Goal: Task Accomplishment & Management: Manage account settings

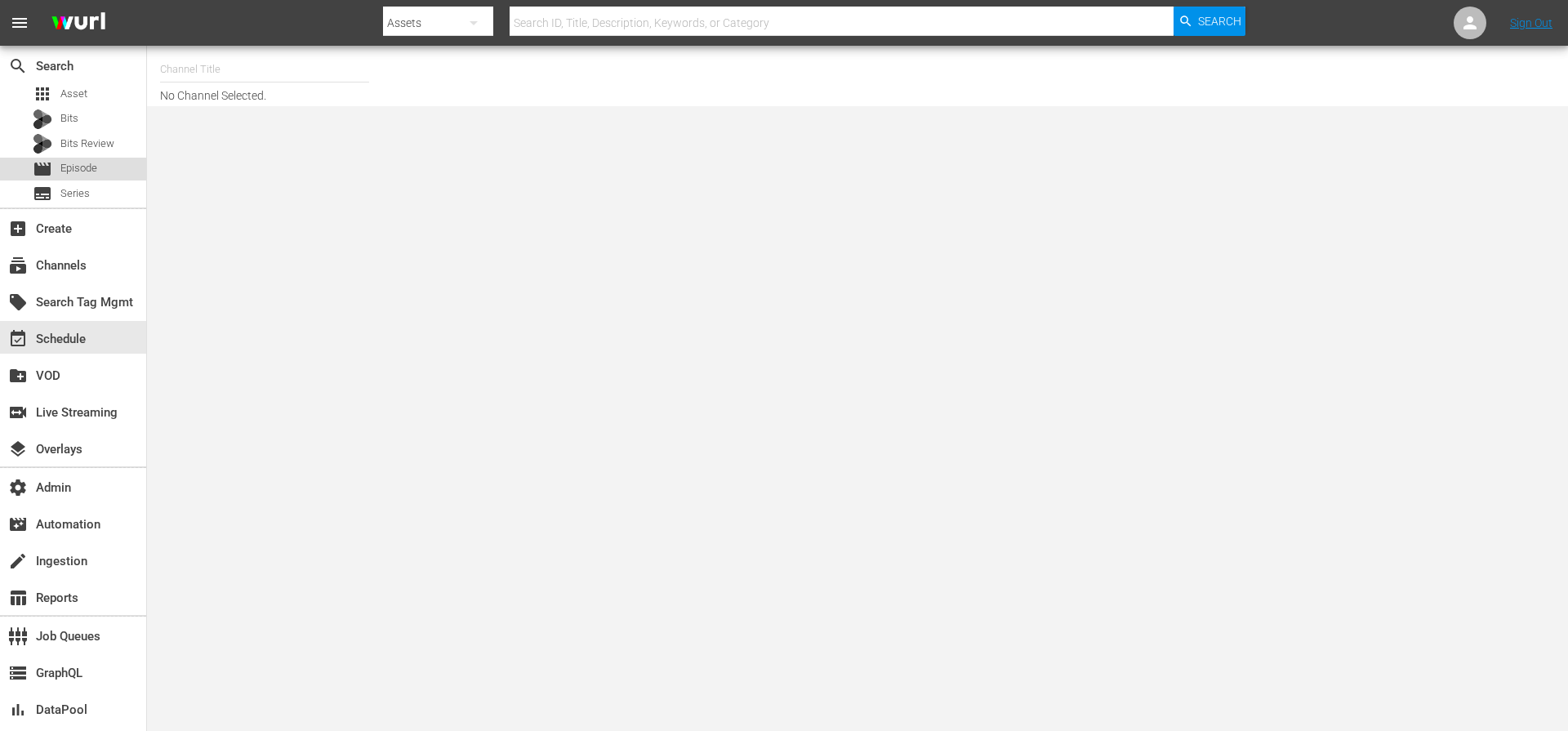
click at [74, 161] on span "Episode" at bounding box center [79, 168] width 37 height 16
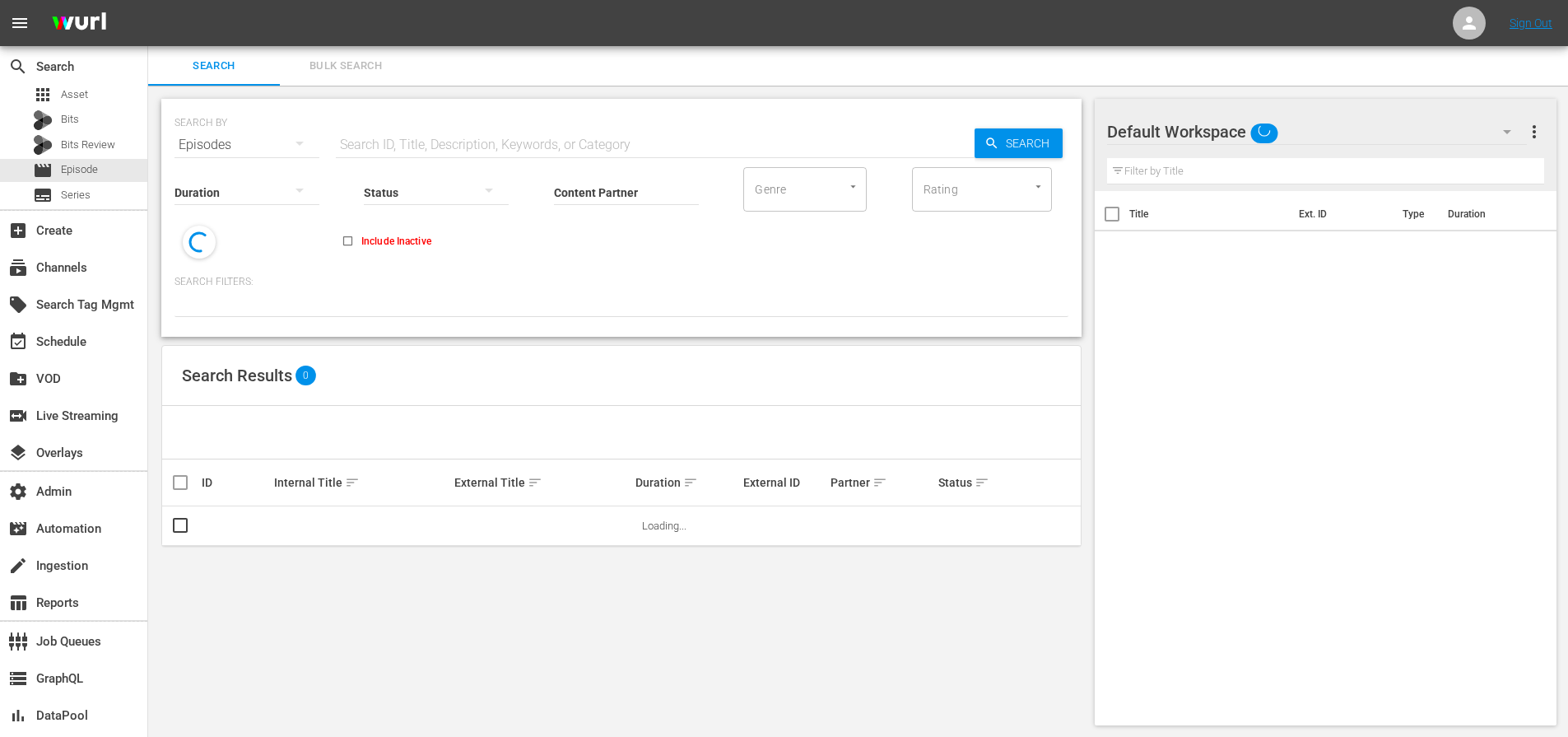
click at [438, 144] on input "text" at bounding box center [655, 145] width 638 height 40
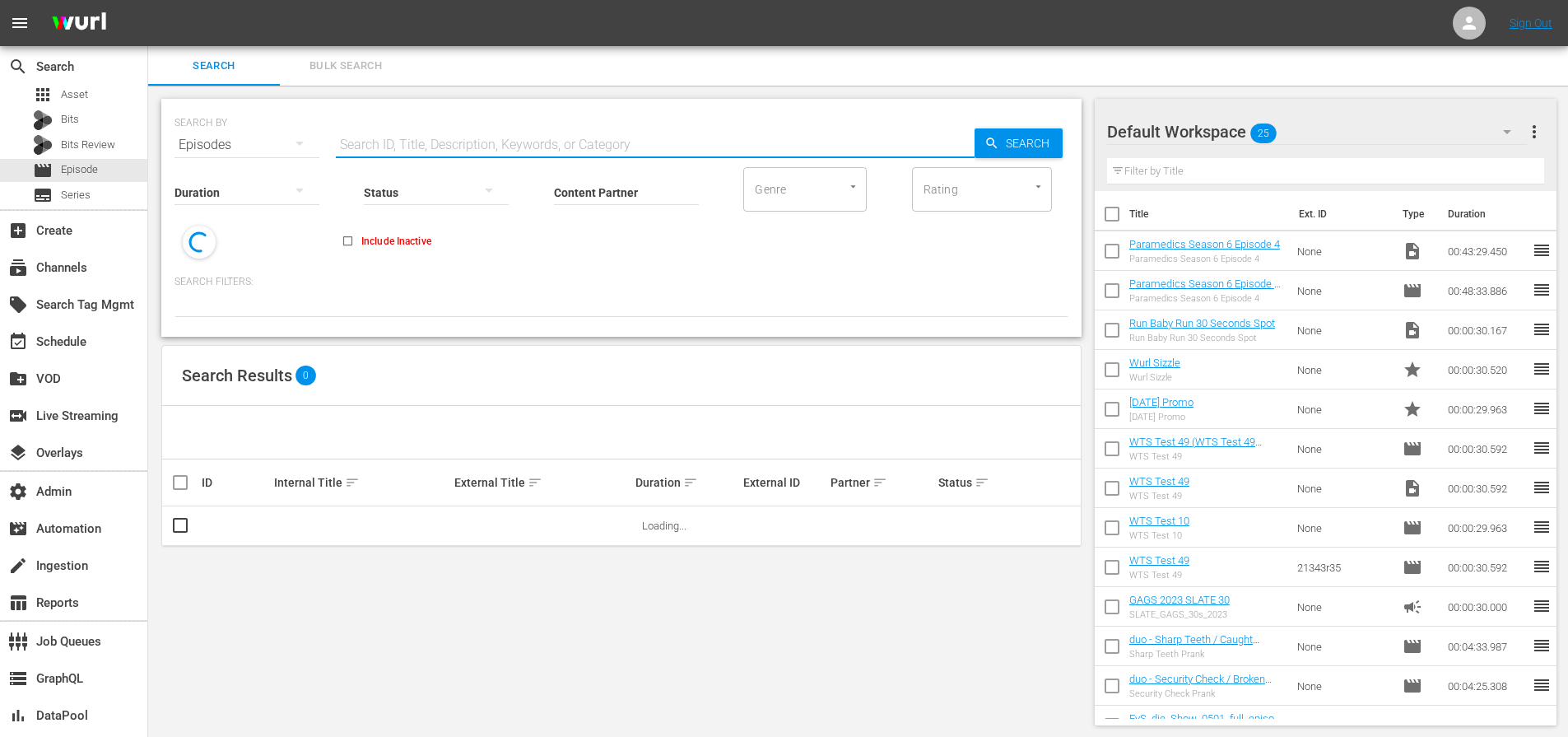
paste input "The Race for the Atomic Bomb"
type input "The Race for the Atomic Bomb"
click at [989, 141] on icon "button" at bounding box center [992, 143] width 15 height 15
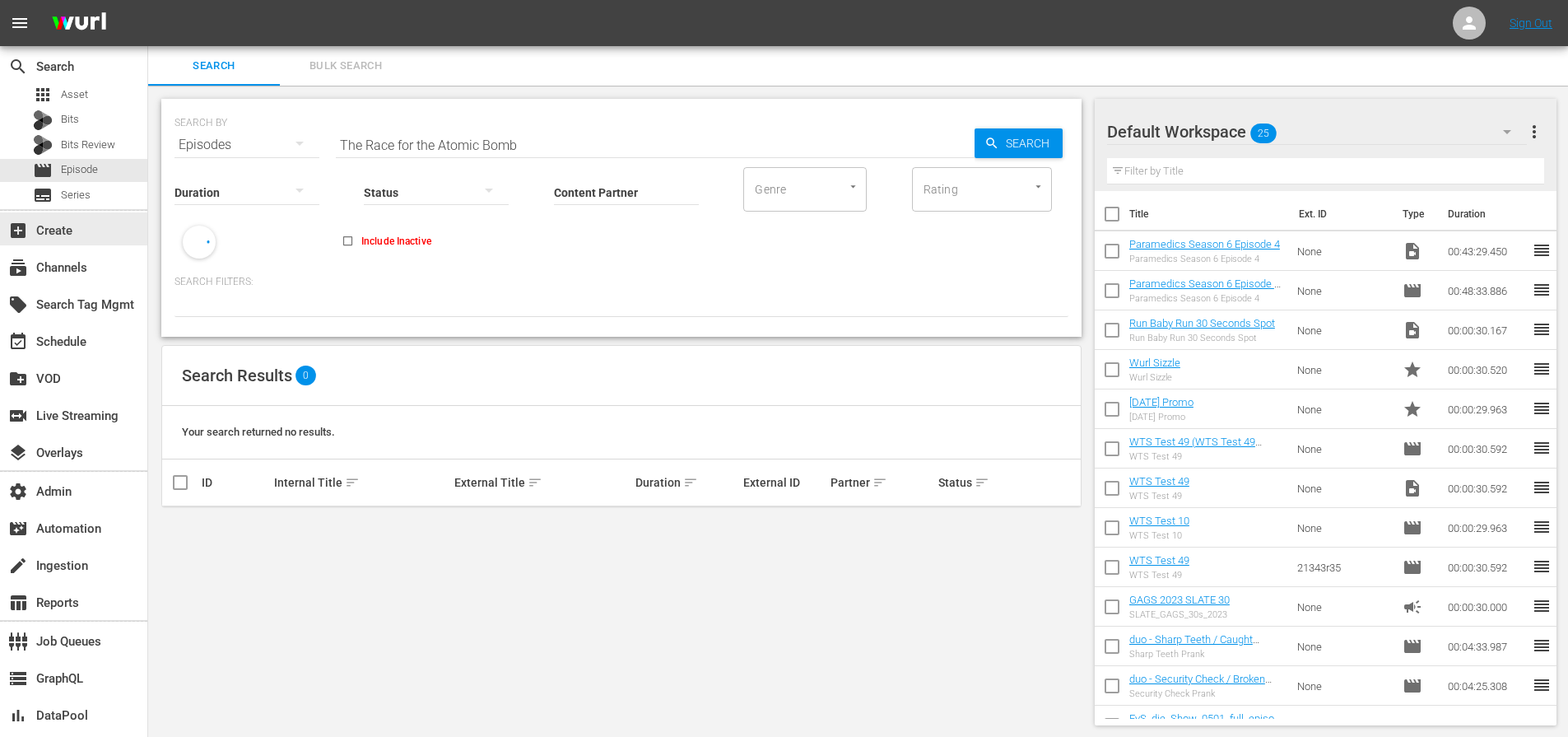
click at [87, 207] on div "search Search apps Asset Bits Bits Review movie Episode subtitles Series" at bounding box center [73, 127] width 147 height 163
click at [90, 202] on div "subtitles Series" at bounding box center [73, 195] width 147 height 23
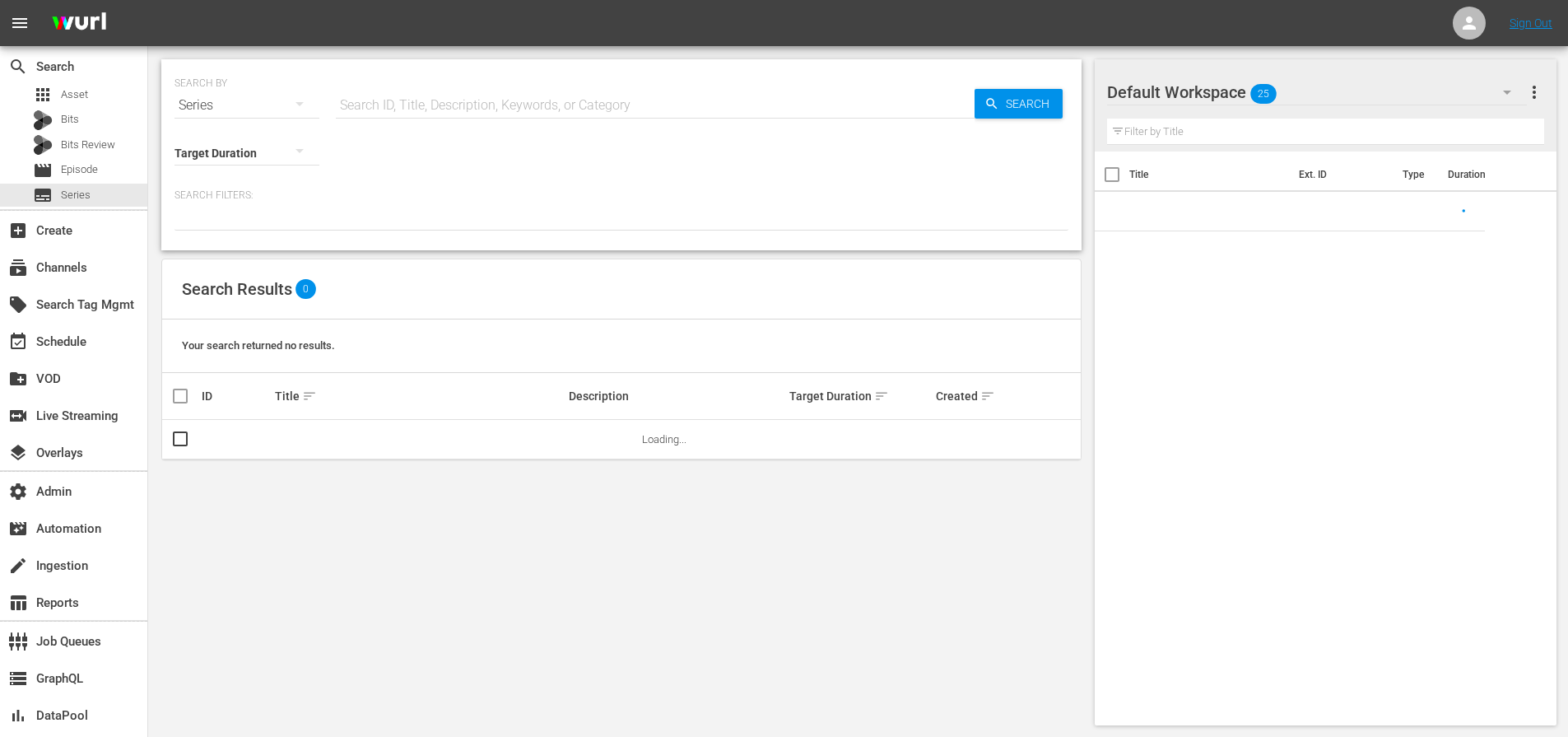
click at [514, 110] on input "text" at bounding box center [655, 106] width 638 height 40
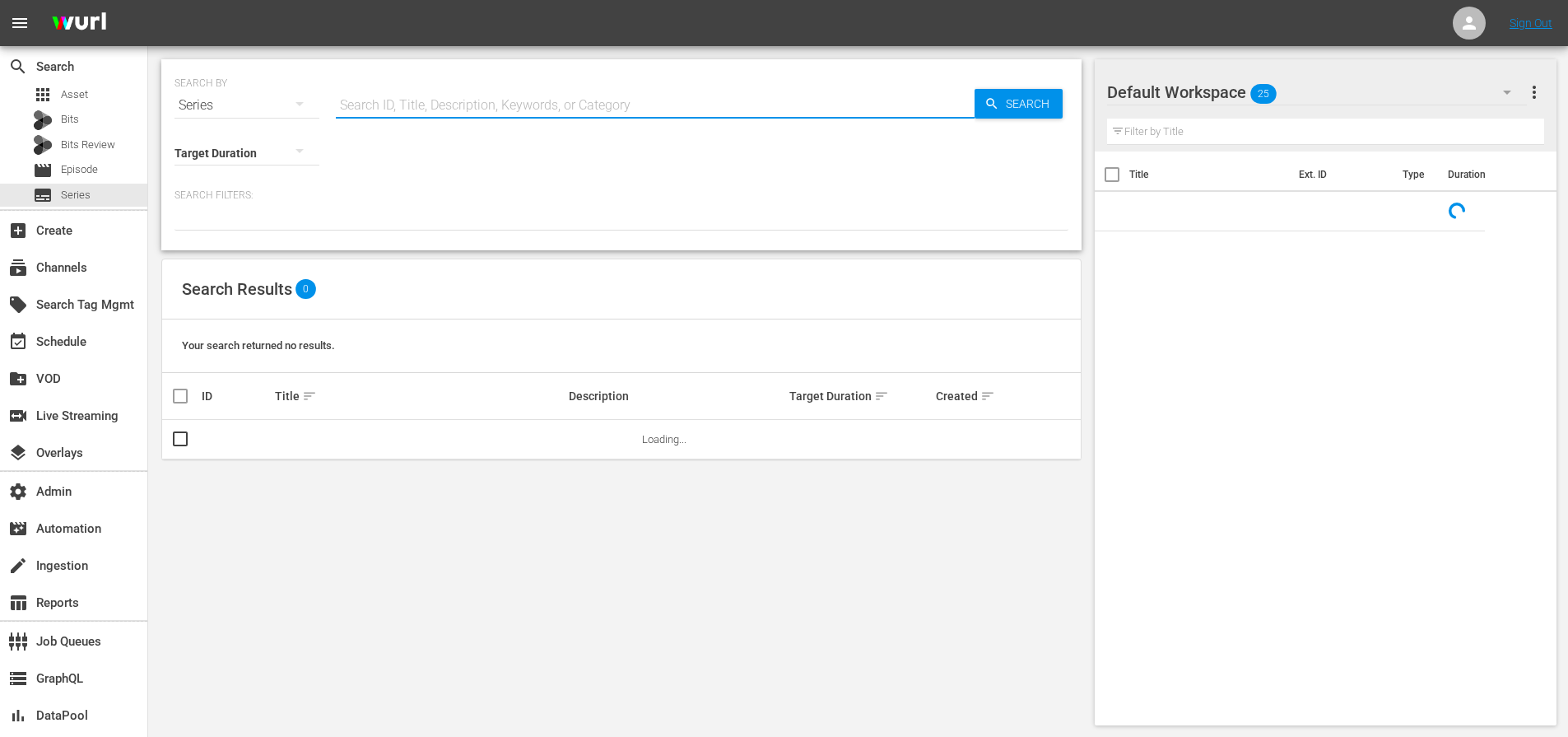
paste input "The Race for the Atomic Bomb"
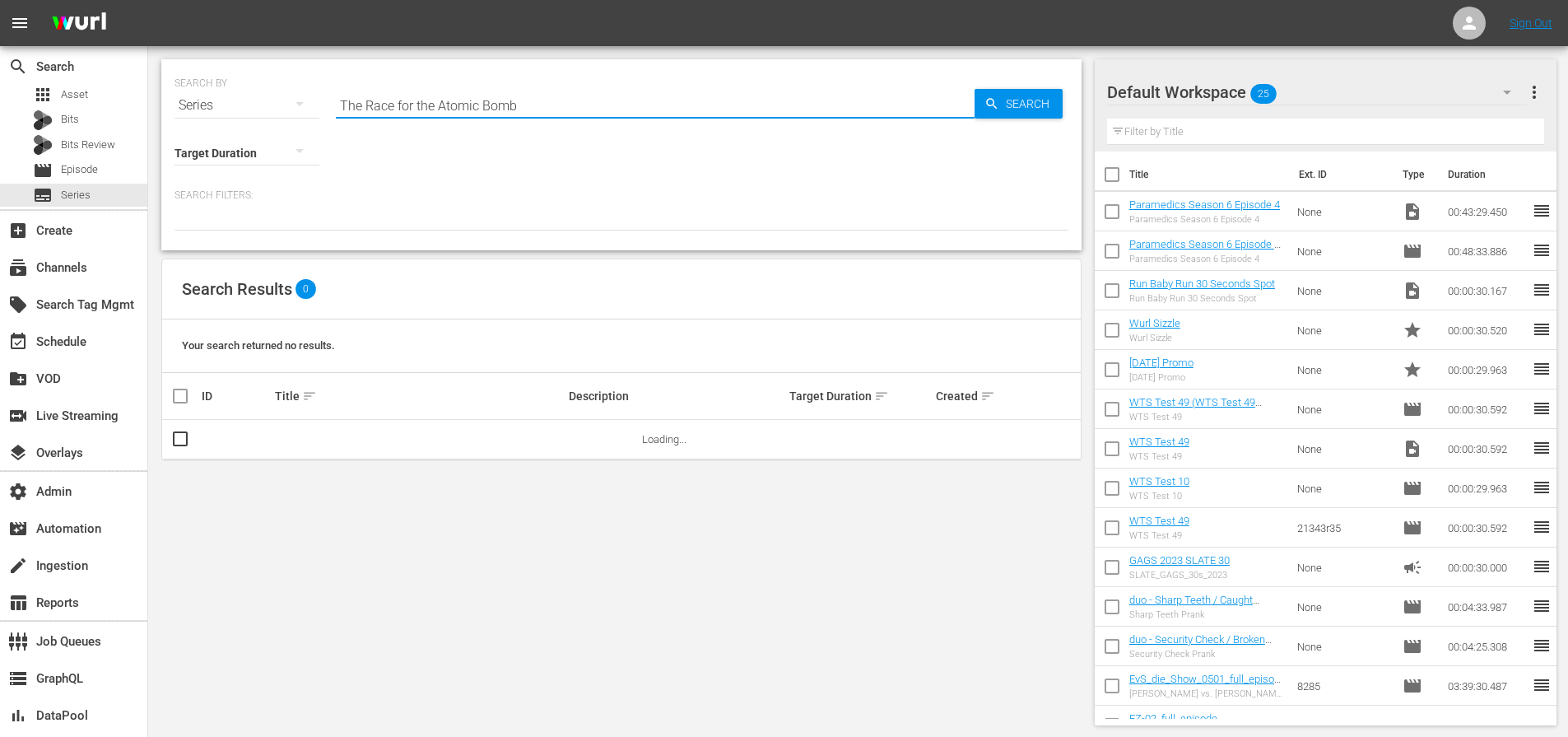
type input "The Race for the Atomic Bomb"
click at [1010, 112] on span "Search" at bounding box center [1030, 104] width 64 height 30
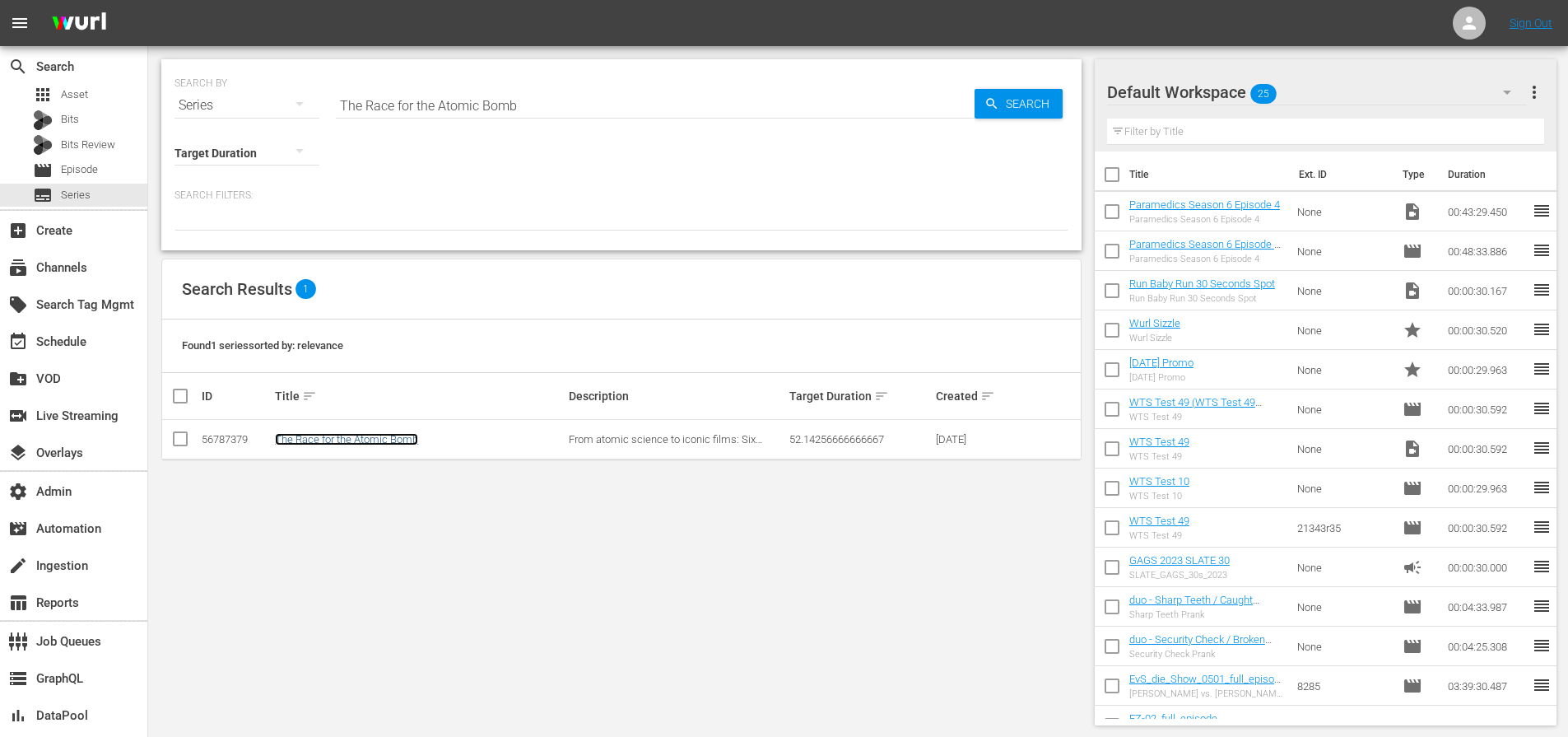
click at [338, 434] on link "The Race for the Atomic Bomb" at bounding box center [346, 439] width 143 height 12
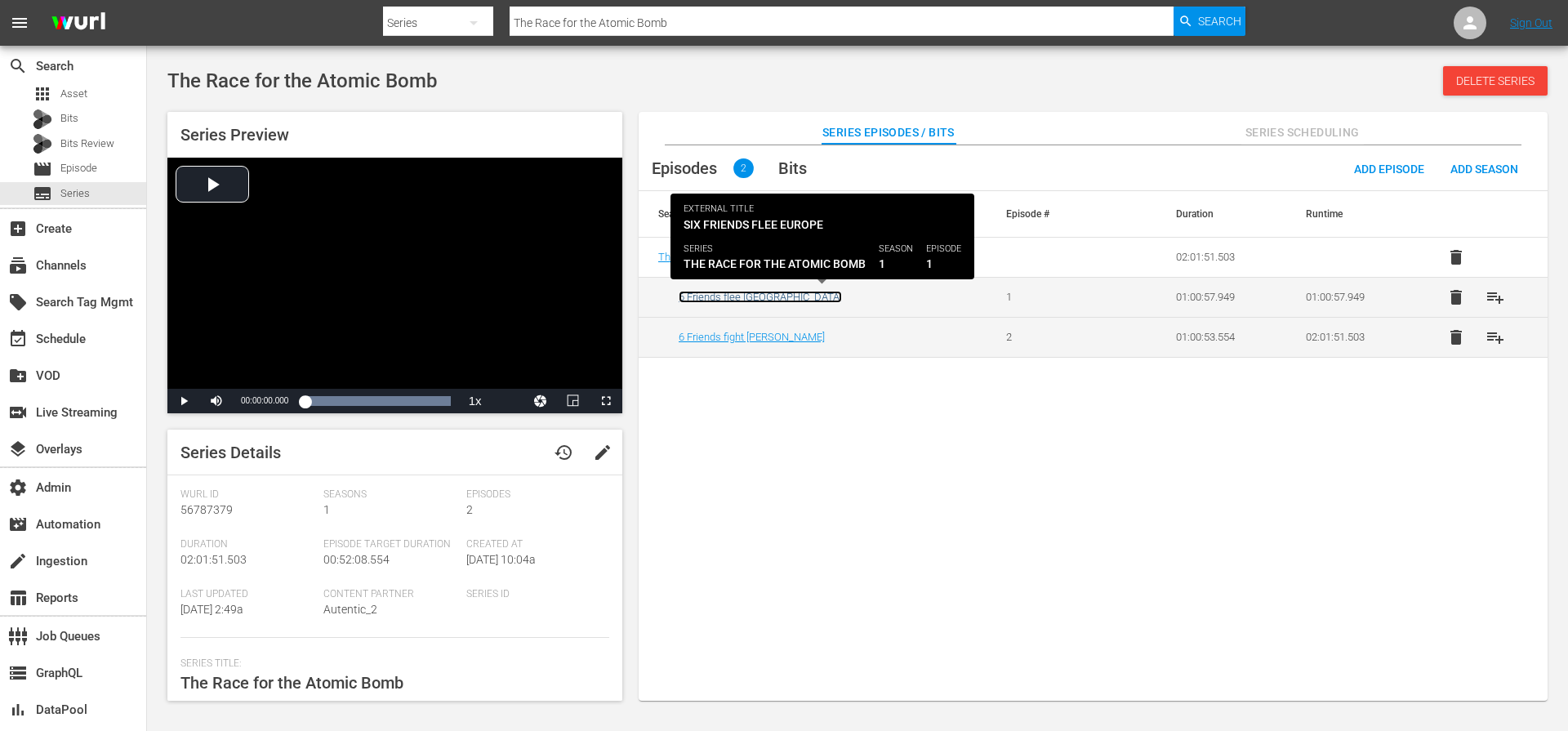
click at [727, 297] on link "6 Friends flee Europe" at bounding box center [759, 297] width 163 height 12
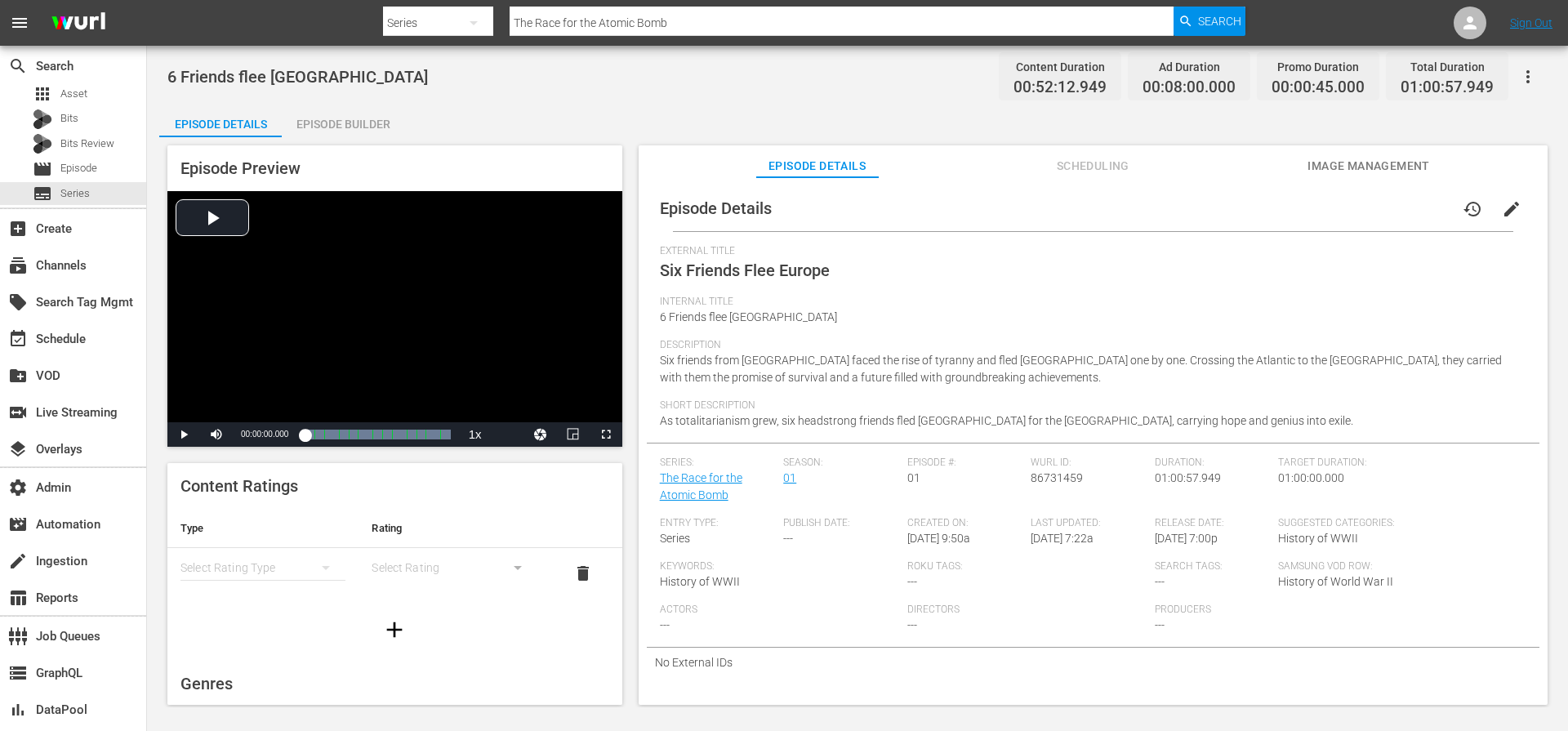
click at [1350, 172] on span "Image Management" at bounding box center [1369, 166] width 123 height 20
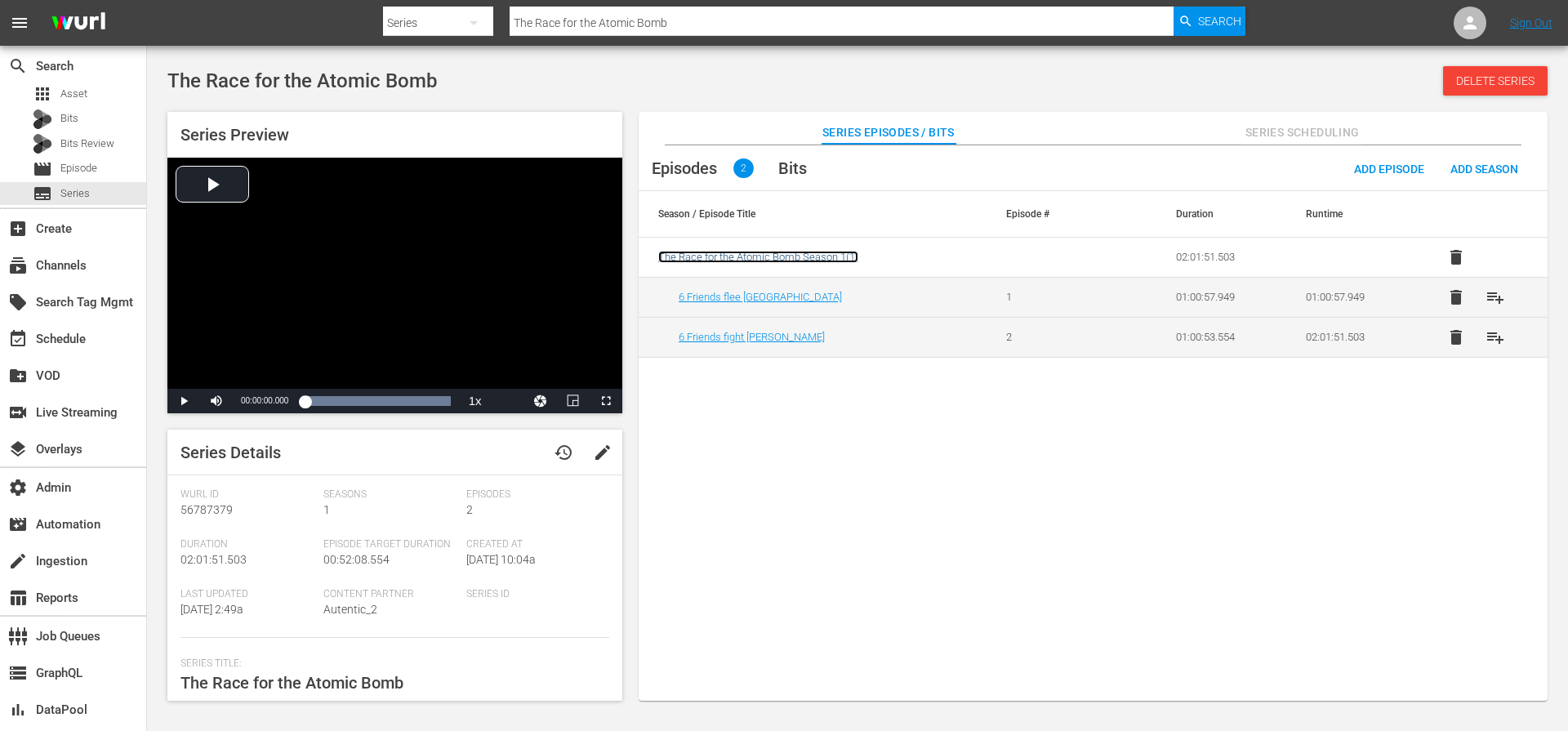
click at [761, 260] on span "The Race for the Atomic Bomb Season 1 ( 1 )" at bounding box center [758, 257] width 200 height 12
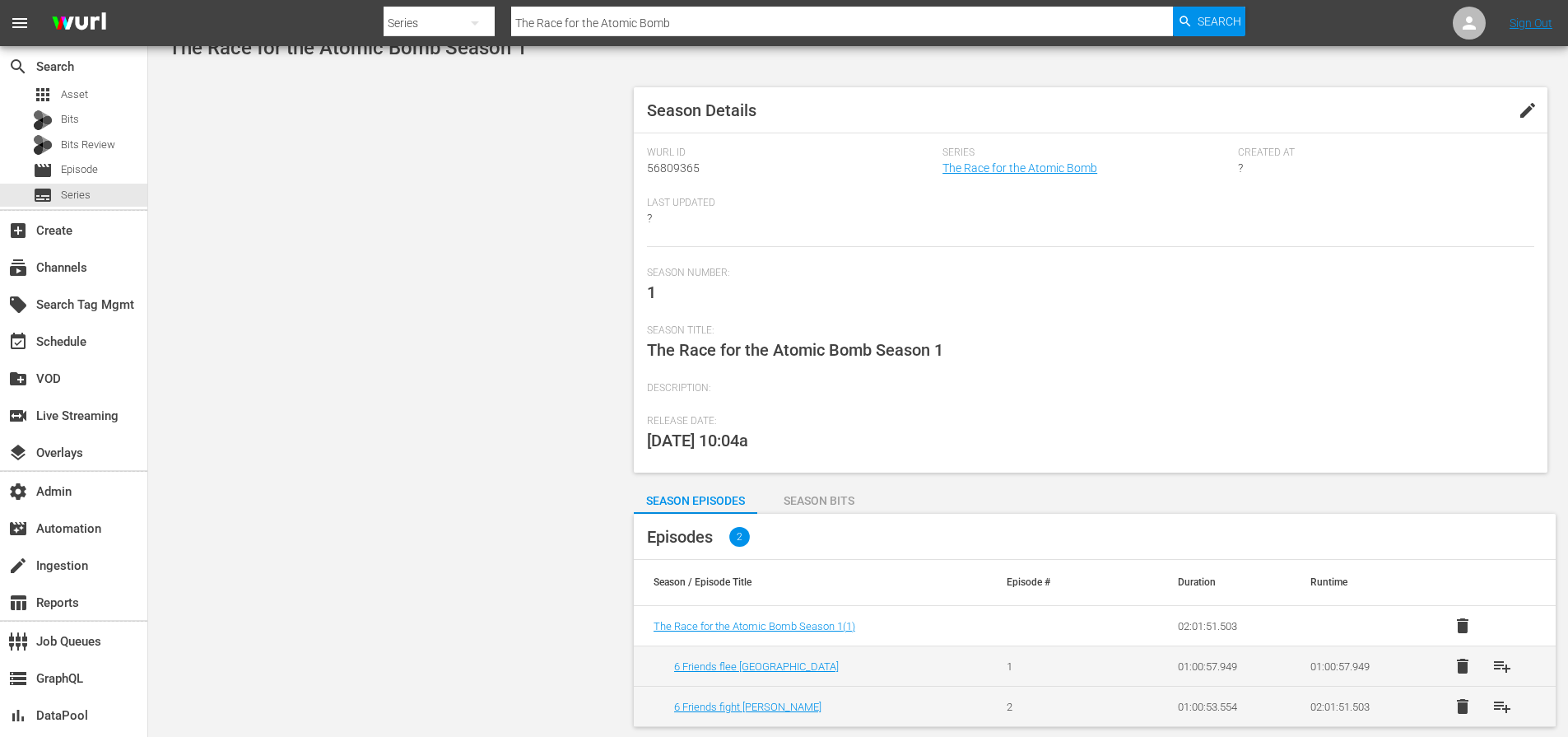
scroll to position [25, 0]
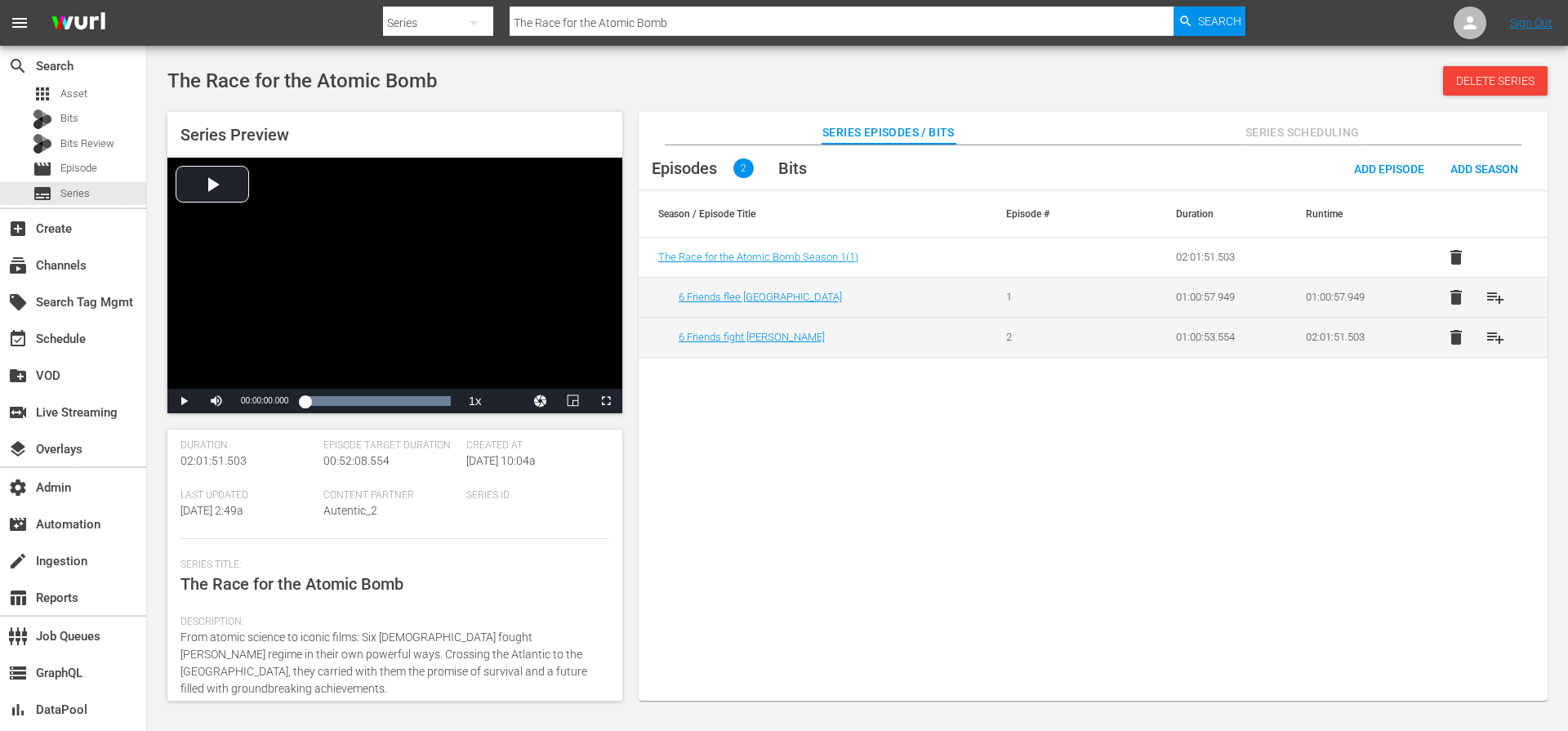
scroll to position [297, 0]
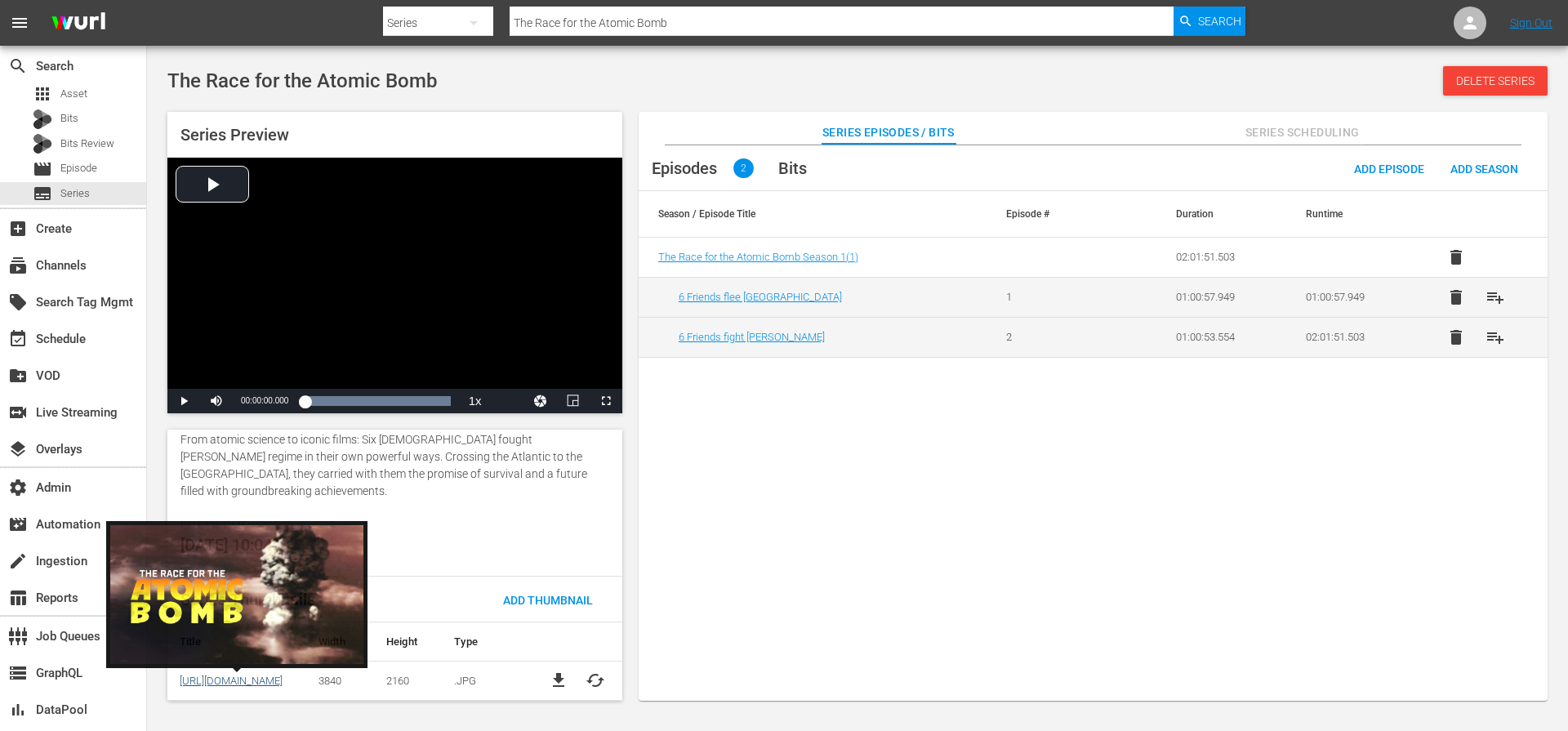
click at [256, 677] on link "https://content-partner-mrss-feeds.s3.amazonaws.com/autentic_2/AtomBombe_Landsc…" at bounding box center [231, 680] width 103 height 12
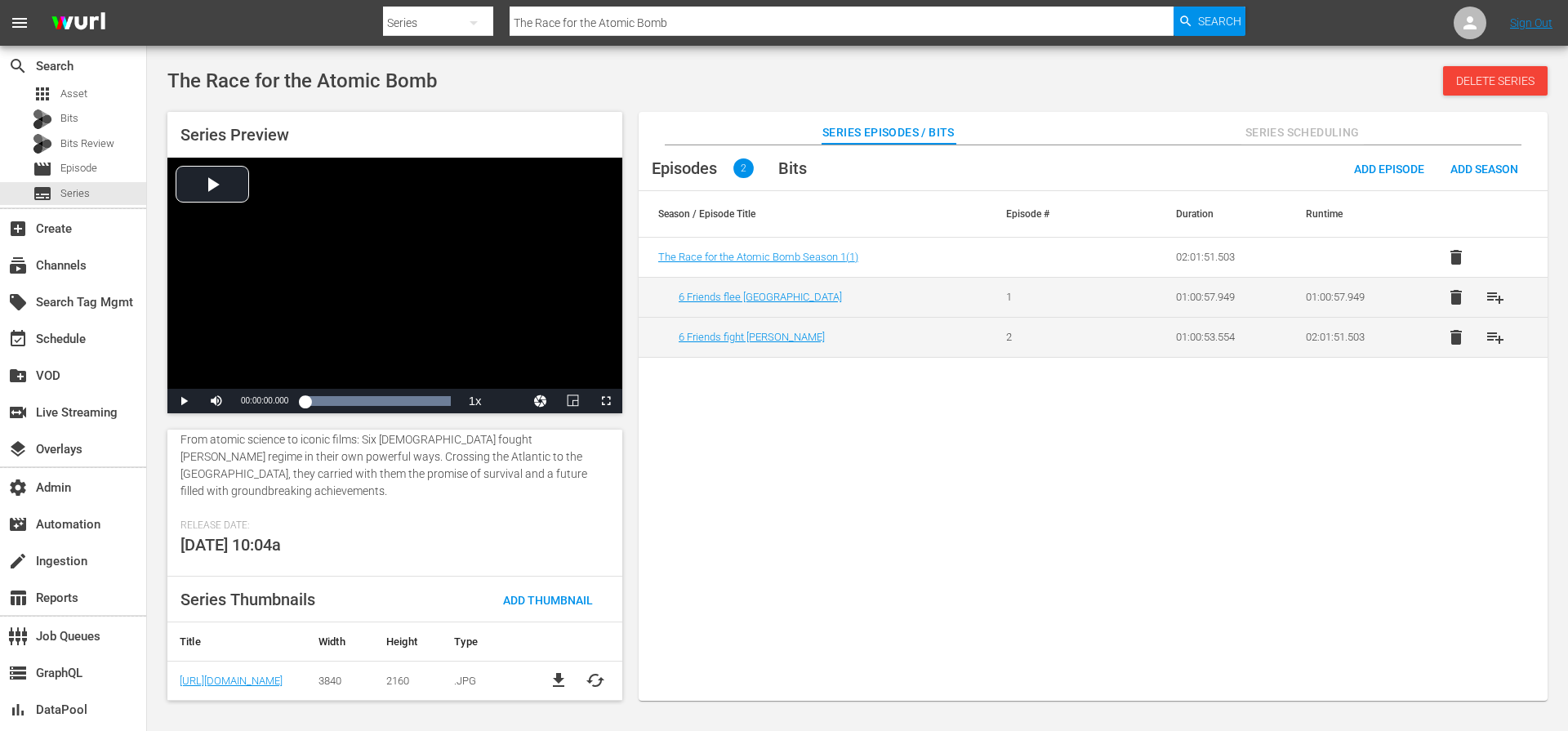
click at [556, 678] on span "file_download" at bounding box center [559, 680] width 20 height 20
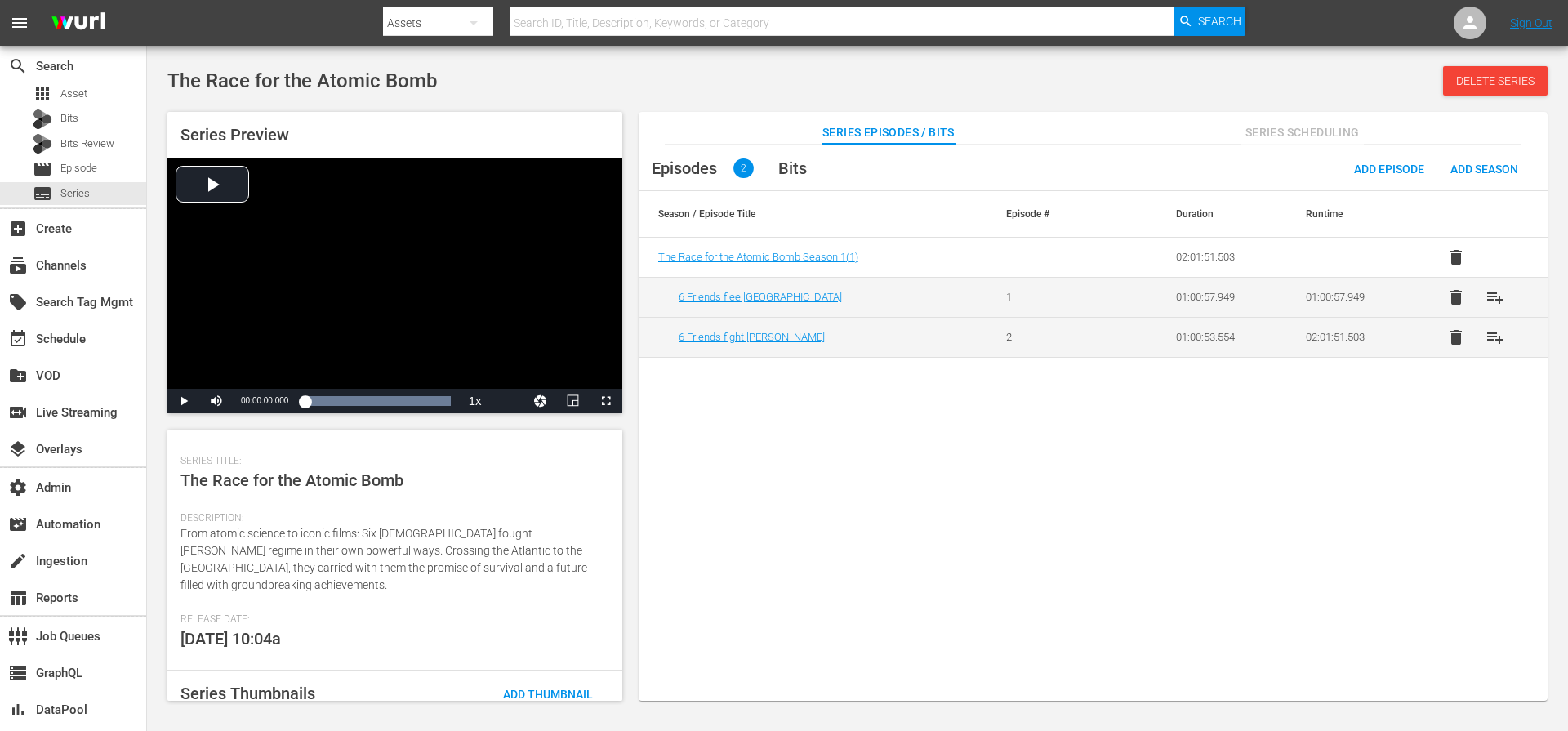
scroll to position [297, 0]
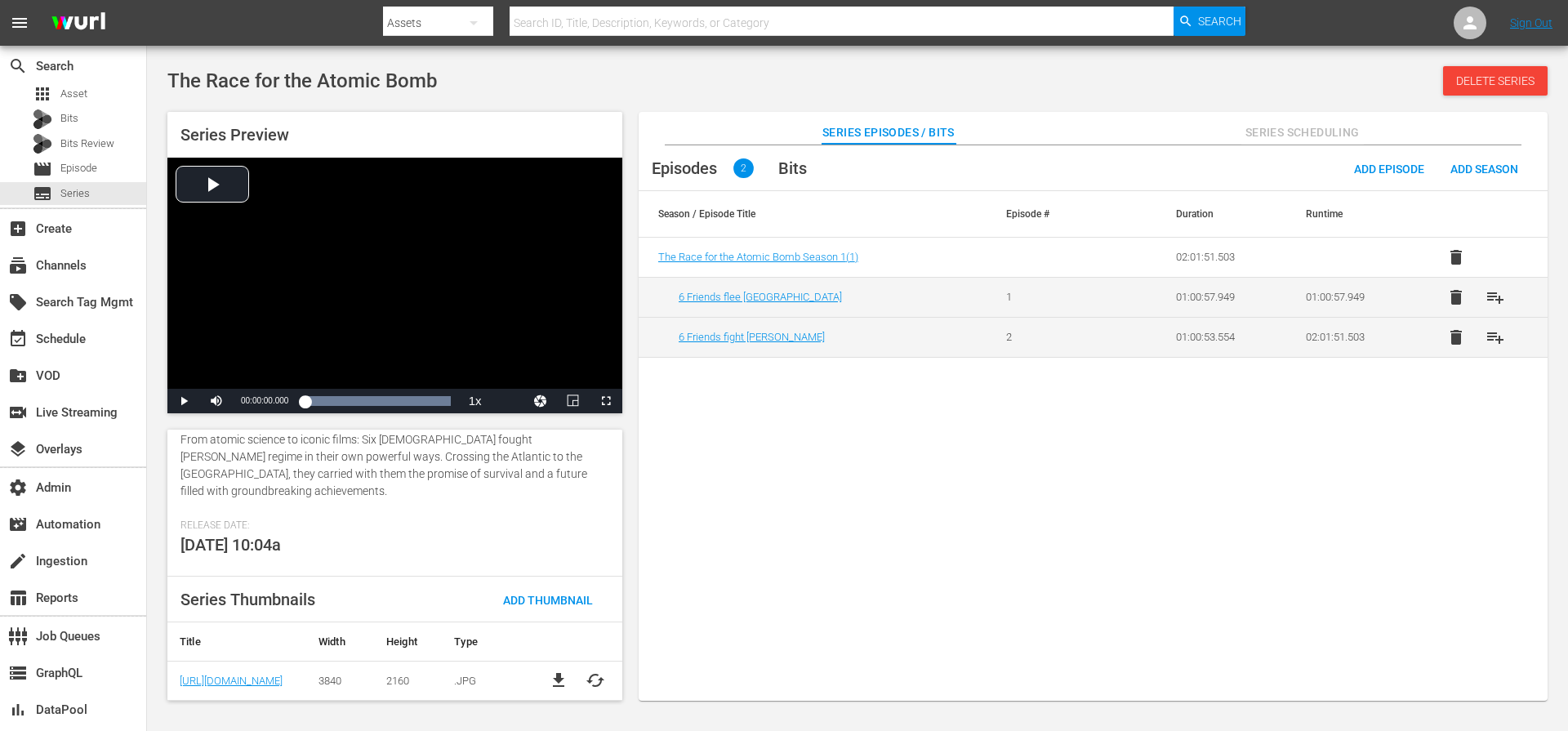
click at [591, 679] on span "cached" at bounding box center [596, 680] width 20 height 20
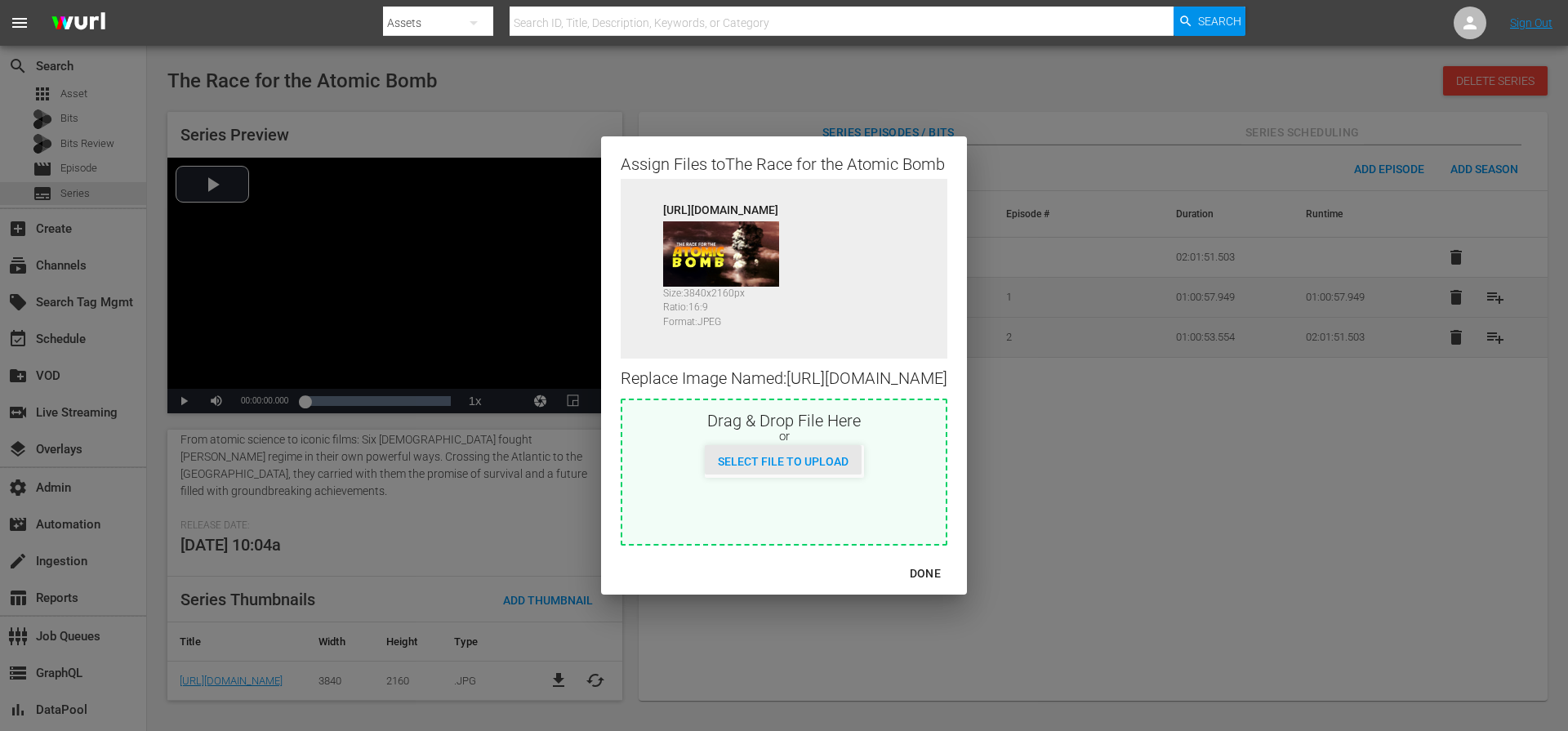
click at [752, 466] on span "Select File to Upload" at bounding box center [782, 461] width 156 height 13
type input "C:\fakepath\A055516710000_RaceForTheAtomicBomb_169_ENG_1920x1080.jpg"
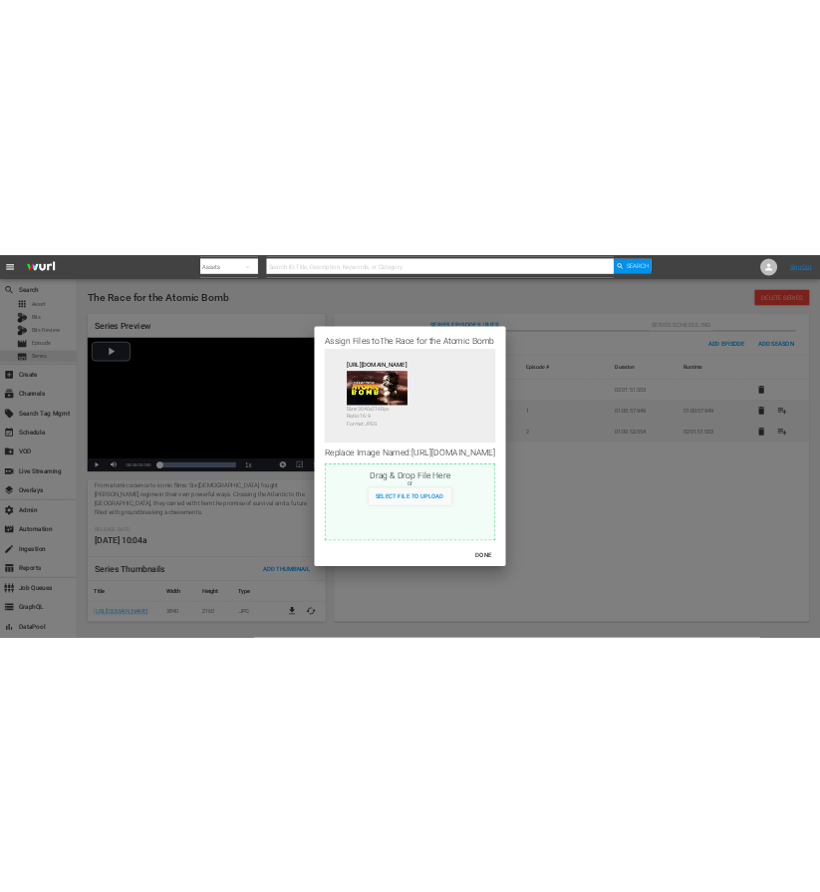
scroll to position [0, 0]
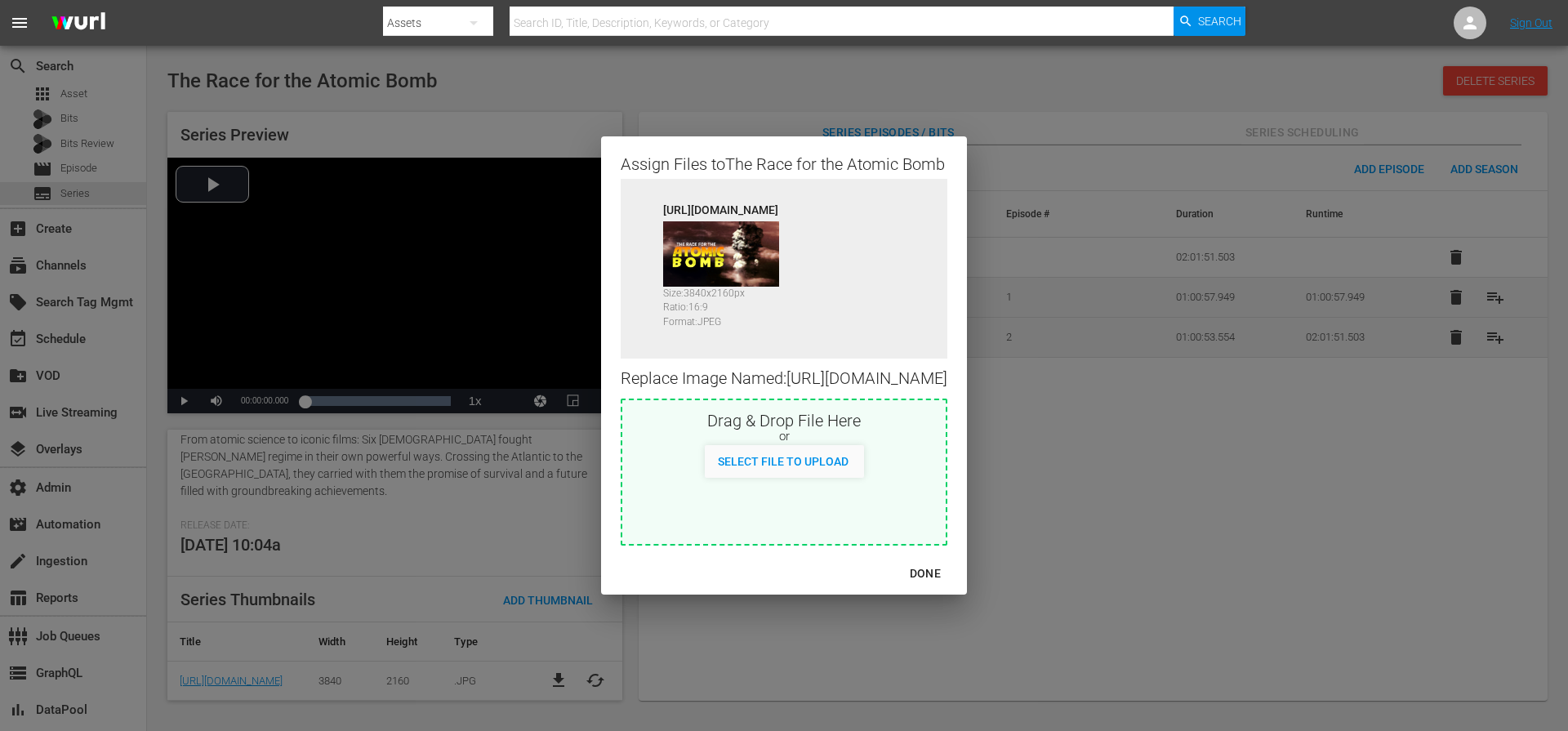
click at [859, 379] on div "Replace Image Named: https://content-partner-mrss-feeds.s3.amazonaws.com/autent…" at bounding box center [783, 379] width 327 height 40
click at [904, 359] on div "Replace Image Named: https://content-partner-mrss-feeds.s3.amazonaws.com/autent…" at bounding box center [783, 379] width 327 height 40
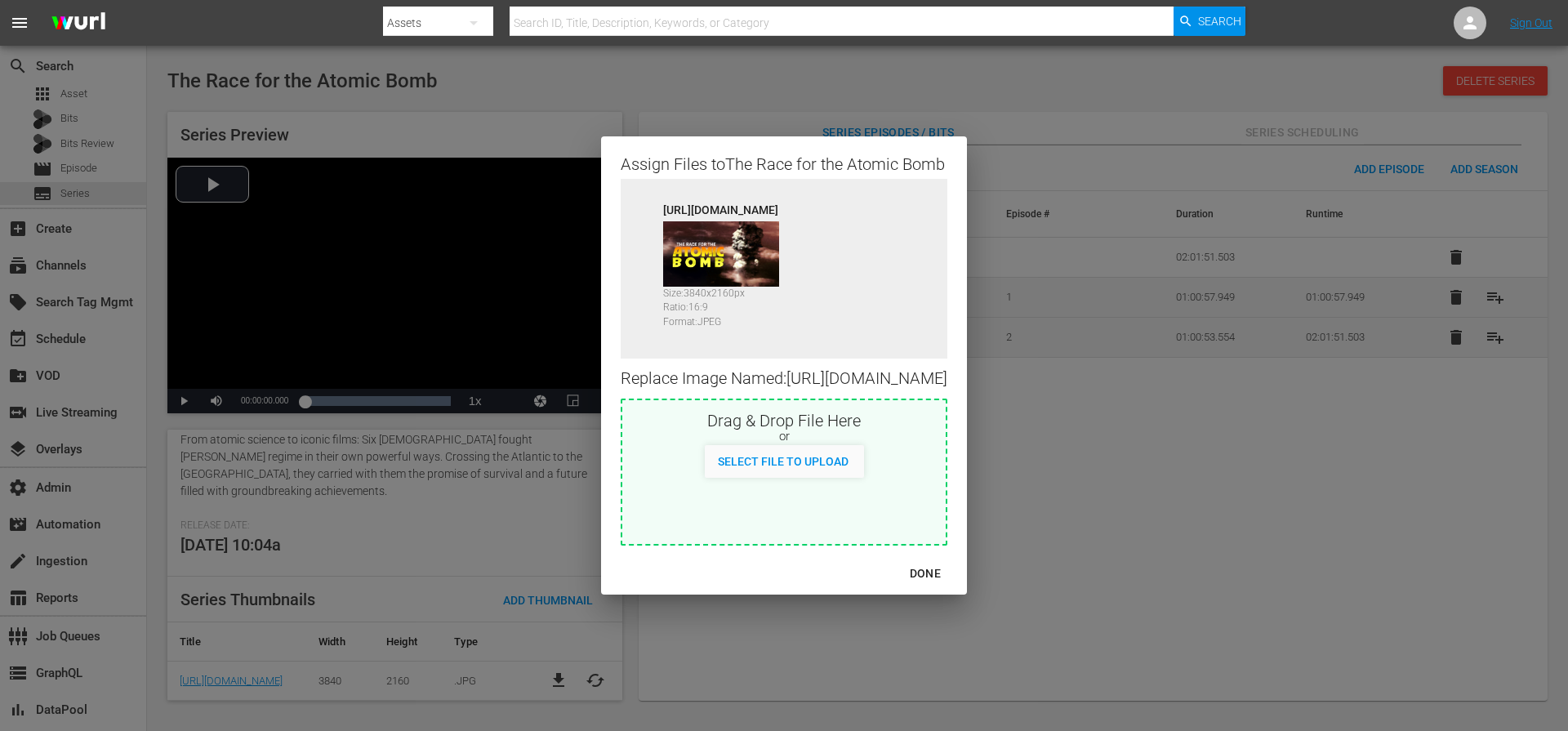
click at [895, 385] on div "Replace Image Named: https://content-partner-mrss-feeds.s3.amazonaws.com/autent…" at bounding box center [783, 379] width 327 height 40
copy div "AtomBombe_Landscape_169_ENG"
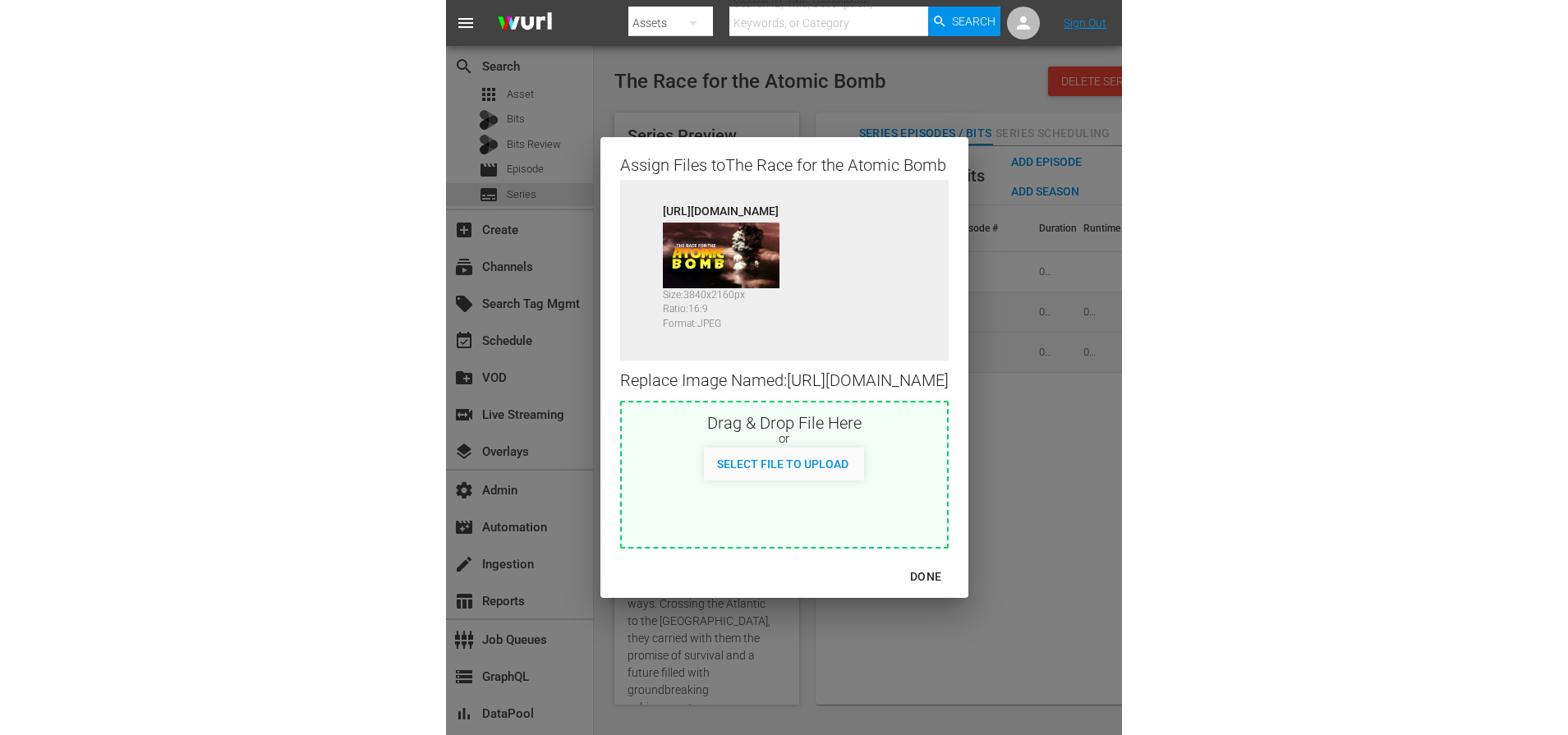
scroll to position [542, 0]
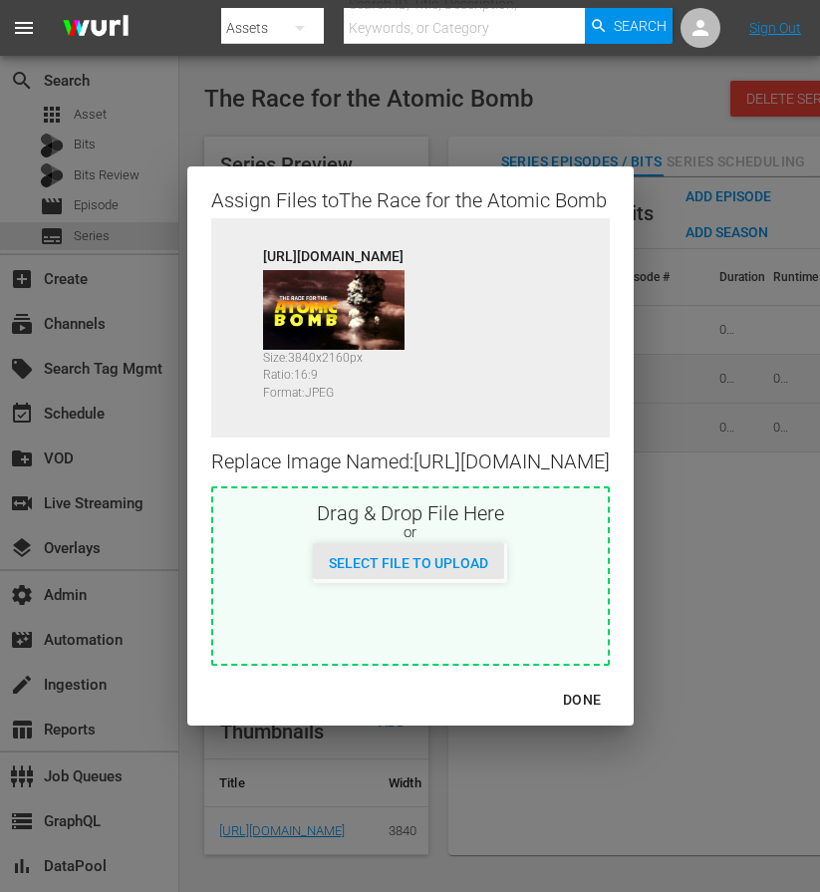
click at [423, 571] on span "Select File to Upload" at bounding box center [408, 563] width 191 height 16
type input "C:\fakepath\A055516710000_RaceForTheAtomicBomb_169_ENG_1920x1080.jpg"
click at [436, 565] on div "Select File to Upload" at bounding box center [408, 561] width 191 height 37
type input "C:\fakepath\AtomBombe_Landscape_169_ENG.jpg"
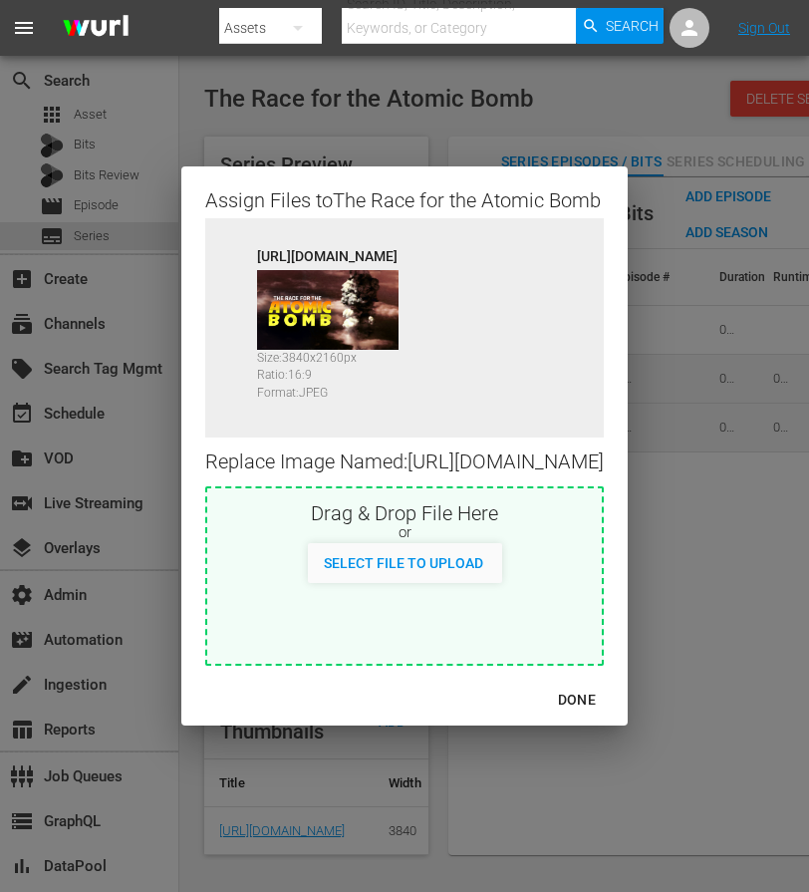
click at [408, 569] on span "Select File to Upload" at bounding box center [403, 563] width 191 height 16
type input "C:\fakepath\A055516710000_RaceForTheAtomicBomb_169_ENG_1920x1080.jpg"
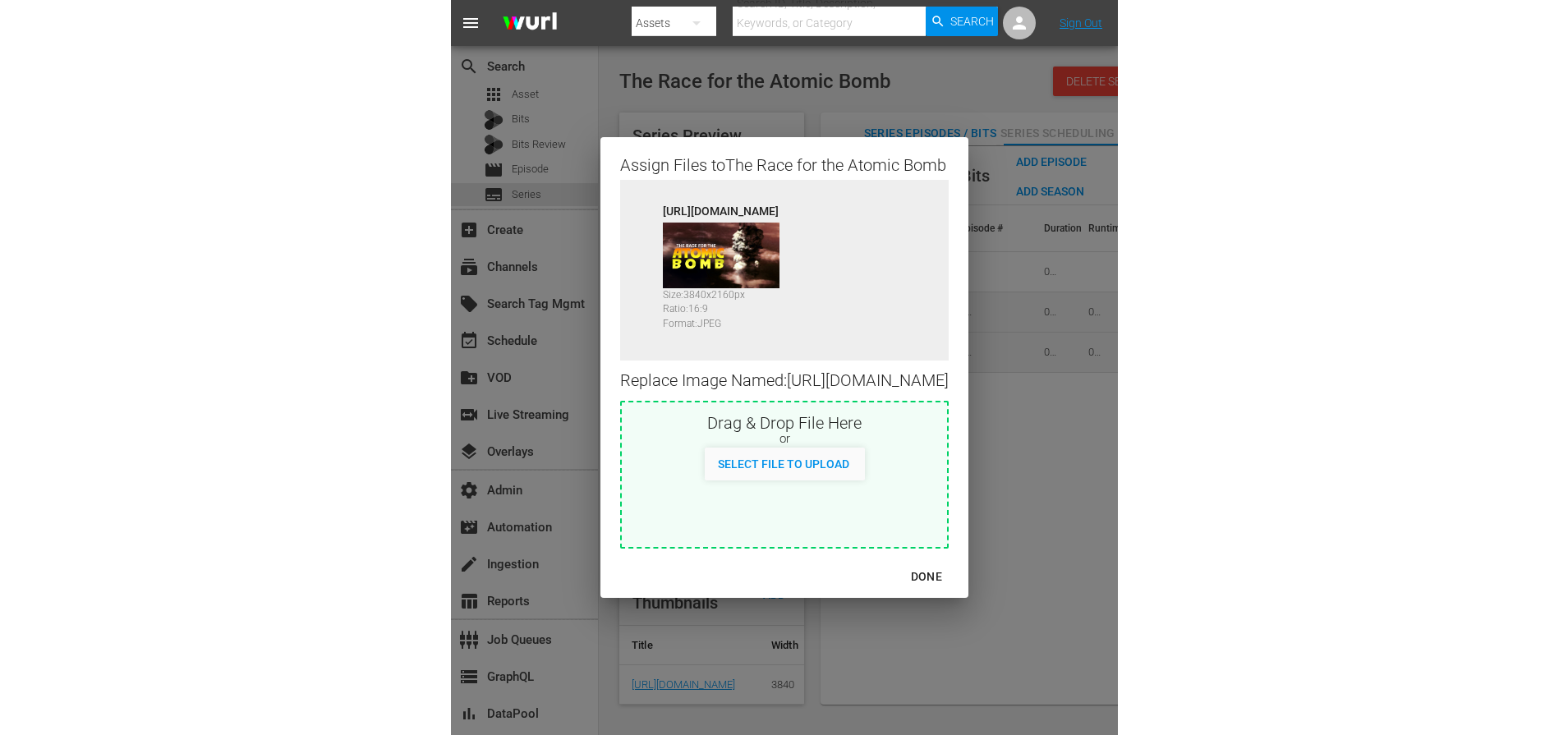
scroll to position [297, 0]
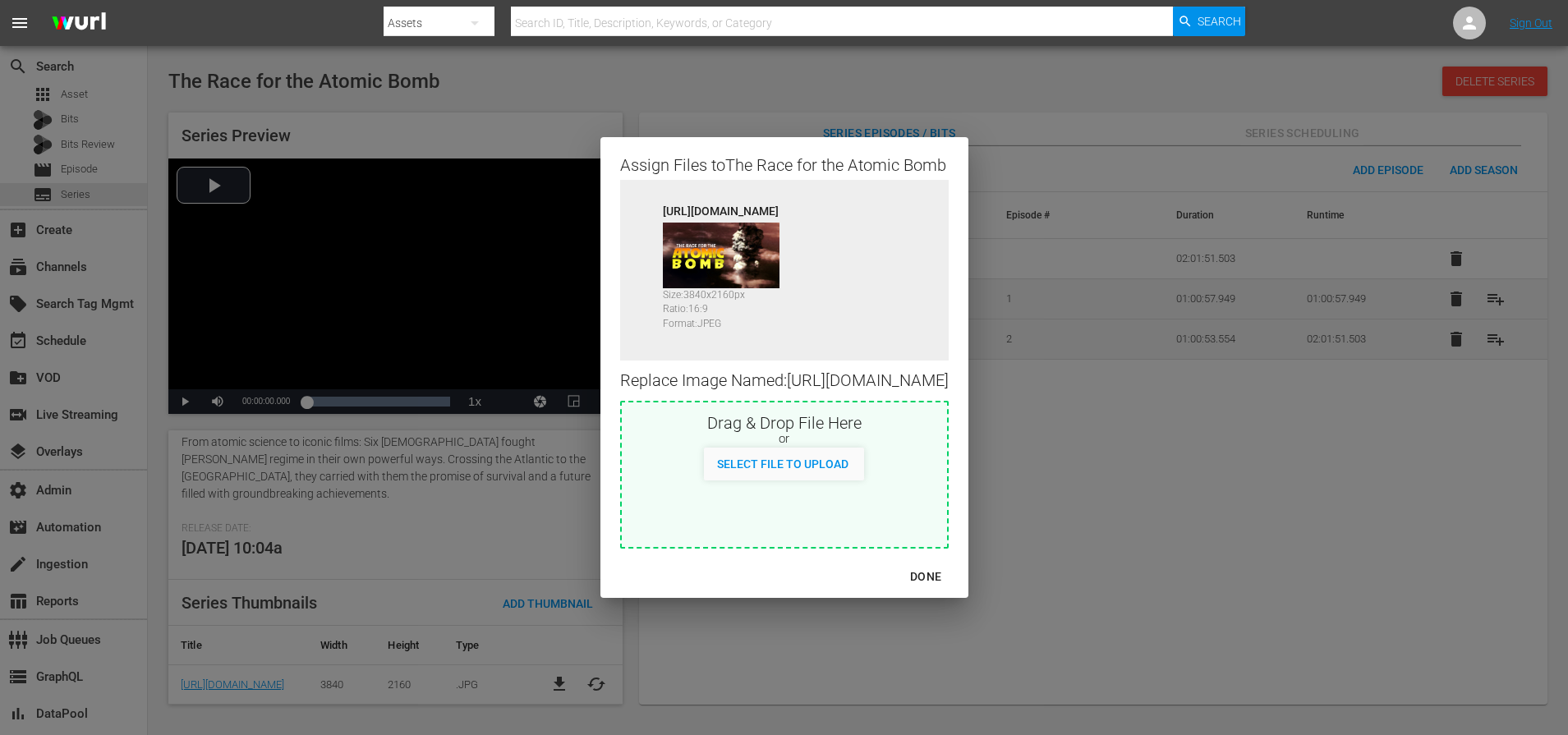
click at [968, 599] on div "DONE" at bounding box center [784, 577] width 368 height 44
click at [954, 588] on div "DONE" at bounding box center [925, 577] width 58 height 21
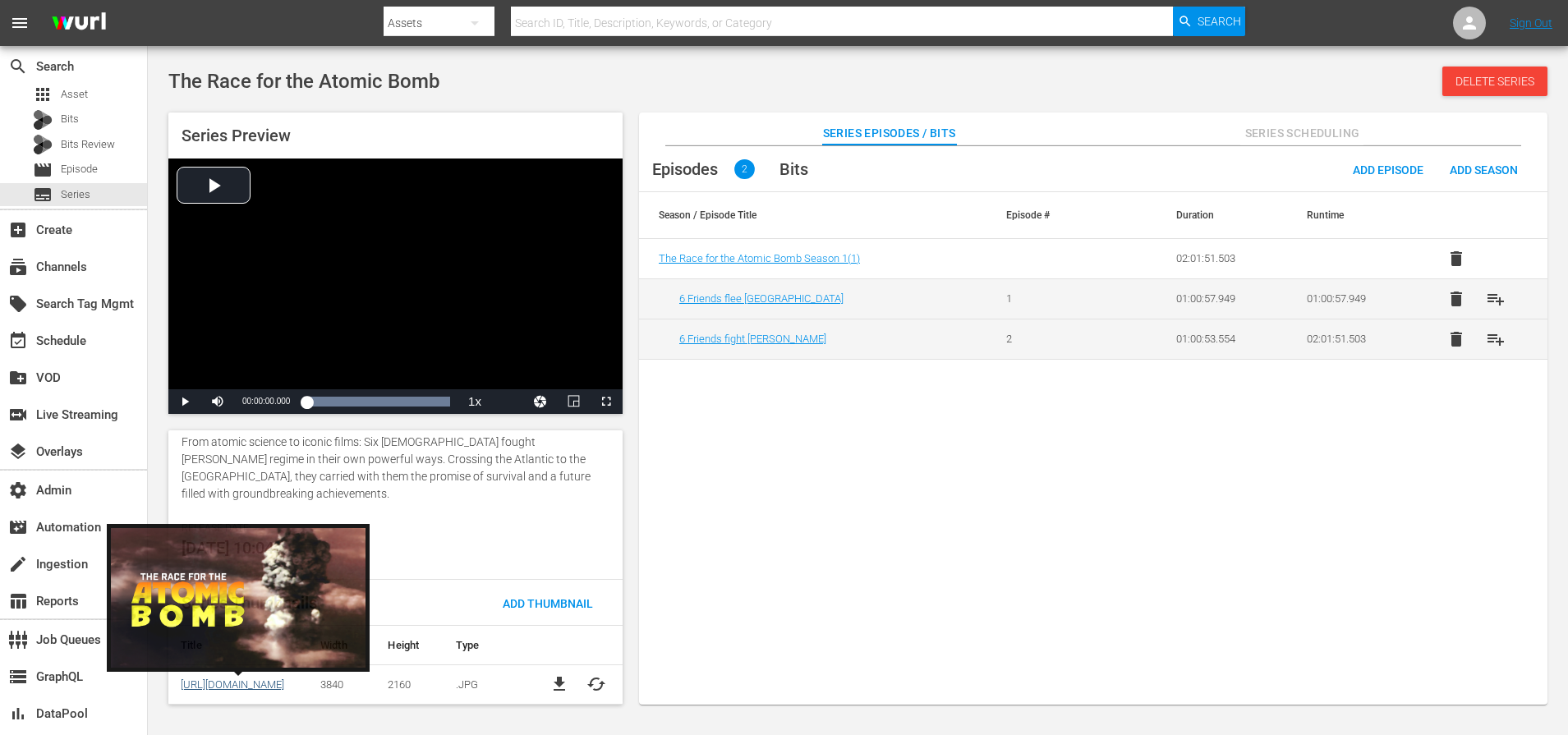
click at [237, 680] on link "https://content-partner-mrss-feeds.s3.amazonaws.com/autentic_2/AtomBombe_Landsc…" at bounding box center [232, 684] width 104 height 12
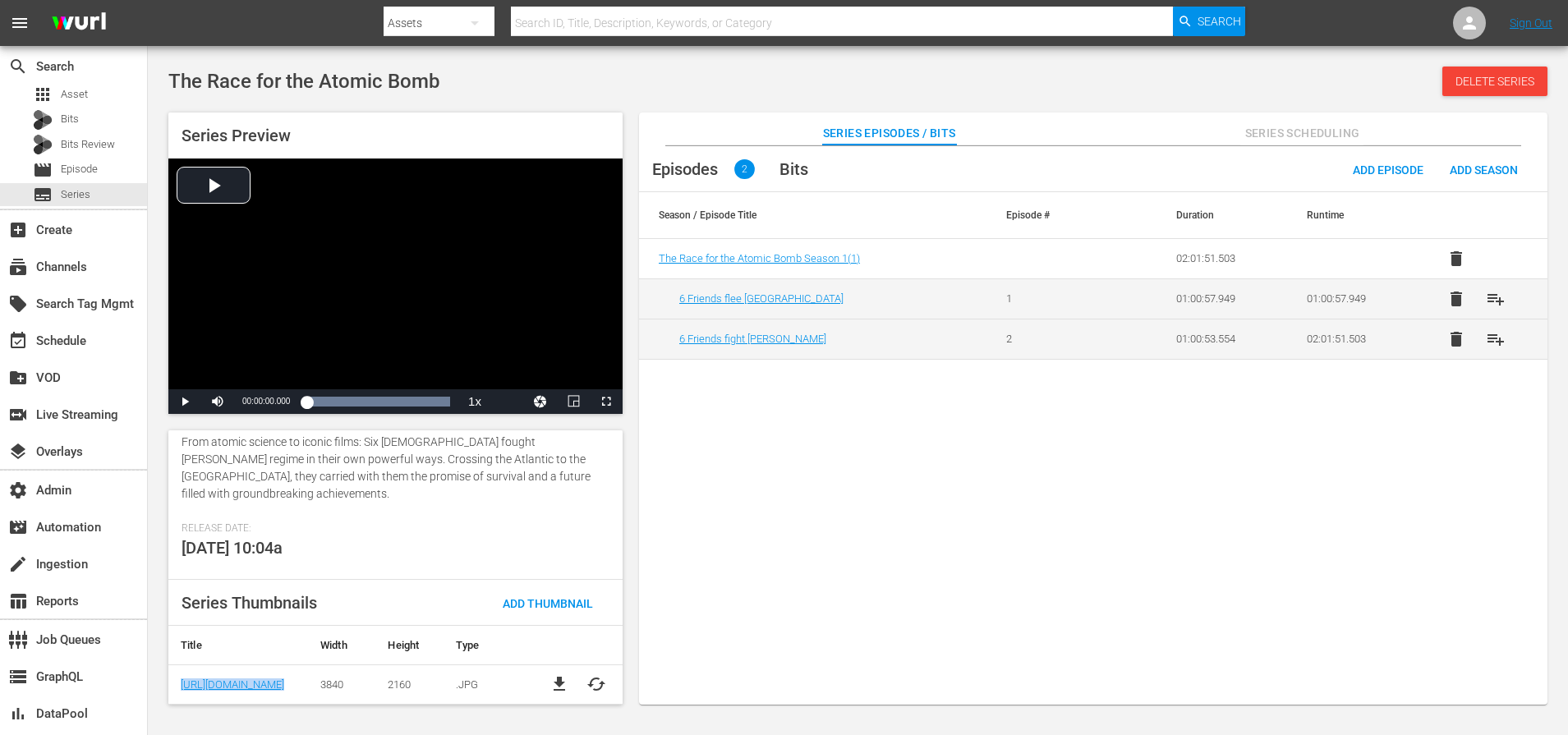
copy link "https://content-partner-mrss-feeds.s3.amazonaws.com/autentic_2/AtomBombe_Landsc…"
click at [919, 414] on div "Episodes 2 Bits Add Episode Add Season Season / Episode Title Episode # Duratio…" at bounding box center [1093, 433] width 908 height 576
click at [918, 414] on div "Episodes 2 Bits Add Episode Add Season Season / Episode Title Episode # Duratio…" at bounding box center [1093, 433] width 908 height 576
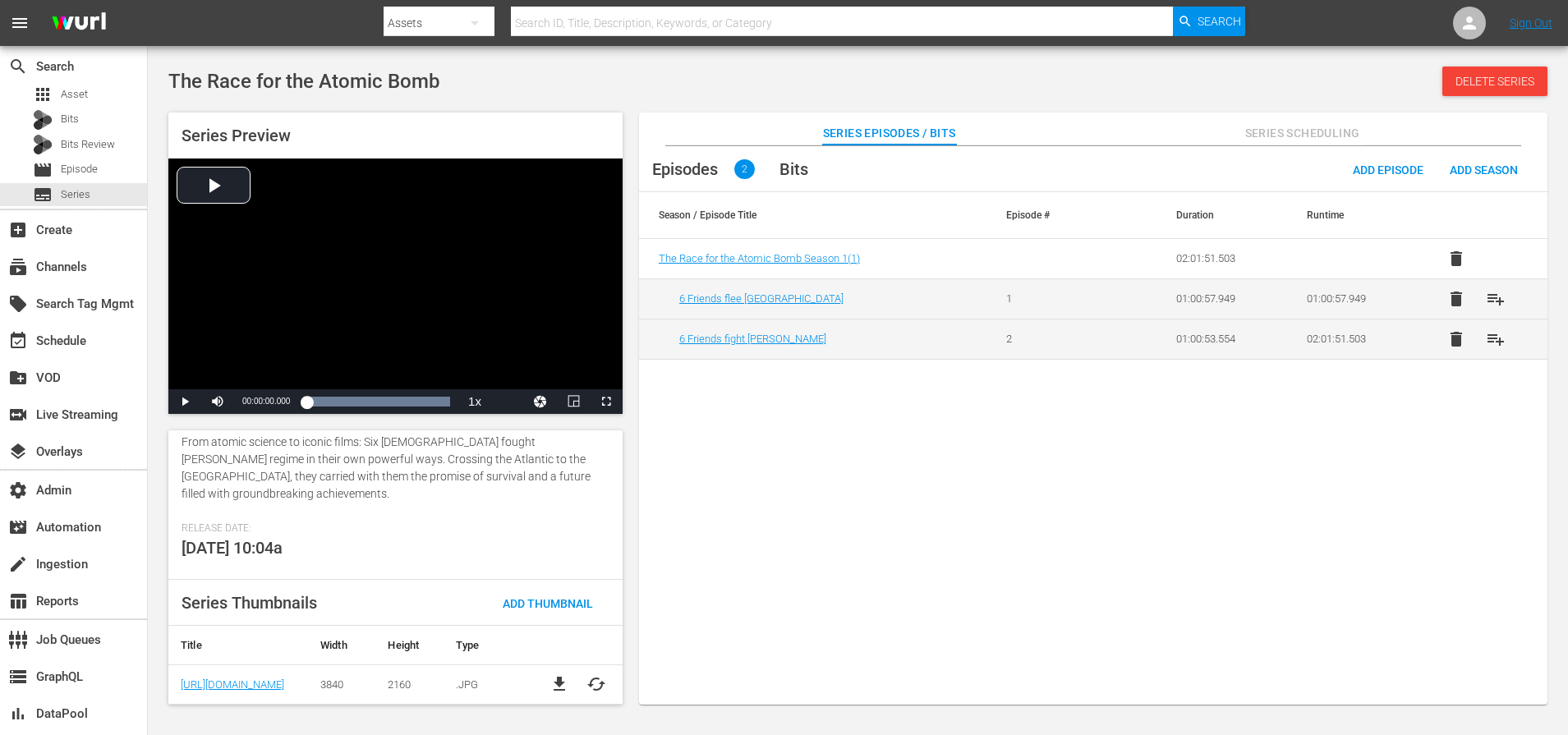
click at [918, 414] on div "Episodes 2 Bits Add Episode Add Season Season / Episode Title Episode # Duratio…" at bounding box center [1093, 433] width 908 height 576
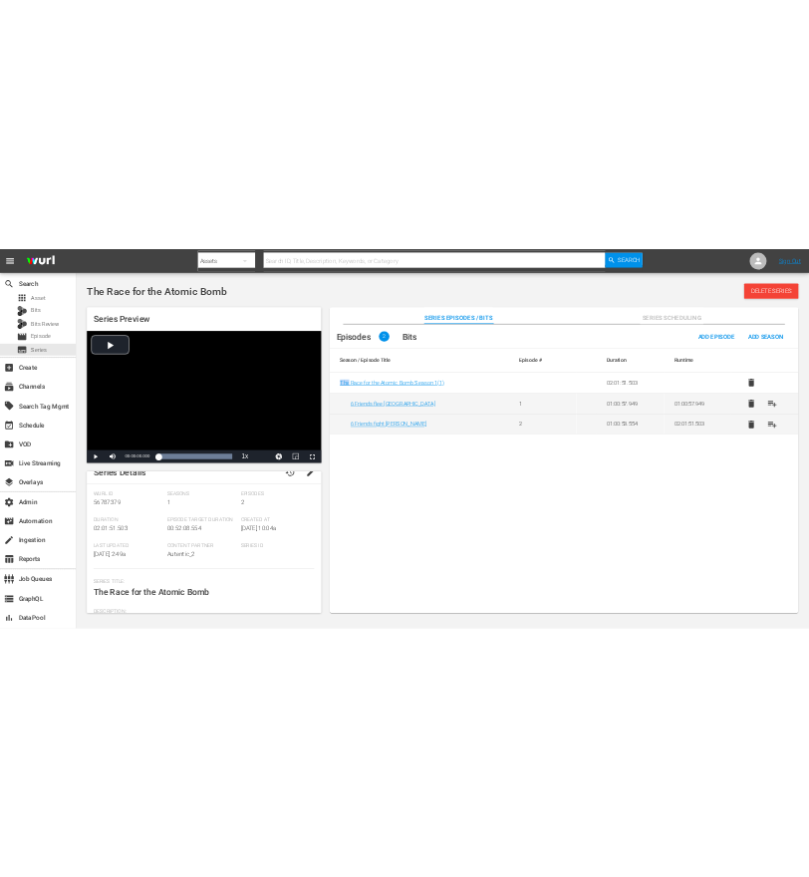
scroll to position [0, 0]
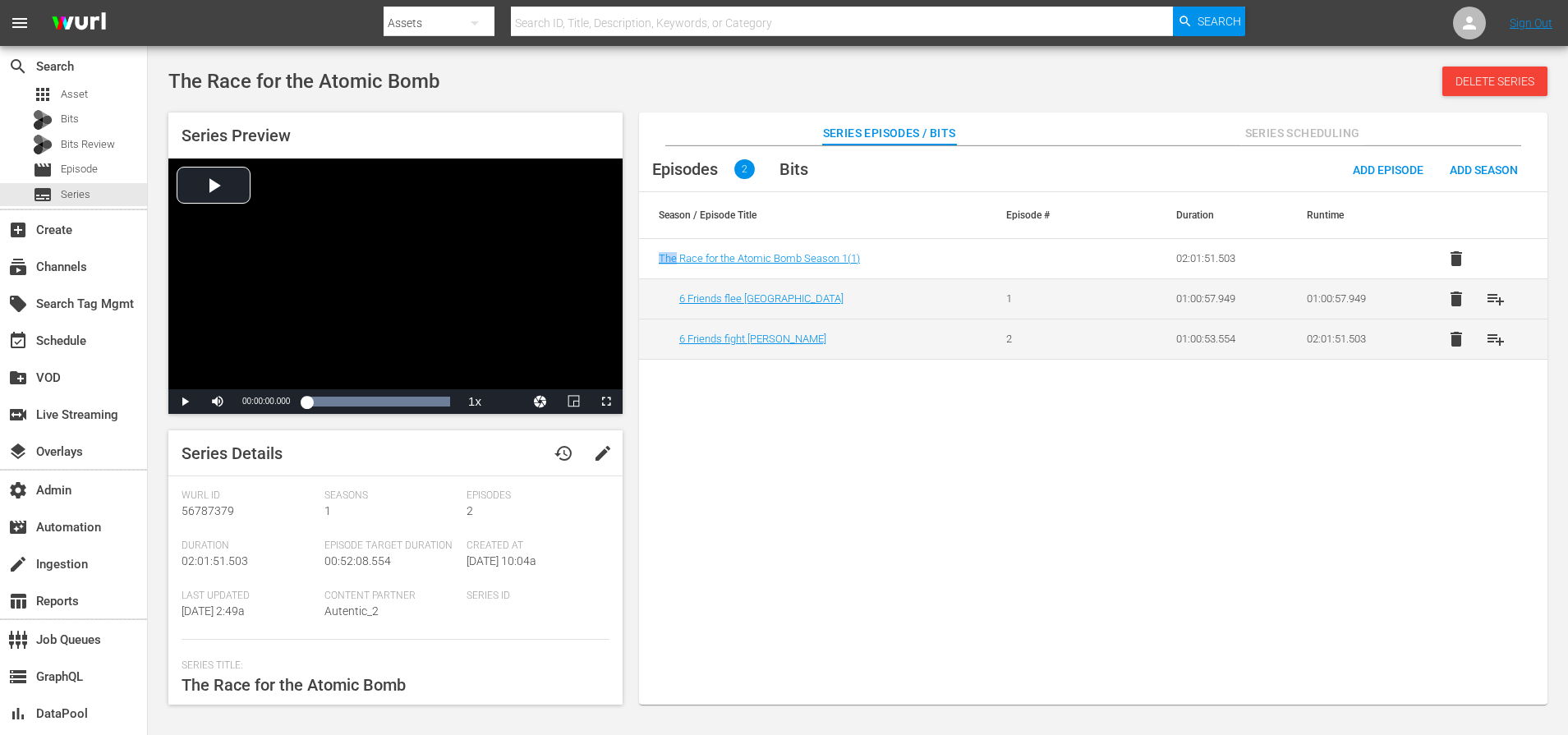
click at [556, 449] on span "history" at bounding box center [564, 453] width 20 height 20
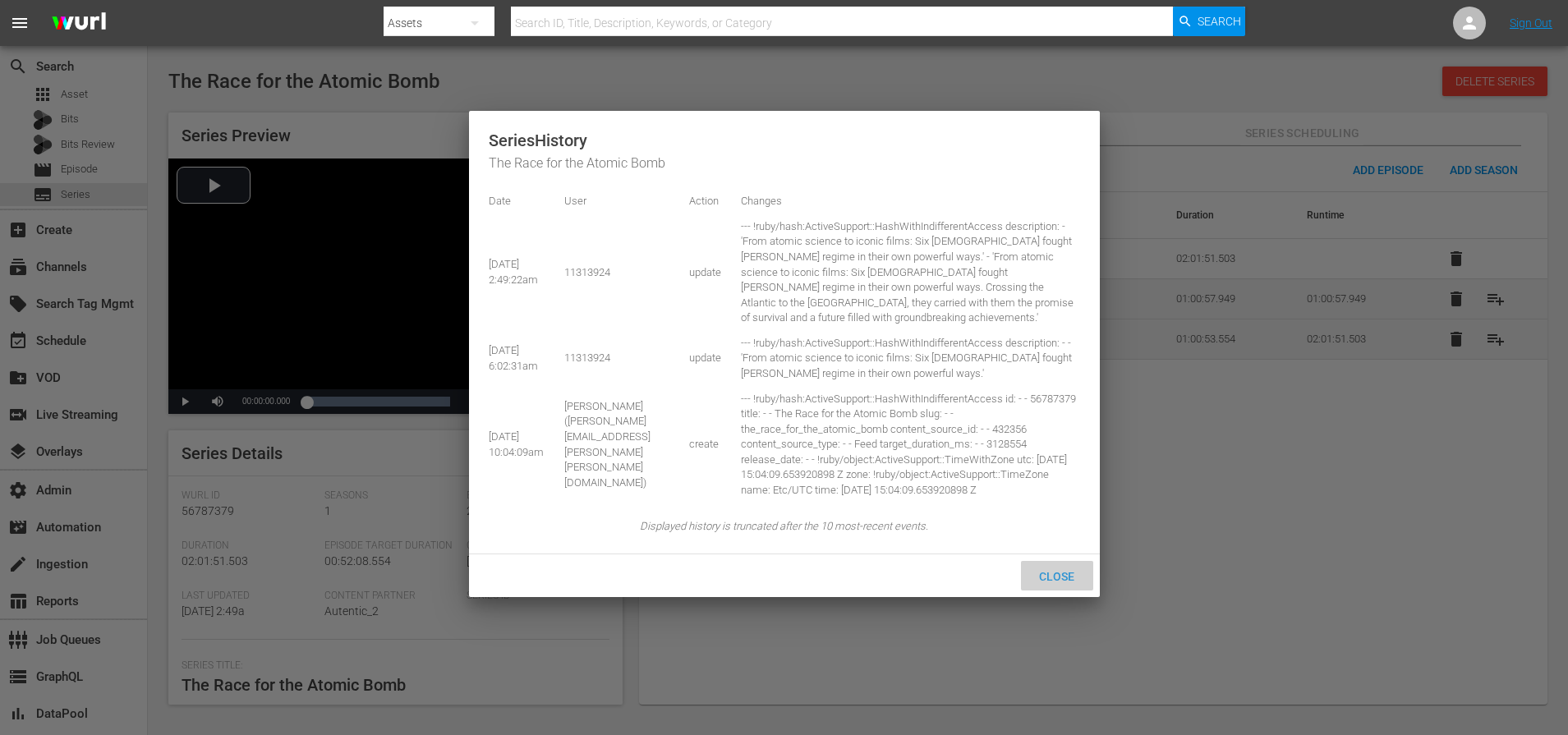
click at [1063, 583] on span "Close" at bounding box center [1056, 577] width 62 height 13
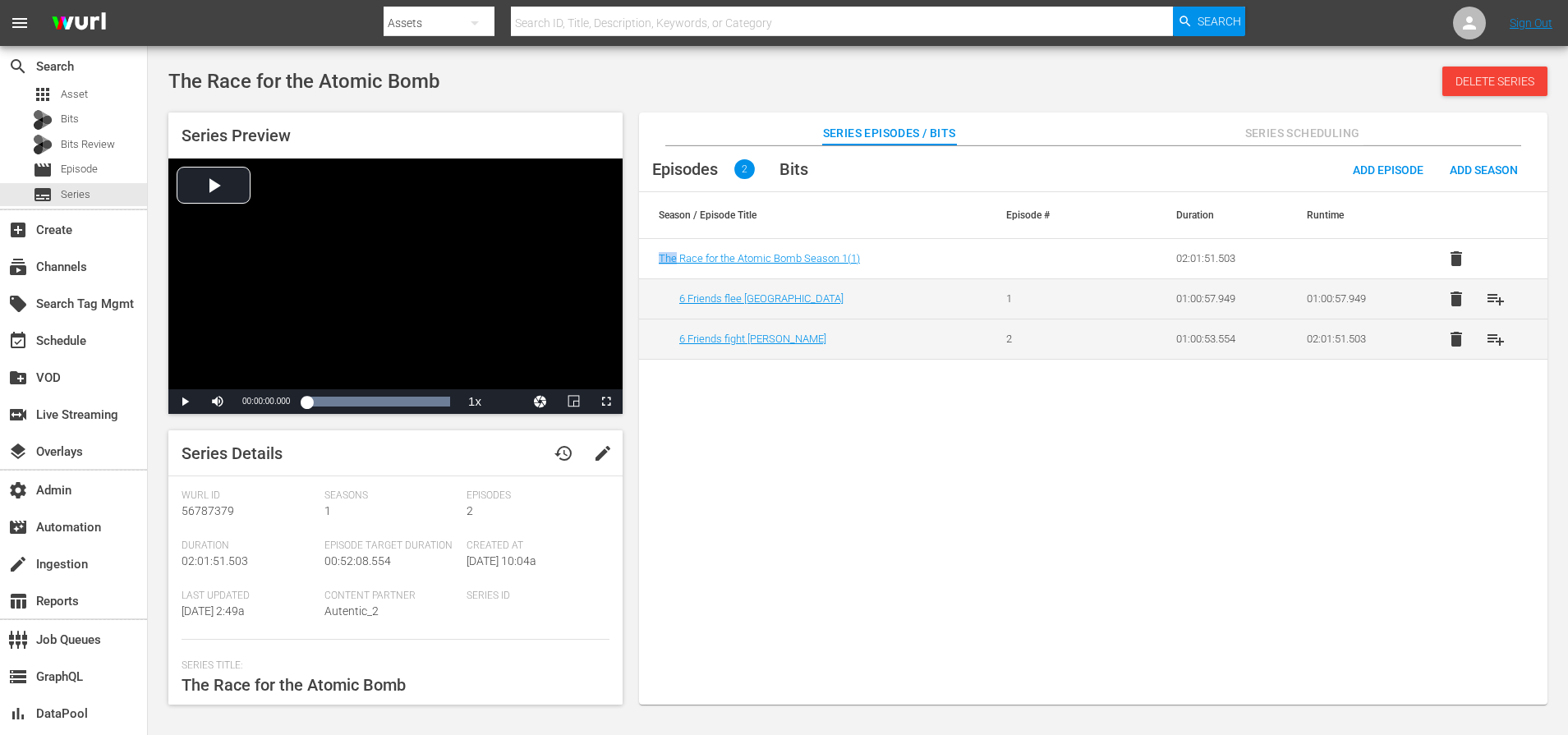
click at [1063, 605] on div "Episodes 2 Bits Add Episode Add Season Season / Episode Title Episode # Duratio…" at bounding box center [1093, 433] width 908 height 576
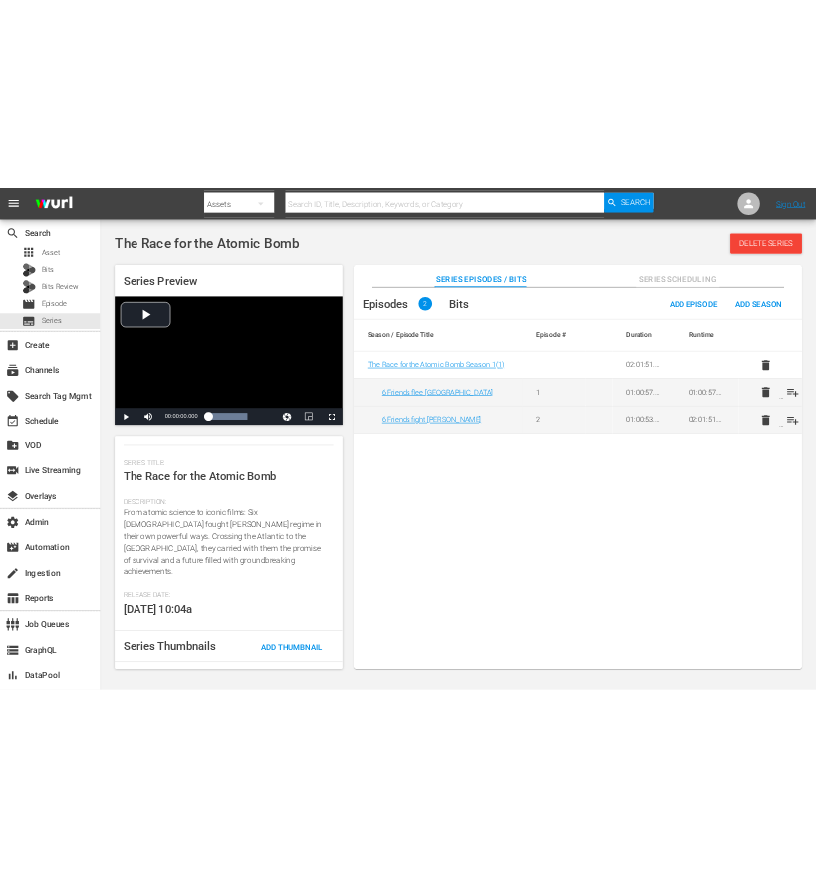
scroll to position [320, 0]
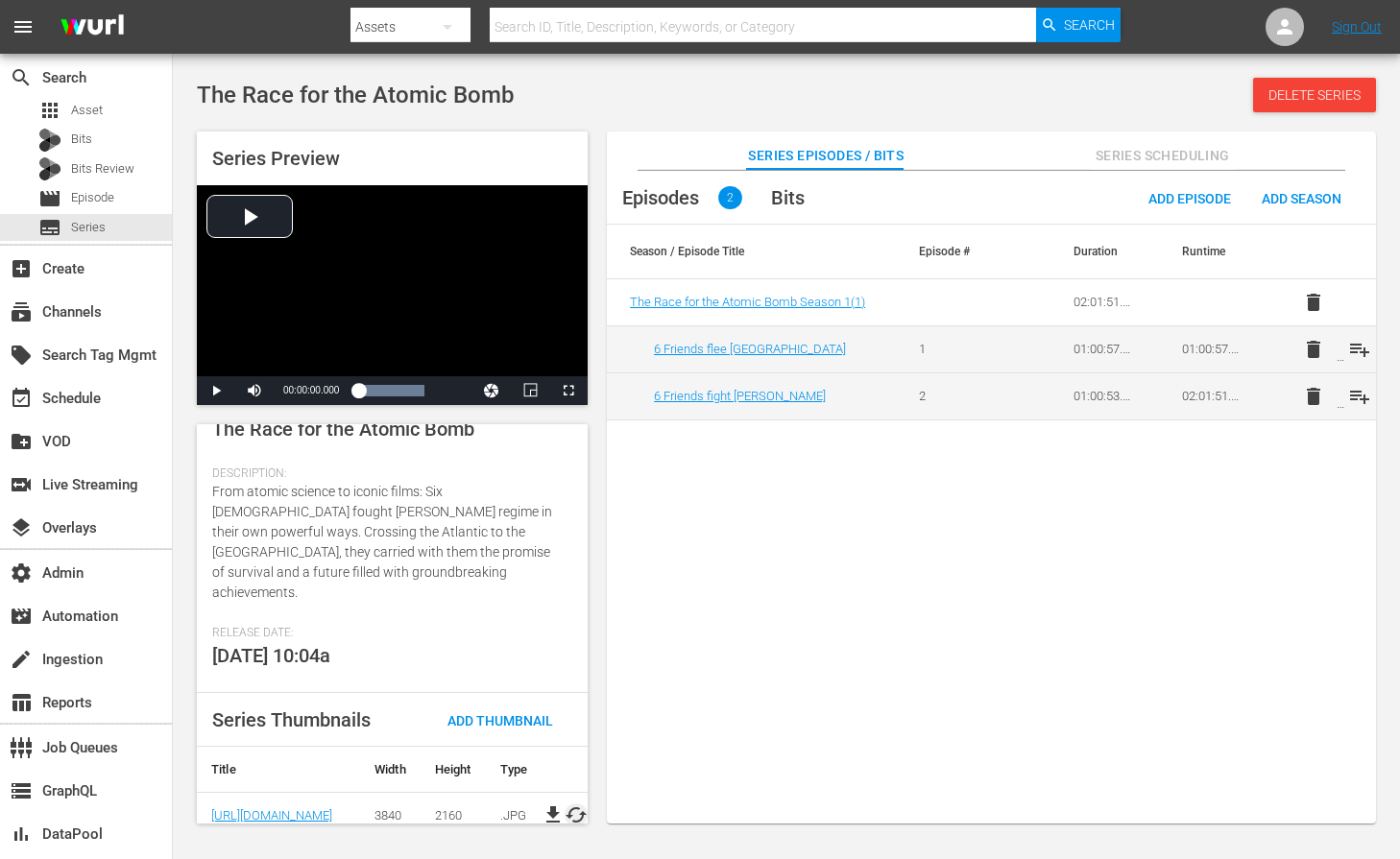
click at [582, 803] on span "cached" at bounding box center [576, 815] width 23 height 23
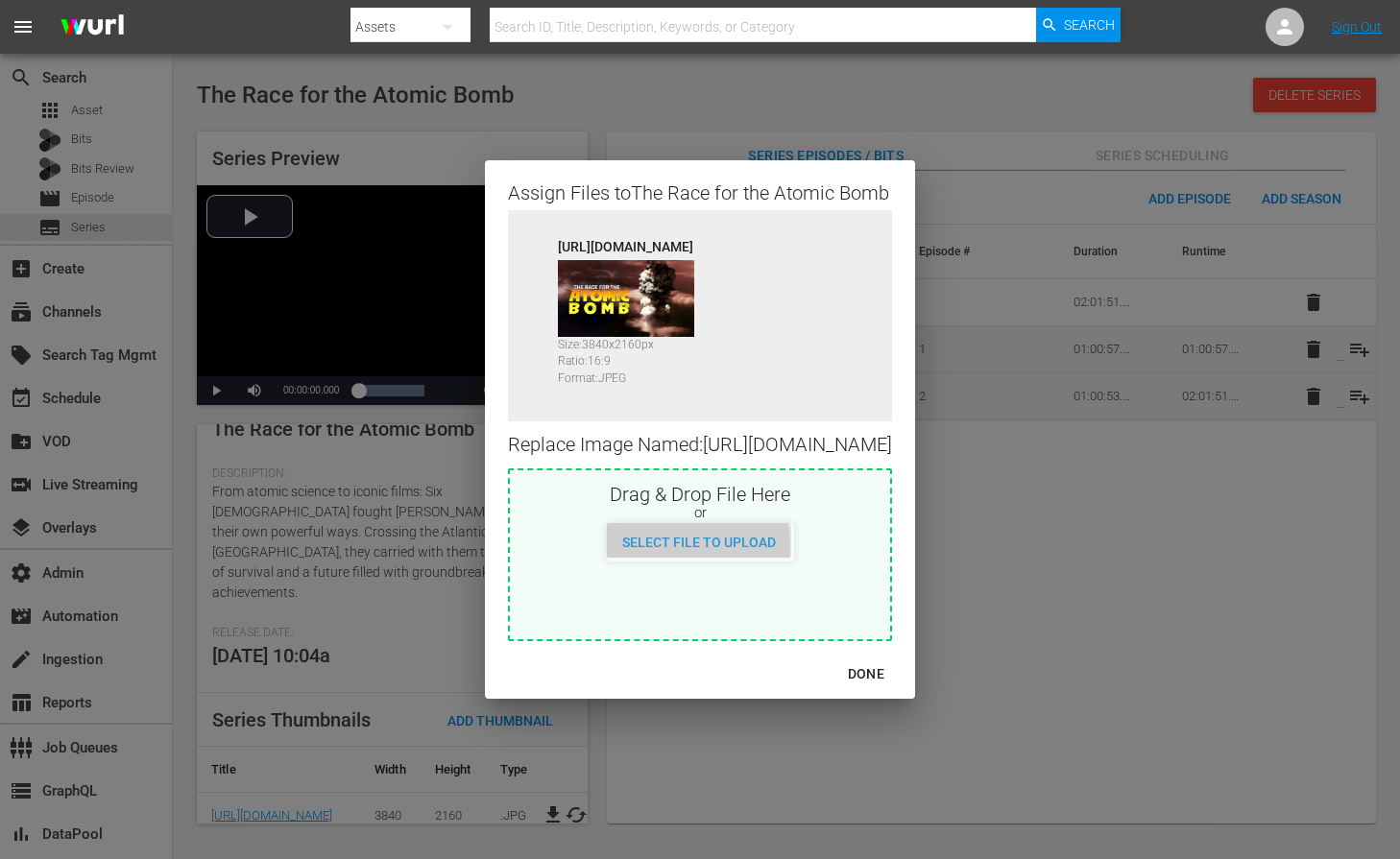
click at [677, 550] on span "Select File to Upload" at bounding box center [699, 542] width 184 height 15
type input "C:\fakepath\A055516710000_RaceForTheAtomicBomb_169_ENG_1920x1080.jpg"
click at [908, 692] on button "DONE" at bounding box center [866, 674] width 83 height 36
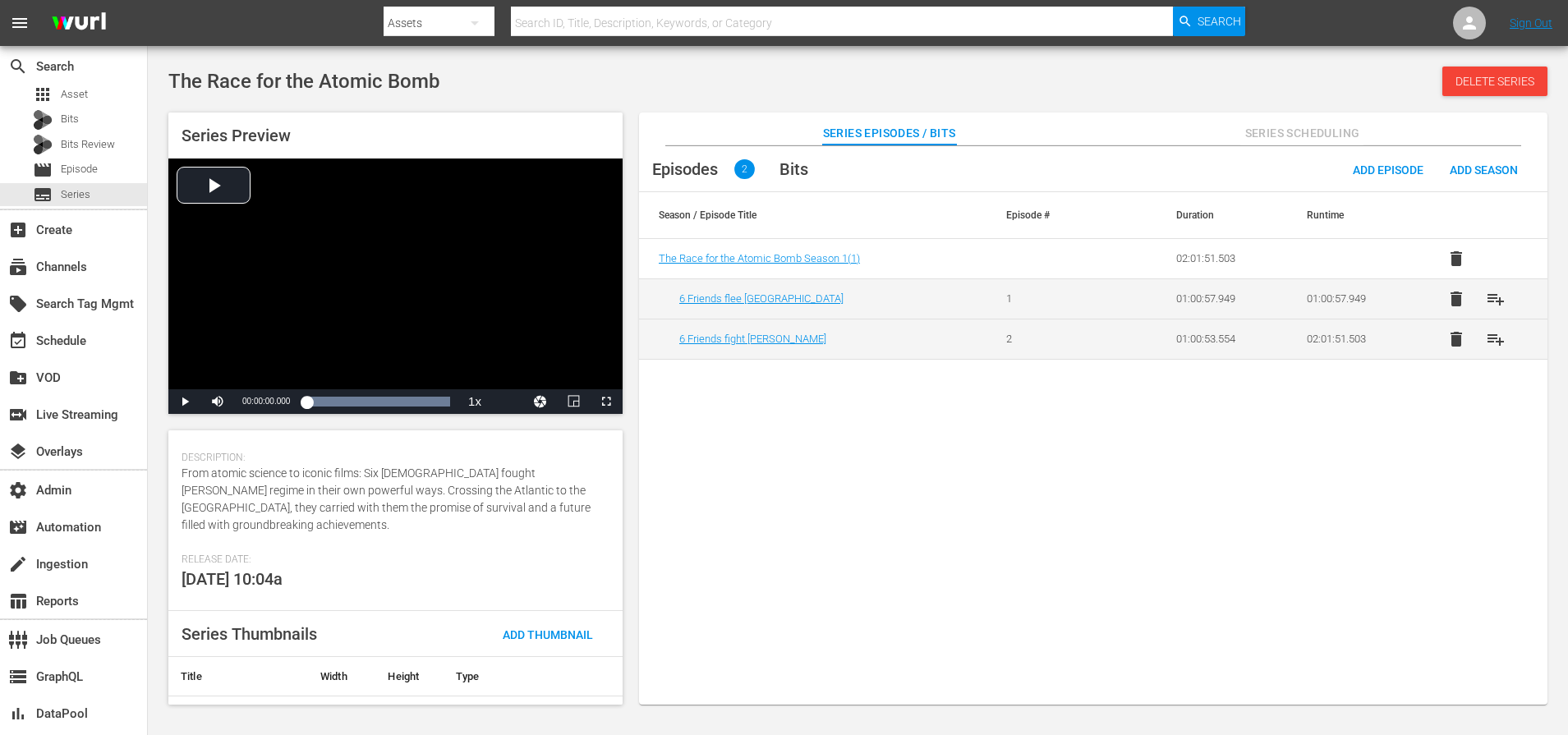
scroll to position [297, 0]
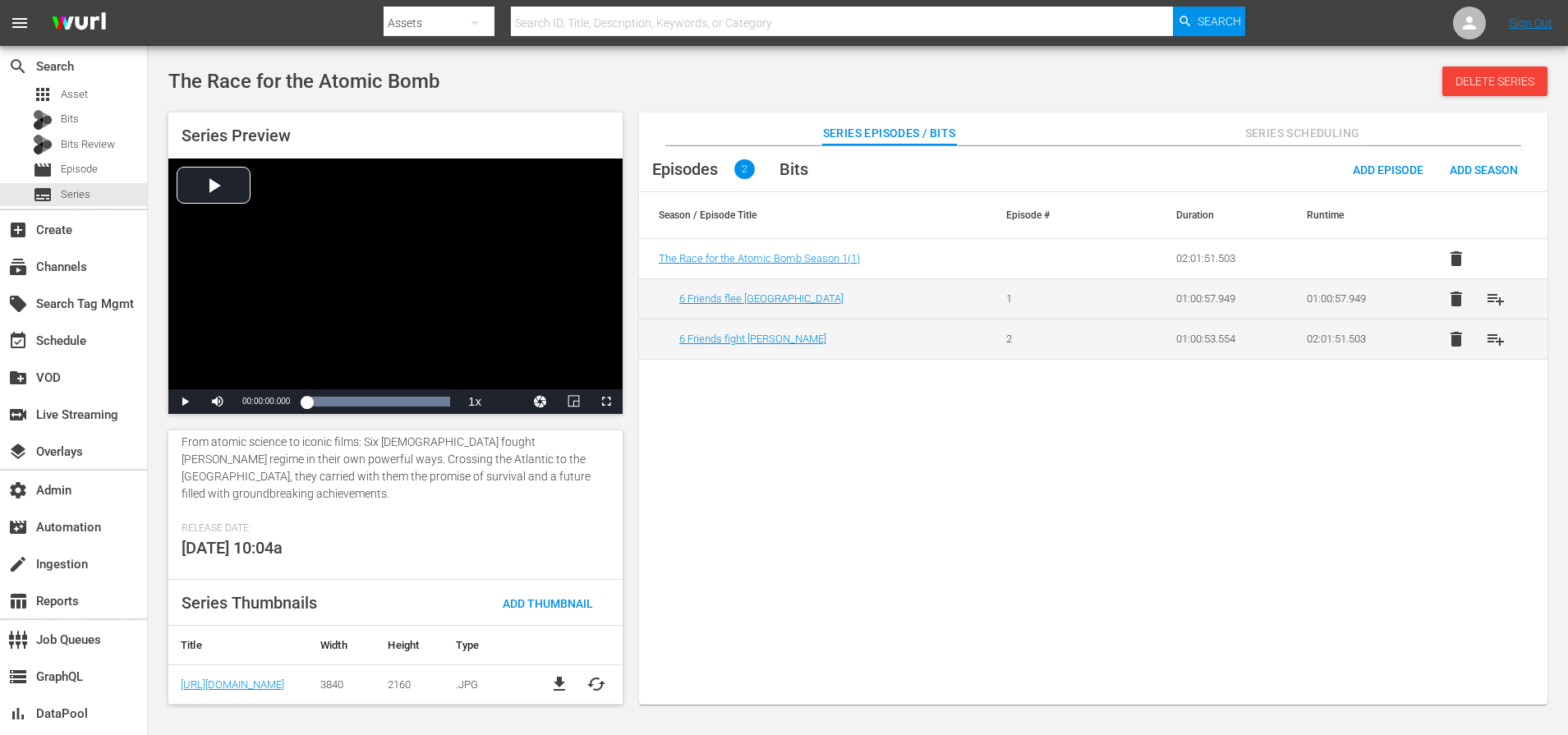
click at [537, 497] on div "Description: From atomic science to iconic films: Six Hungarian Jews fought Hit…" at bounding box center [395, 471] width 428 height 102
click at [1298, 138] on span "Series Scheduling" at bounding box center [1302, 133] width 124 height 21
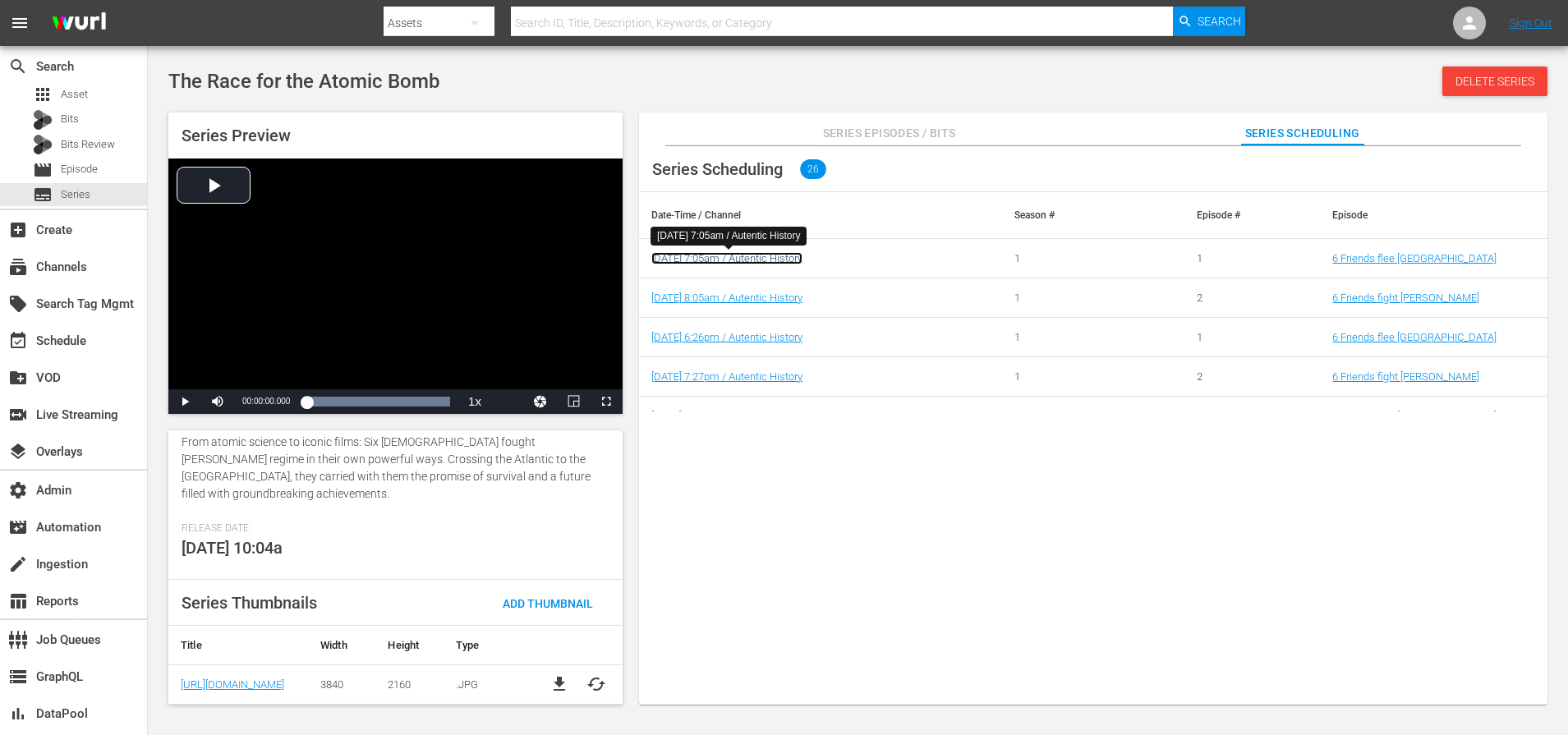
click at [786, 254] on link "10/7/25 7:05am / Autentic History" at bounding box center [726, 258] width 151 height 12
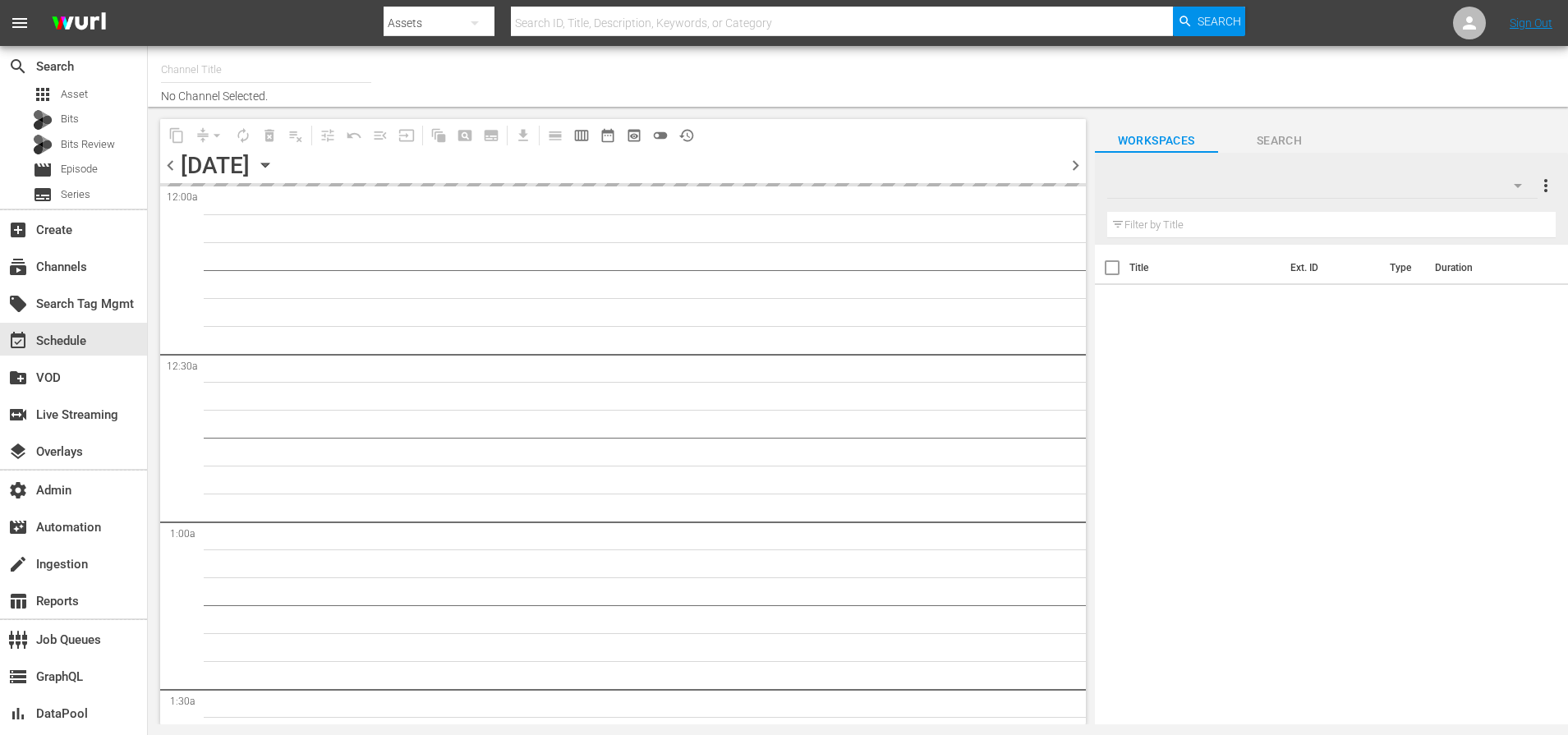
type input "Autentic History (1501)"
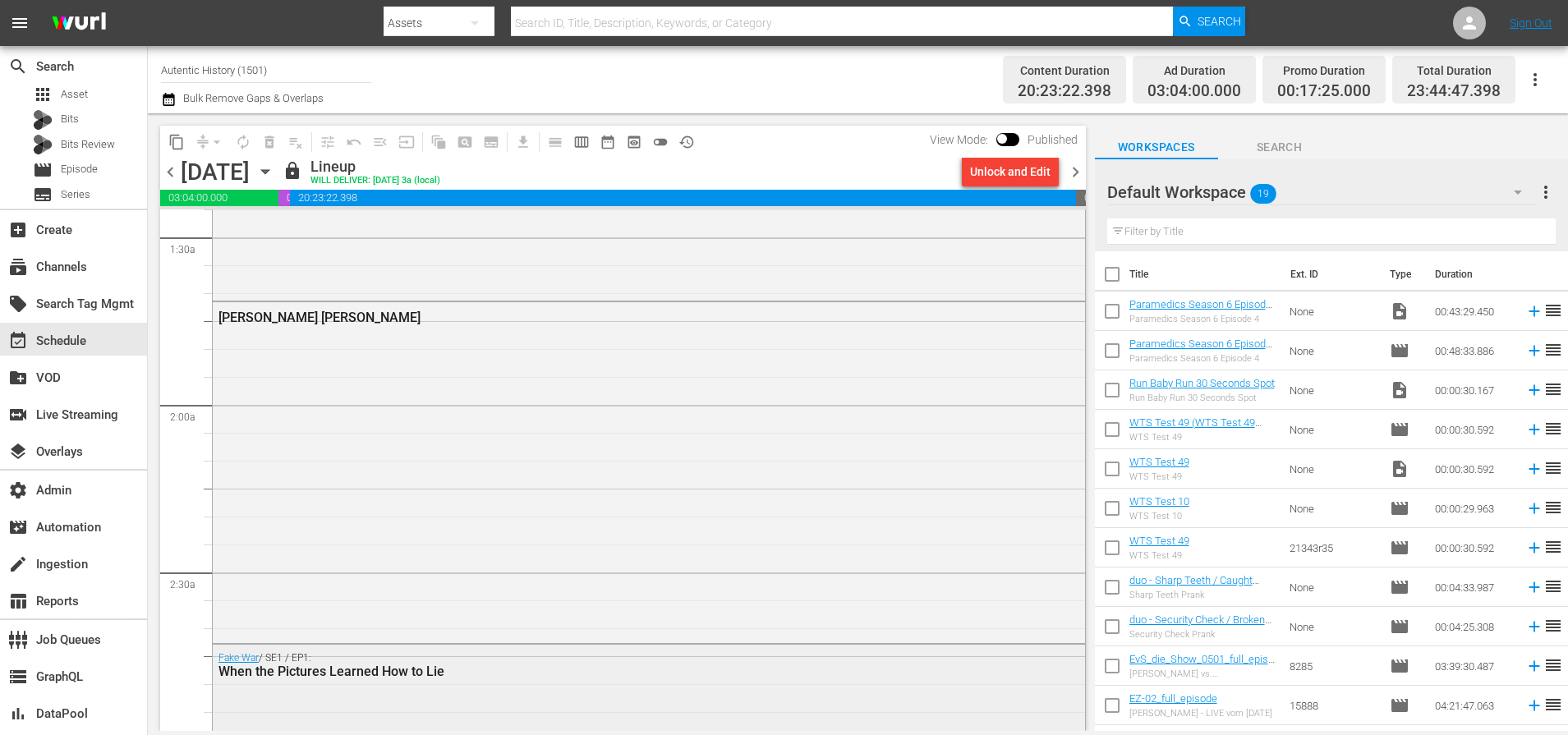
scroll to position [815, 0]
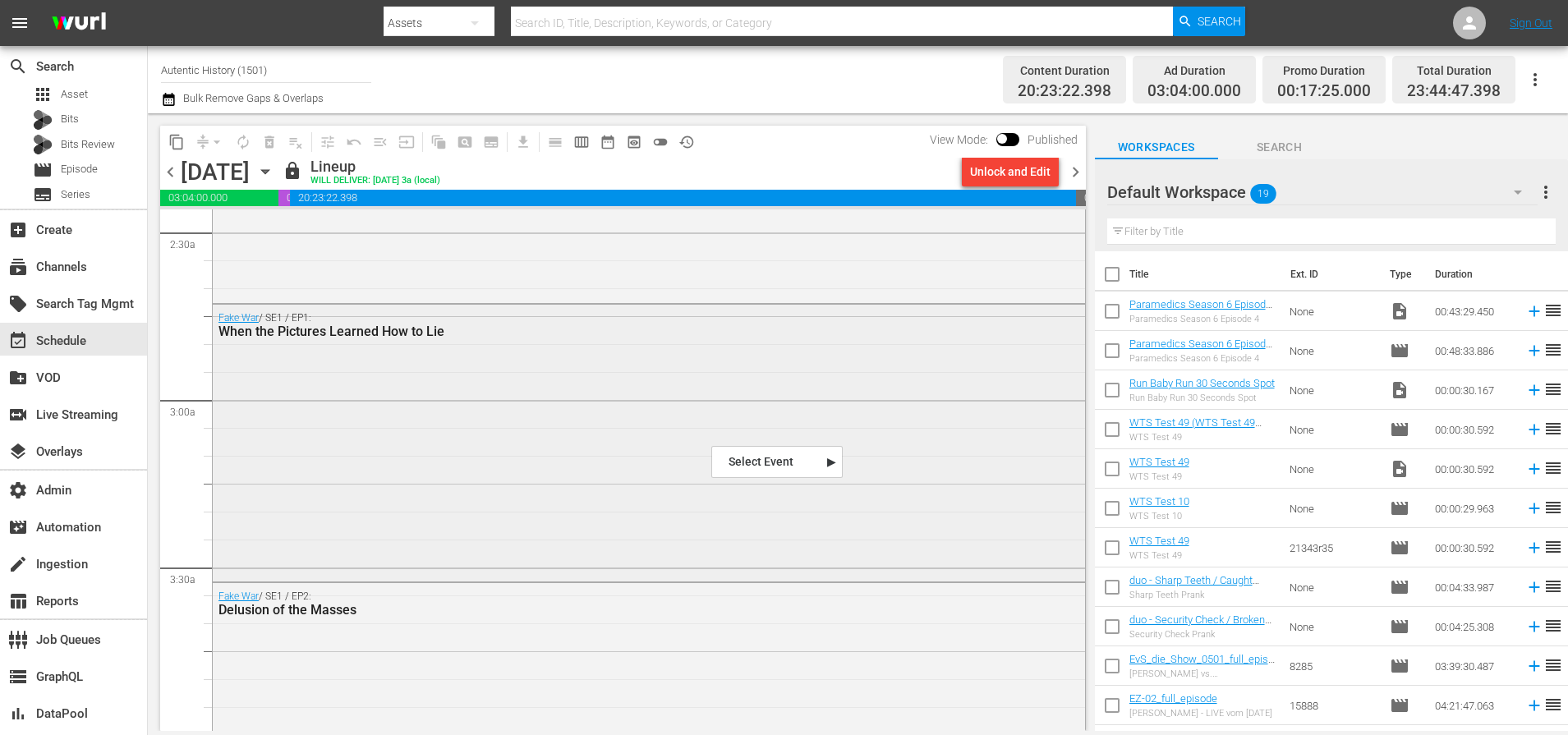
drag, startPoint x: 711, startPoint y: 444, endPoint x: 602, endPoint y: 391, distance: 121.2
click at [233, 316] on link "Fake War" at bounding box center [238, 318] width 40 height 12
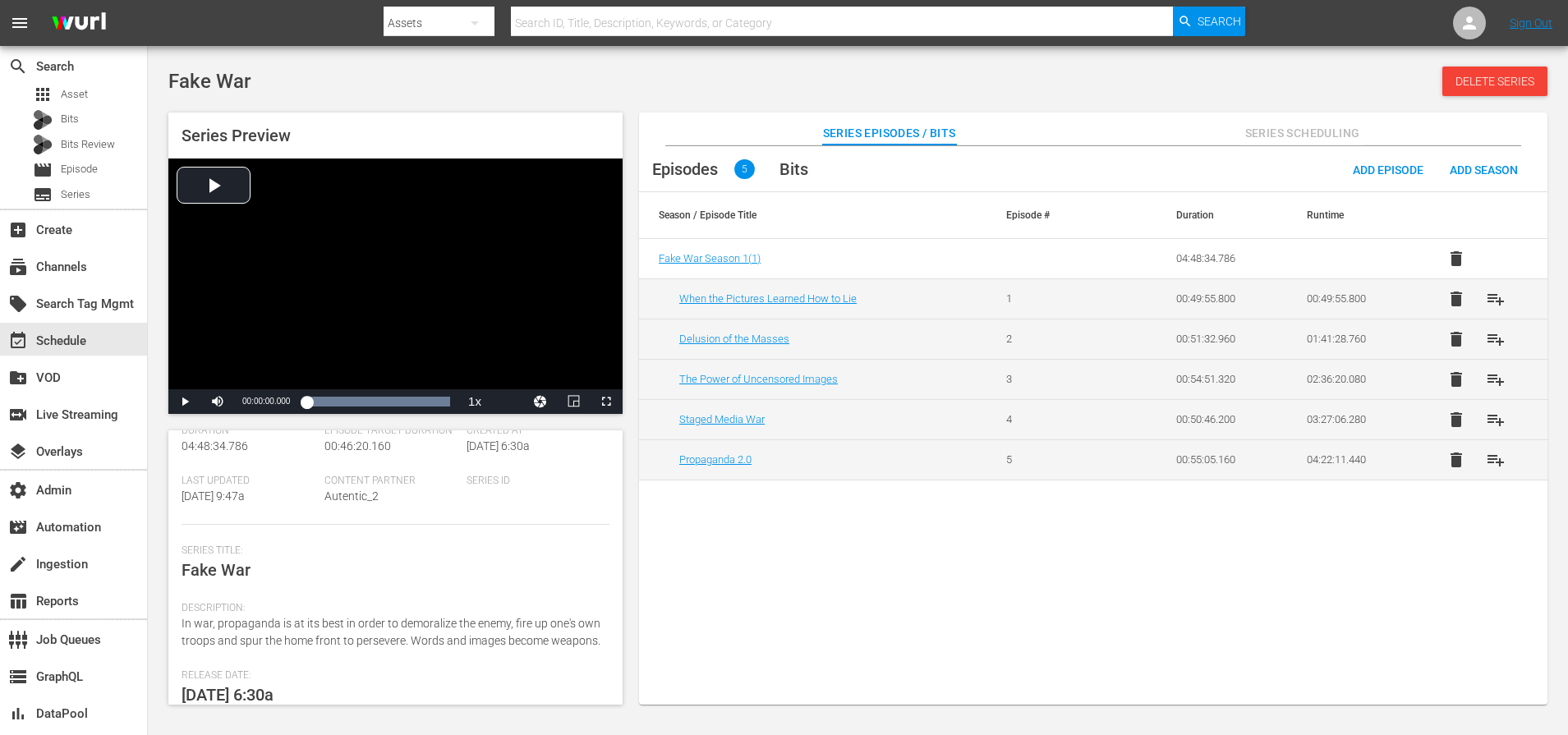
scroll to position [279, 0]
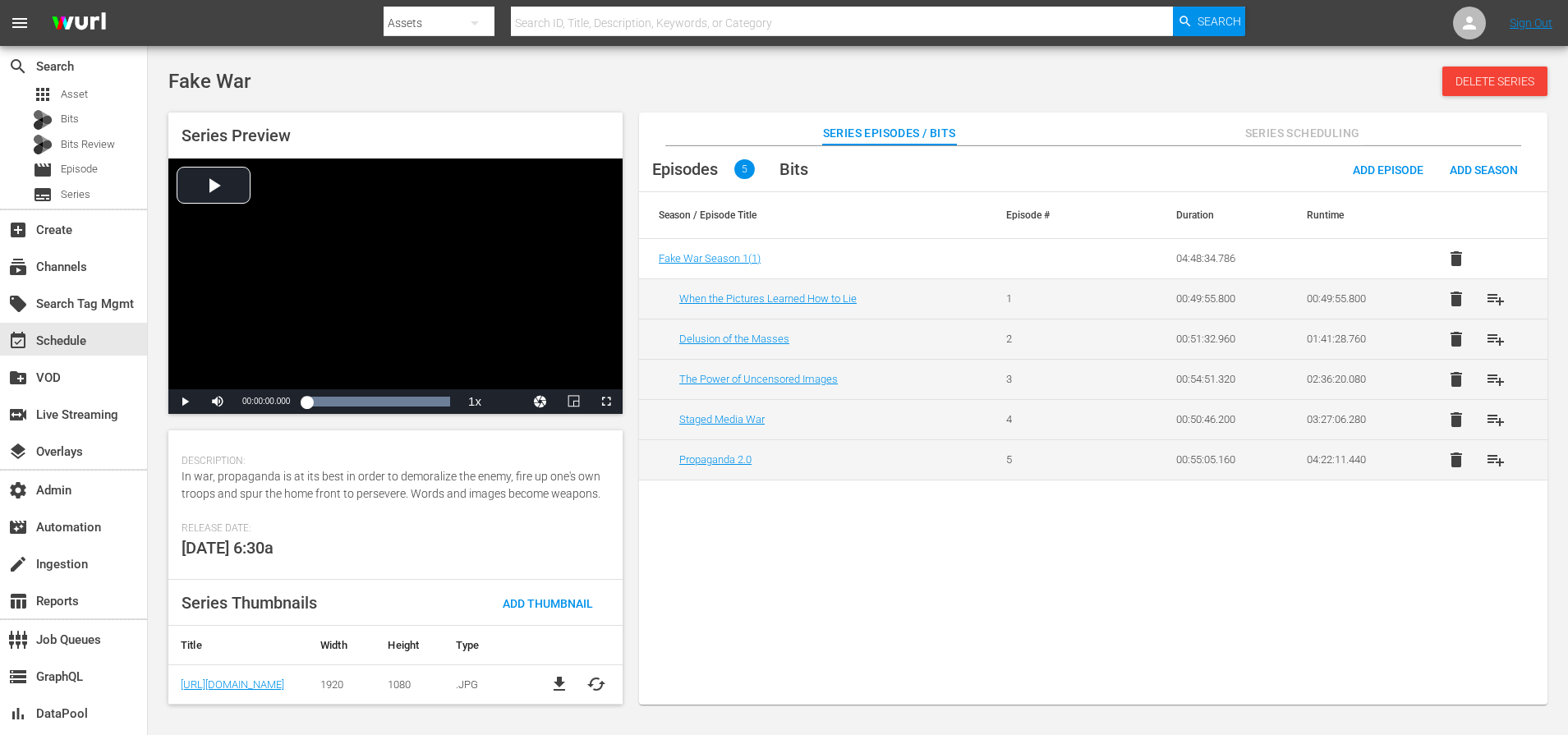
click at [550, 686] on span "file_download" at bounding box center [559, 684] width 20 height 20
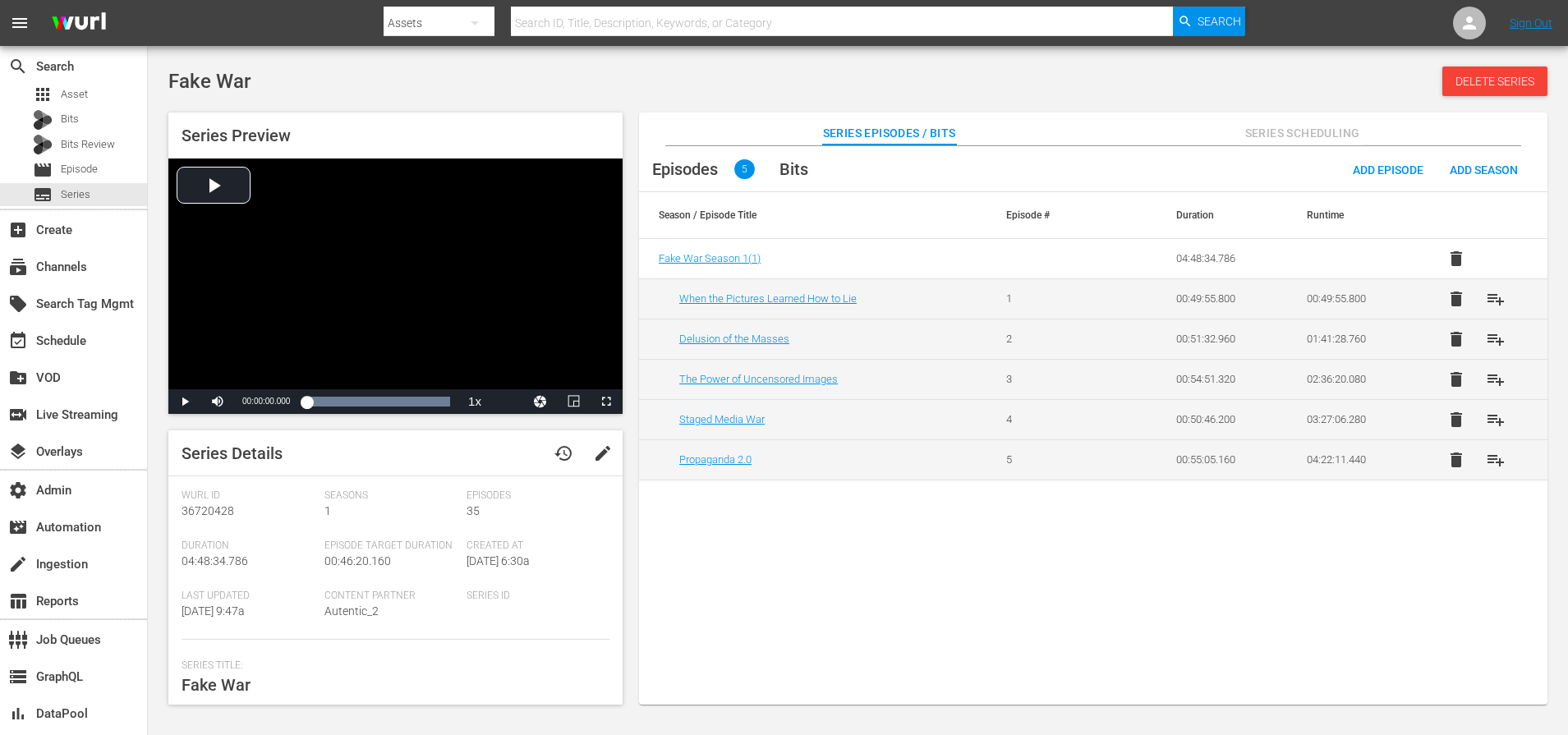
scroll to position [279, 0]
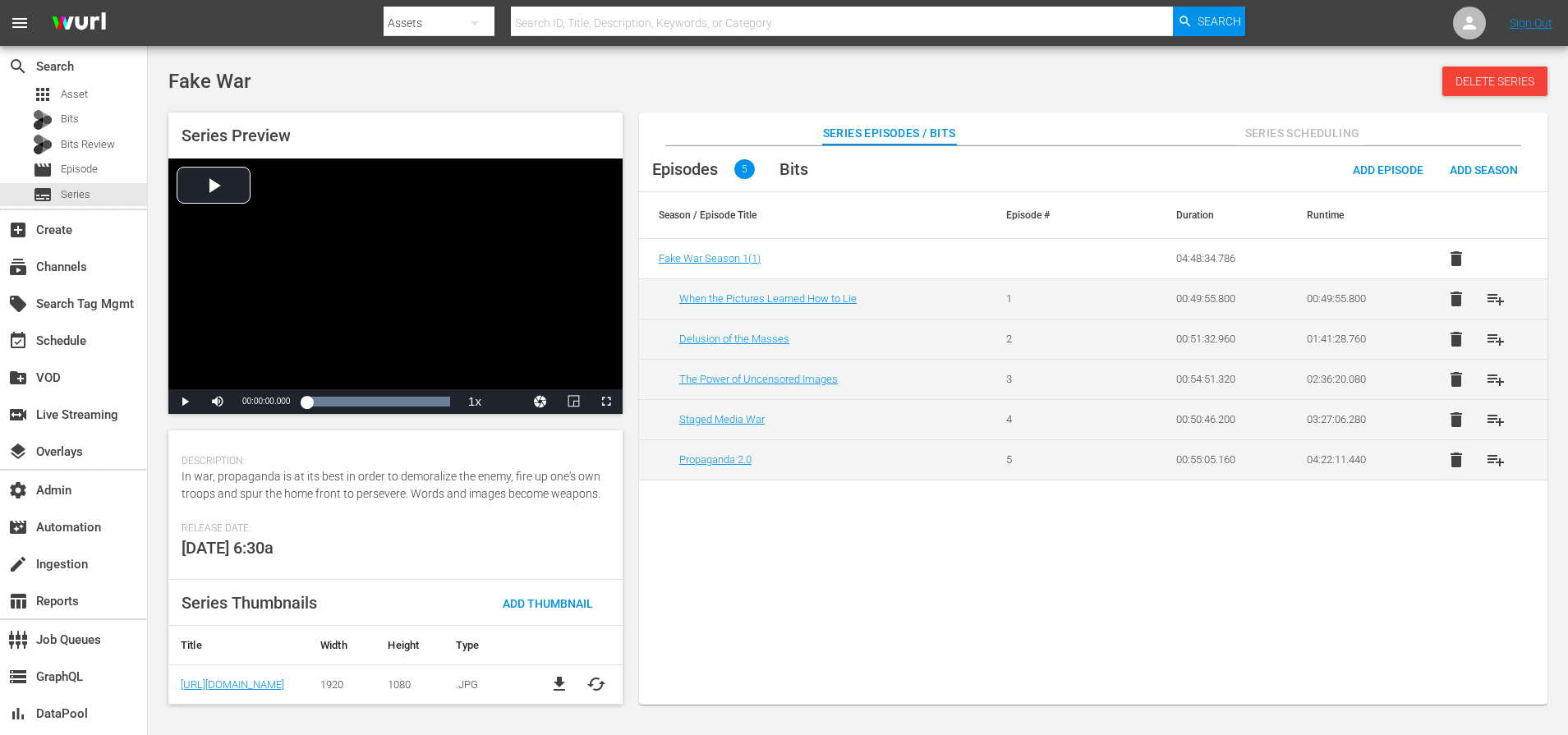
click at [599, 682] on span "cached" at bounding box center [597, 684] width 20 height 20
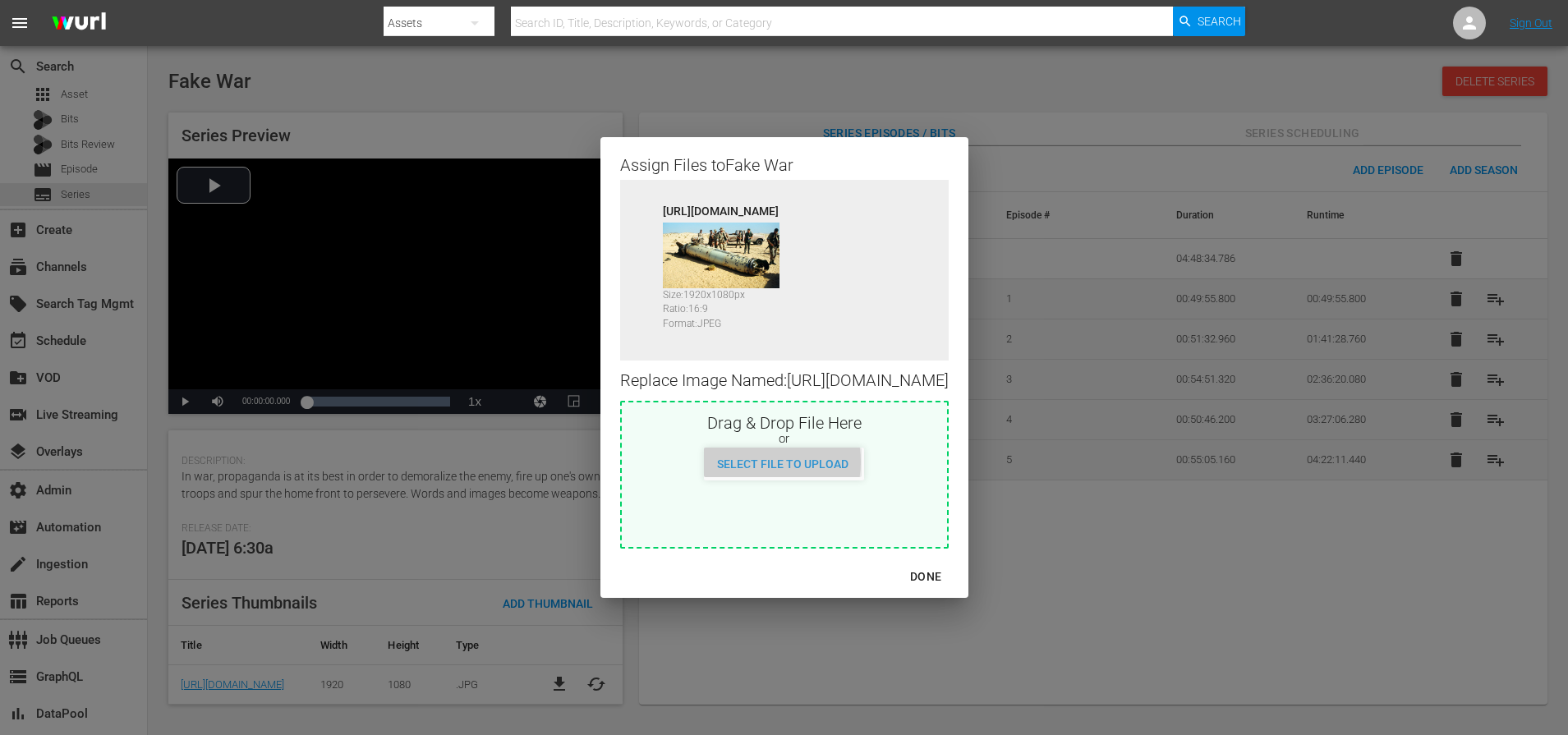
click at [754, 470] on span "Select File to Upload" at bounding box center [782, 464] width 157 height 13
type input "C:\fakepath\Fake War_Series.jpg"
click at [954, 588] on div "DONE" at bounding box center [925, 577] width 58 height 21
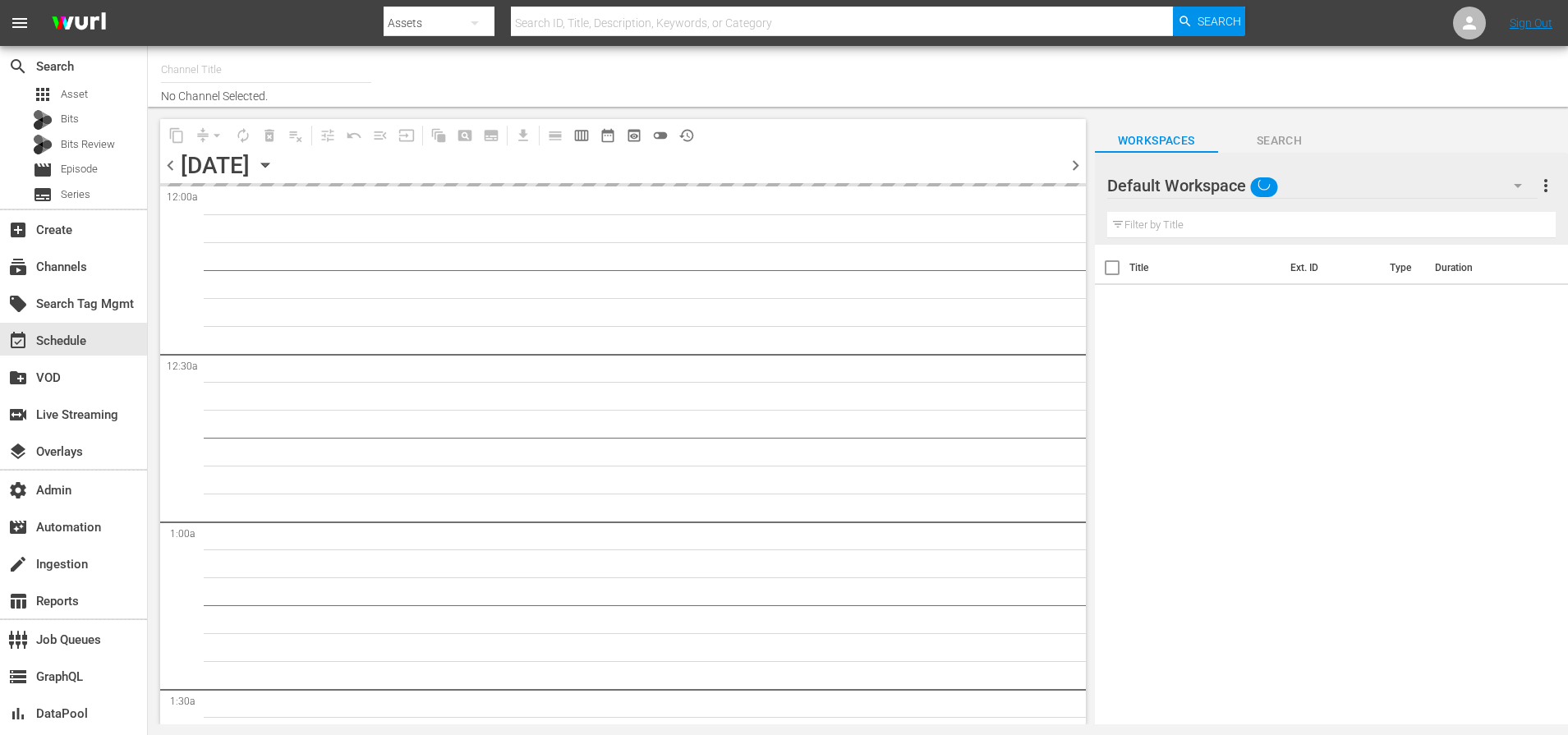
type input "Autentic History (1501)"
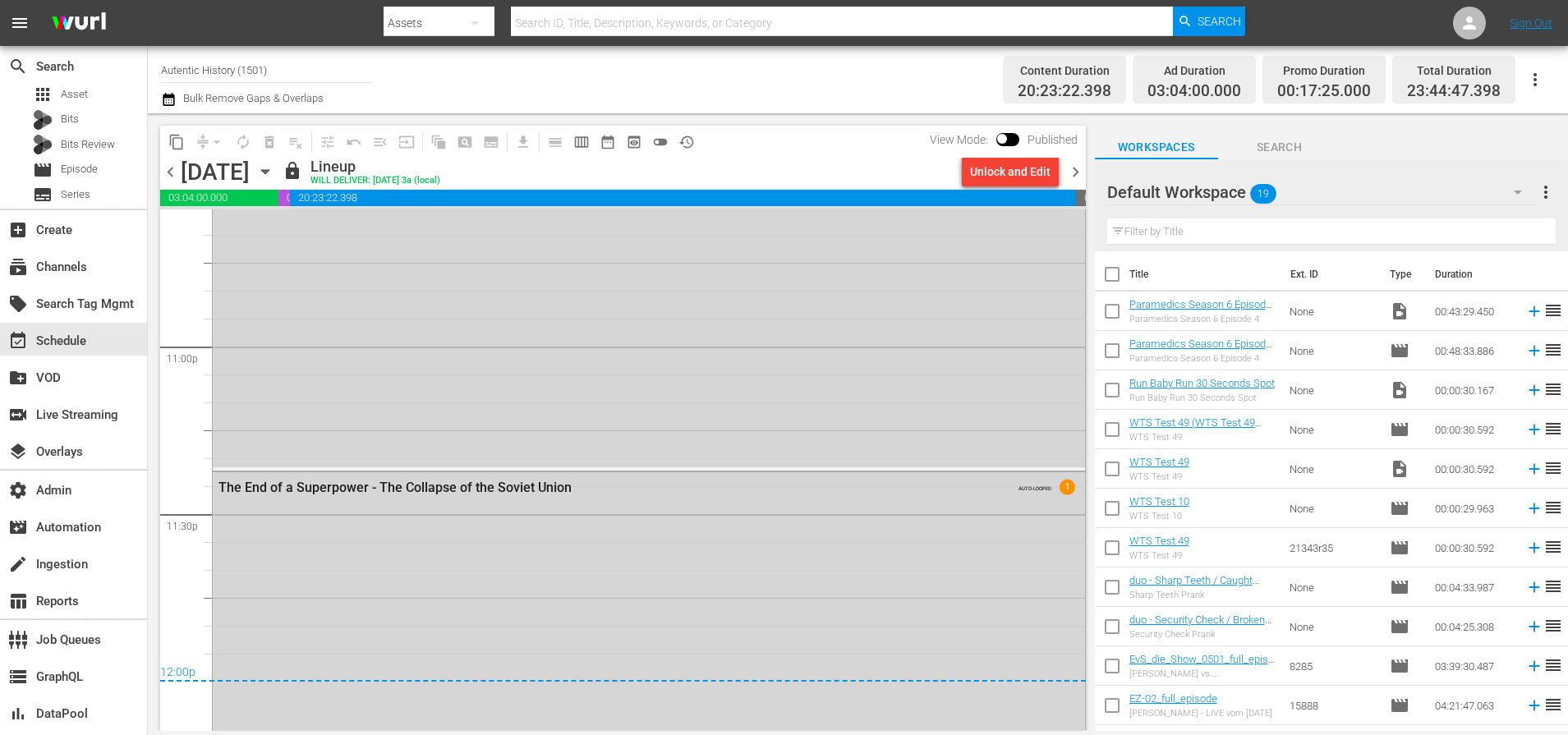
scroll to position [7656, 0]
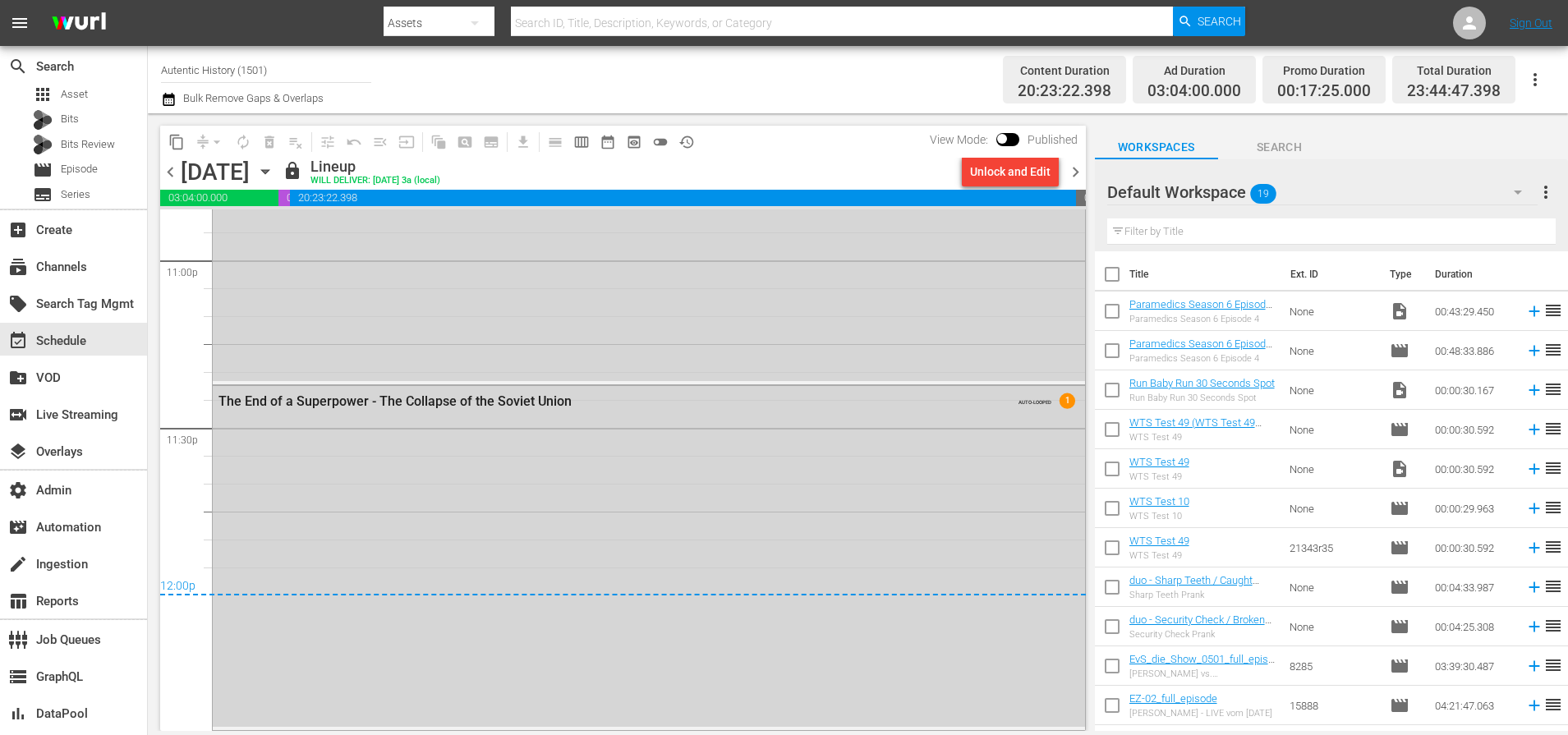
click at [1074, 168] on span "chevron_right" at bounding box center [1075, 171] width 21 height 21
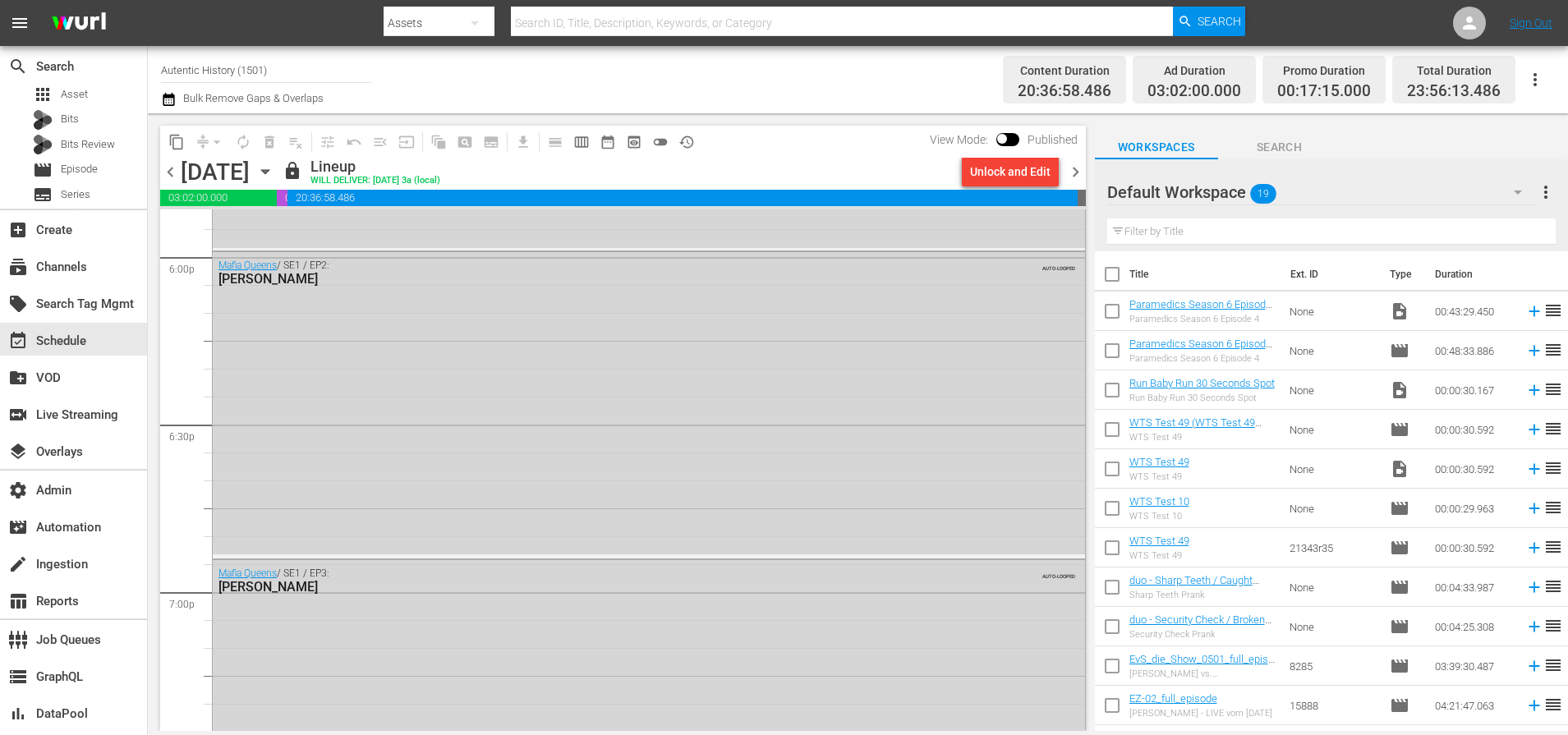
scroll to position [6026, 0]
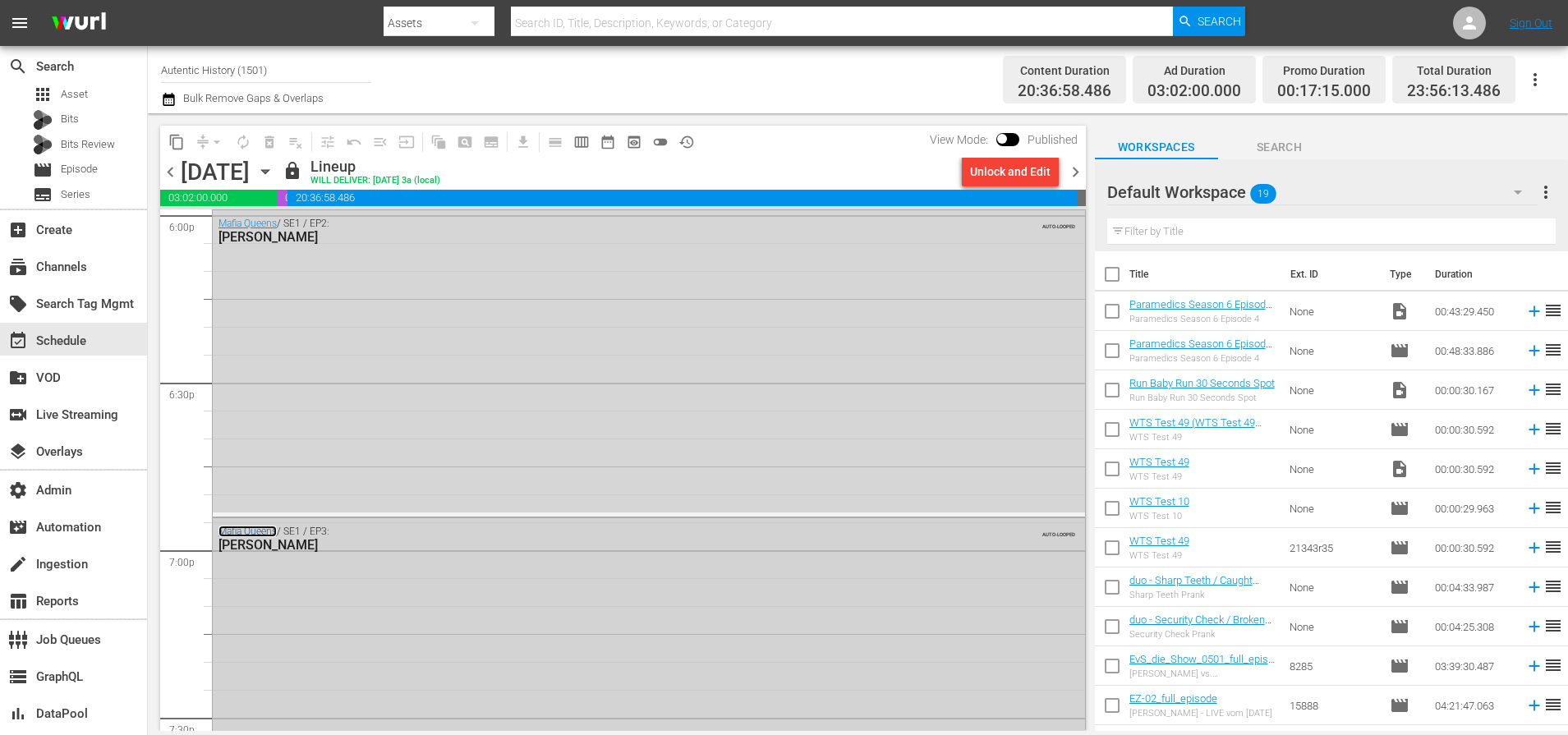
click at [248, 529] on link "Mafia Queens" at bounding box center [247, 531] width 59 height 12
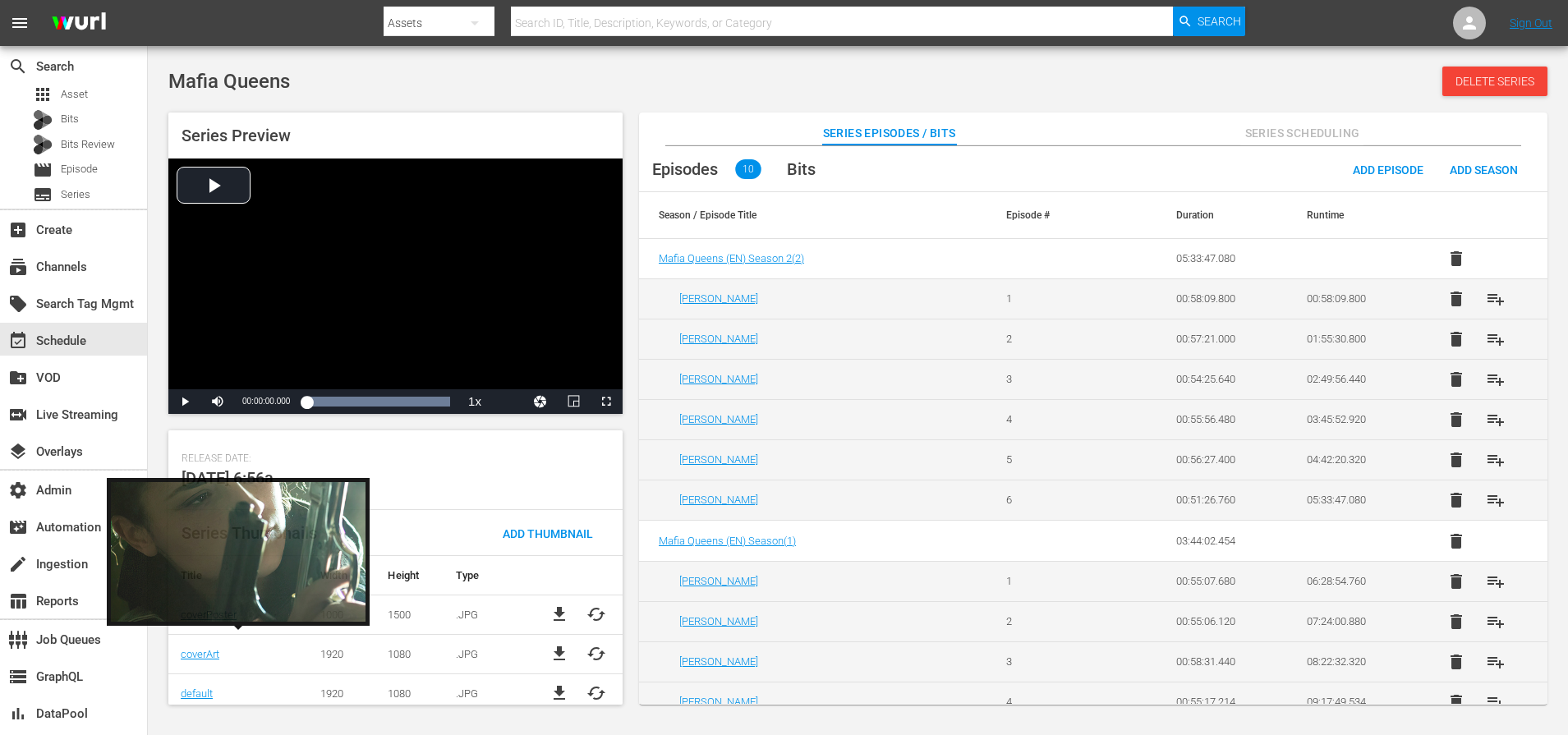
scroll to position [358, 0]
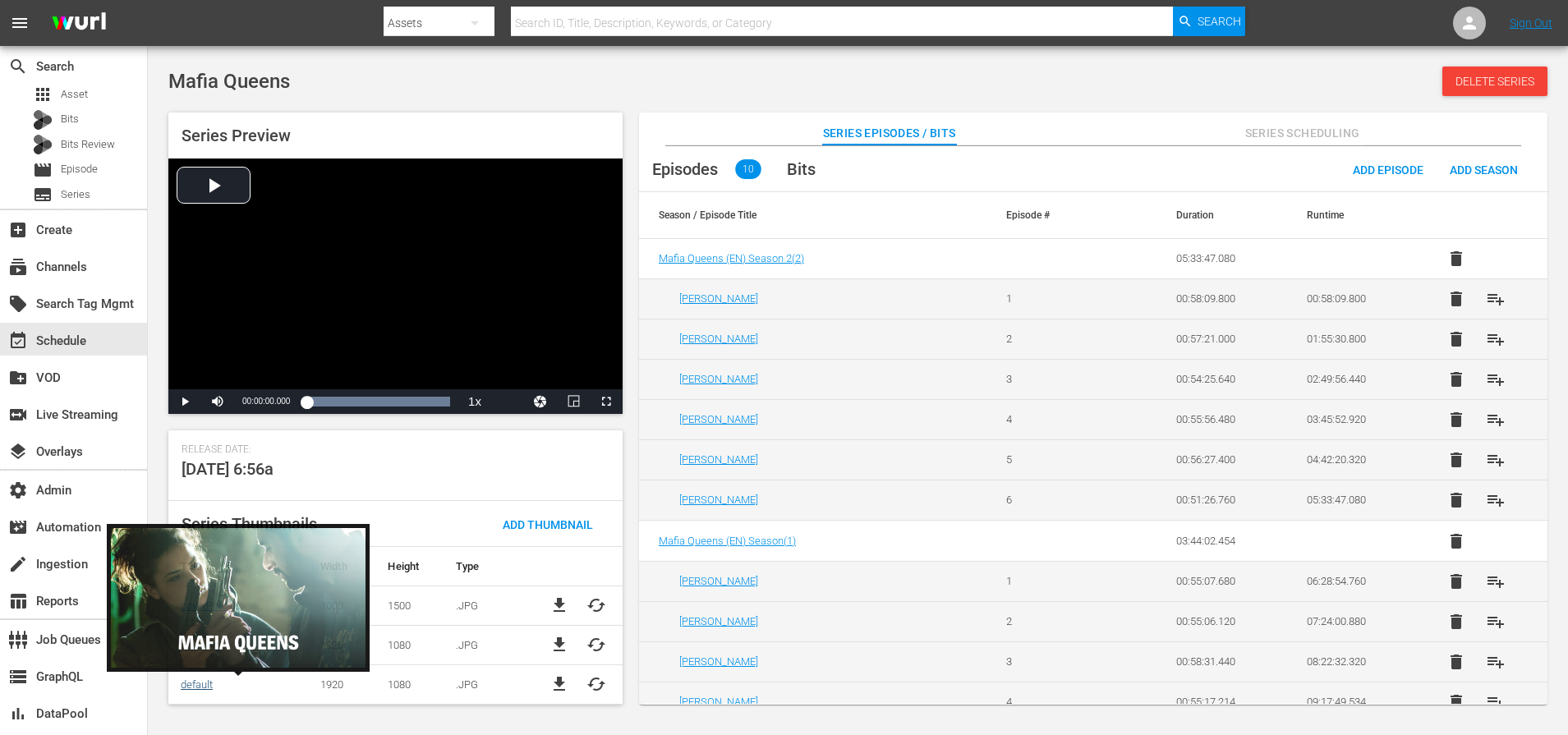
click at [195, 684] on link "default" at bounding box center [196, 684] width 32 height 12
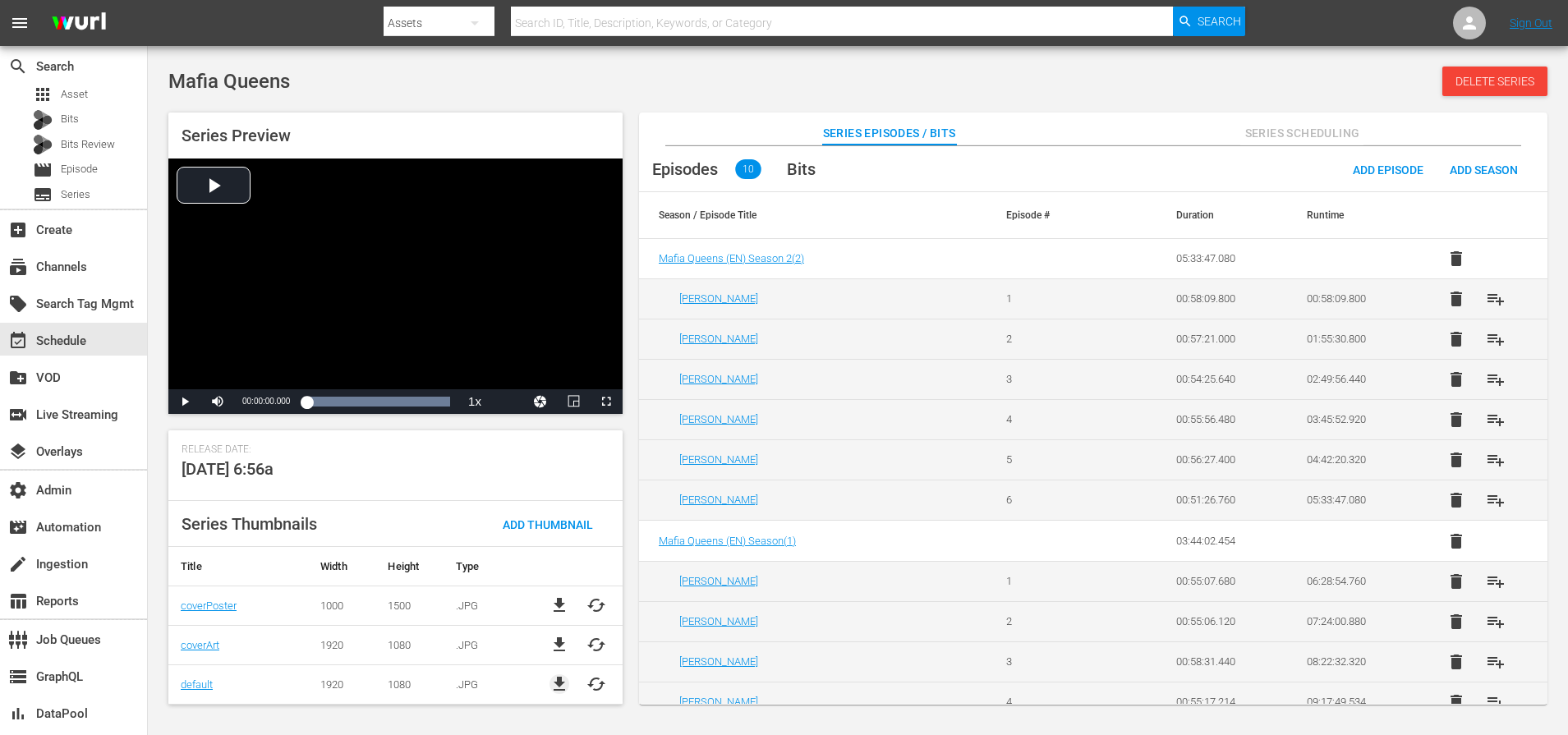
click at [559, 690] on span "file_download" at bounding box center [559, 684] width 20 height 20
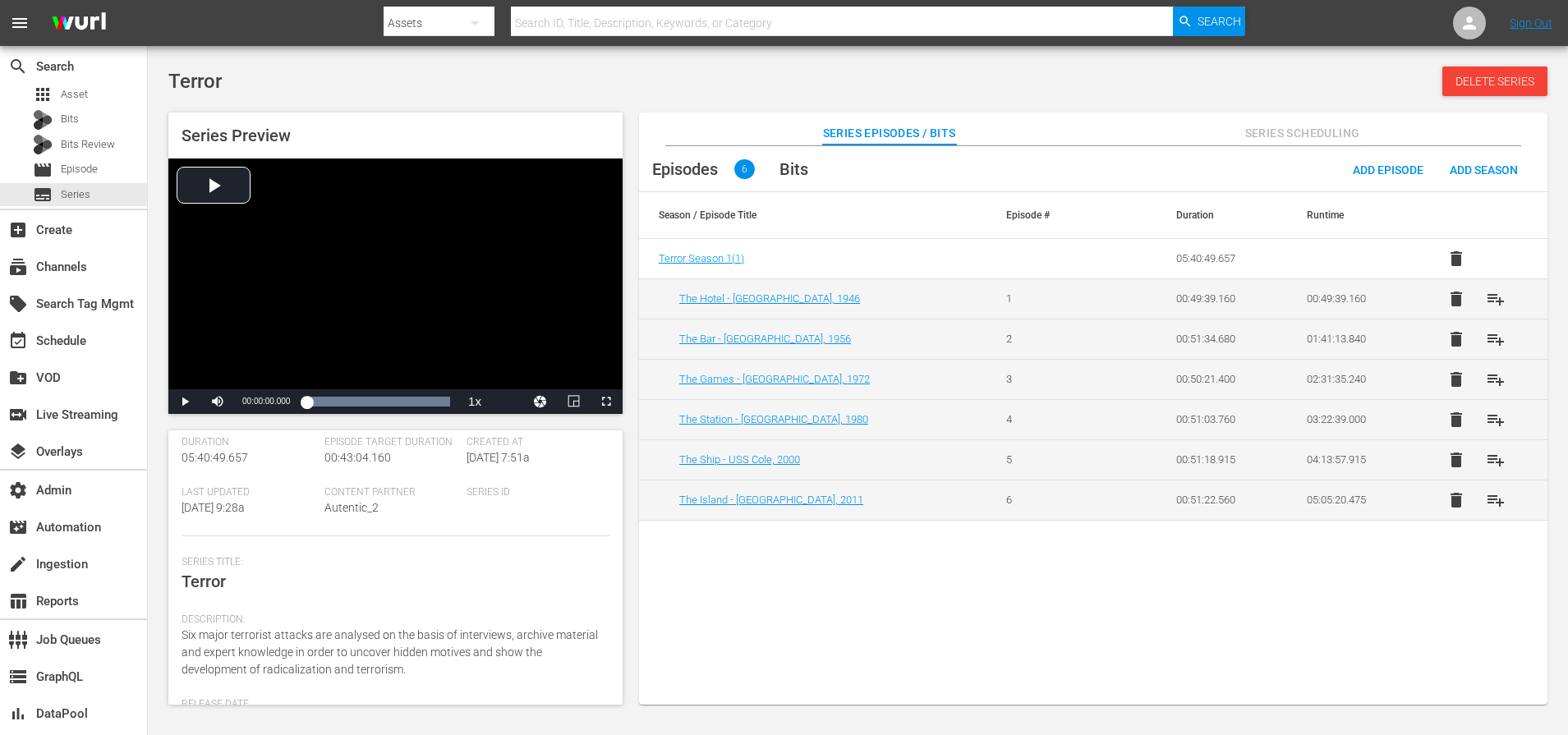
scroll to position [279, 0]
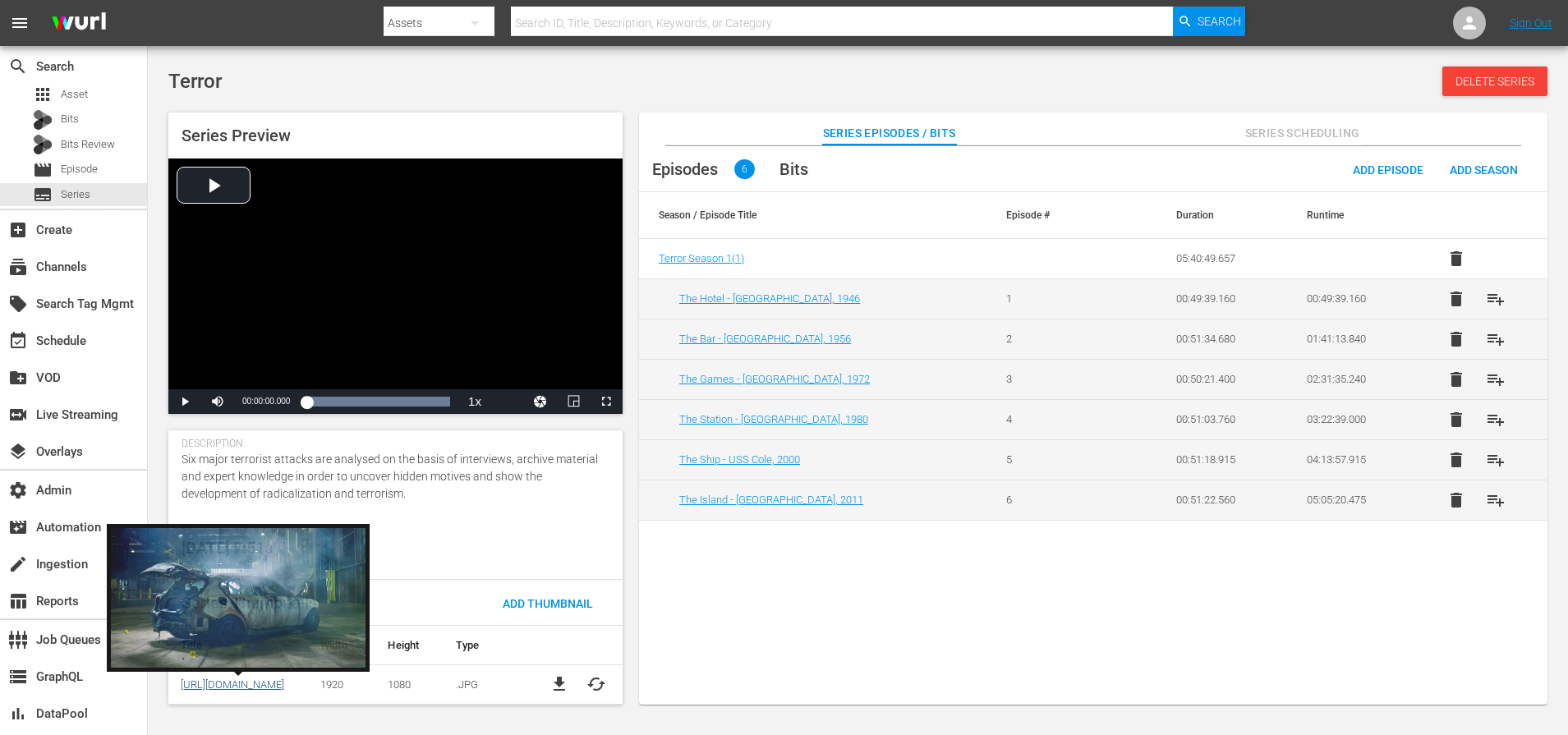
click at [251, 686] on link "https://content-partner-mrss-feeds.s3.amazonaws.com/autentic_2/Terror_Series.jpg" at bounding box center [232, 684] width 104 height 12
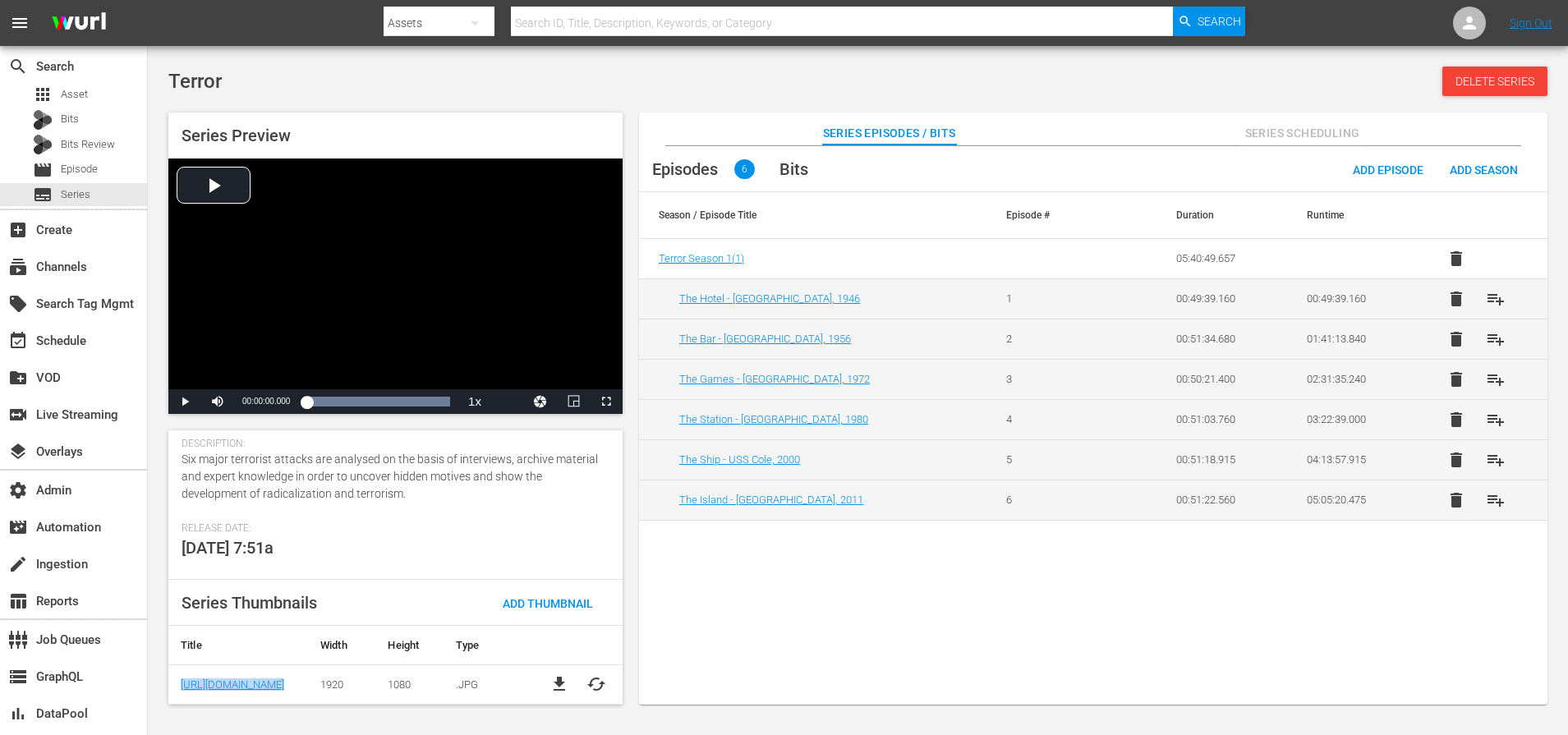
copy link "https://content-partner-mrss-feeds.s3.amazonaws.com/autentic_2/Terror_Series.jpg"
click at [536, 77] on div "Terror Delete Series" at bounding box center [857, 82] width 1378 height 30
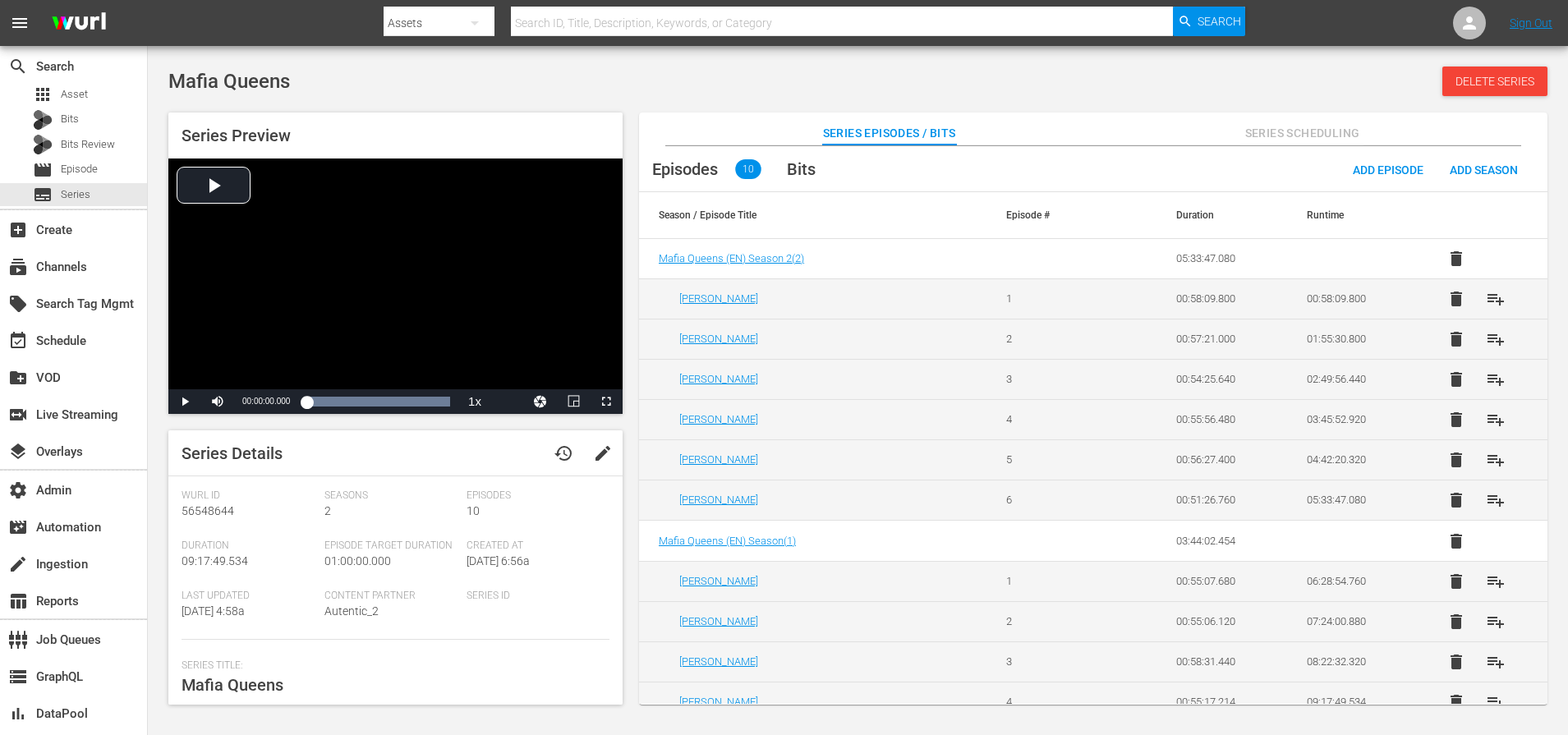
scroll to position [358, 0]
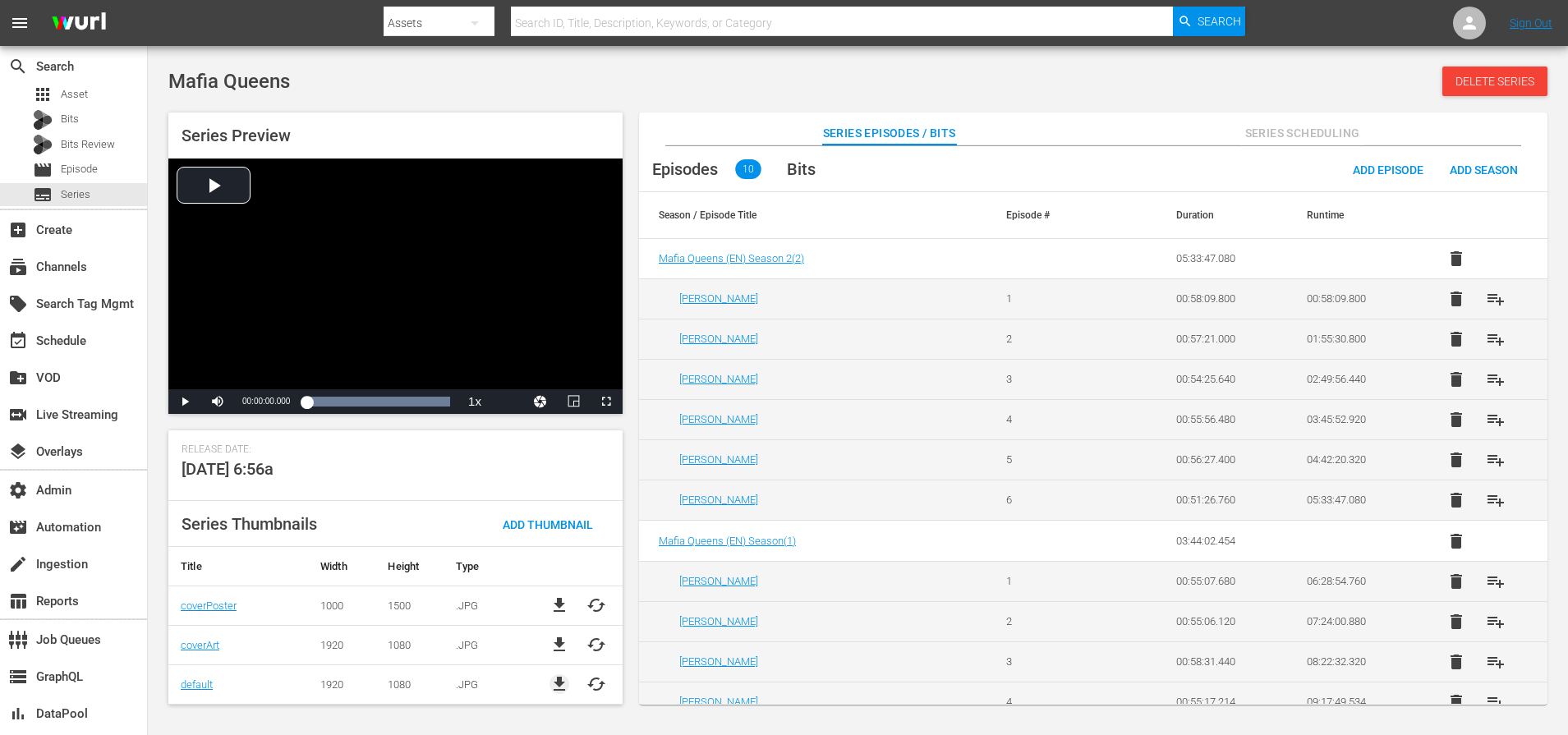
click at [555, 676] on span "file_download" at bounding box center [559, 684] width 20 height 20
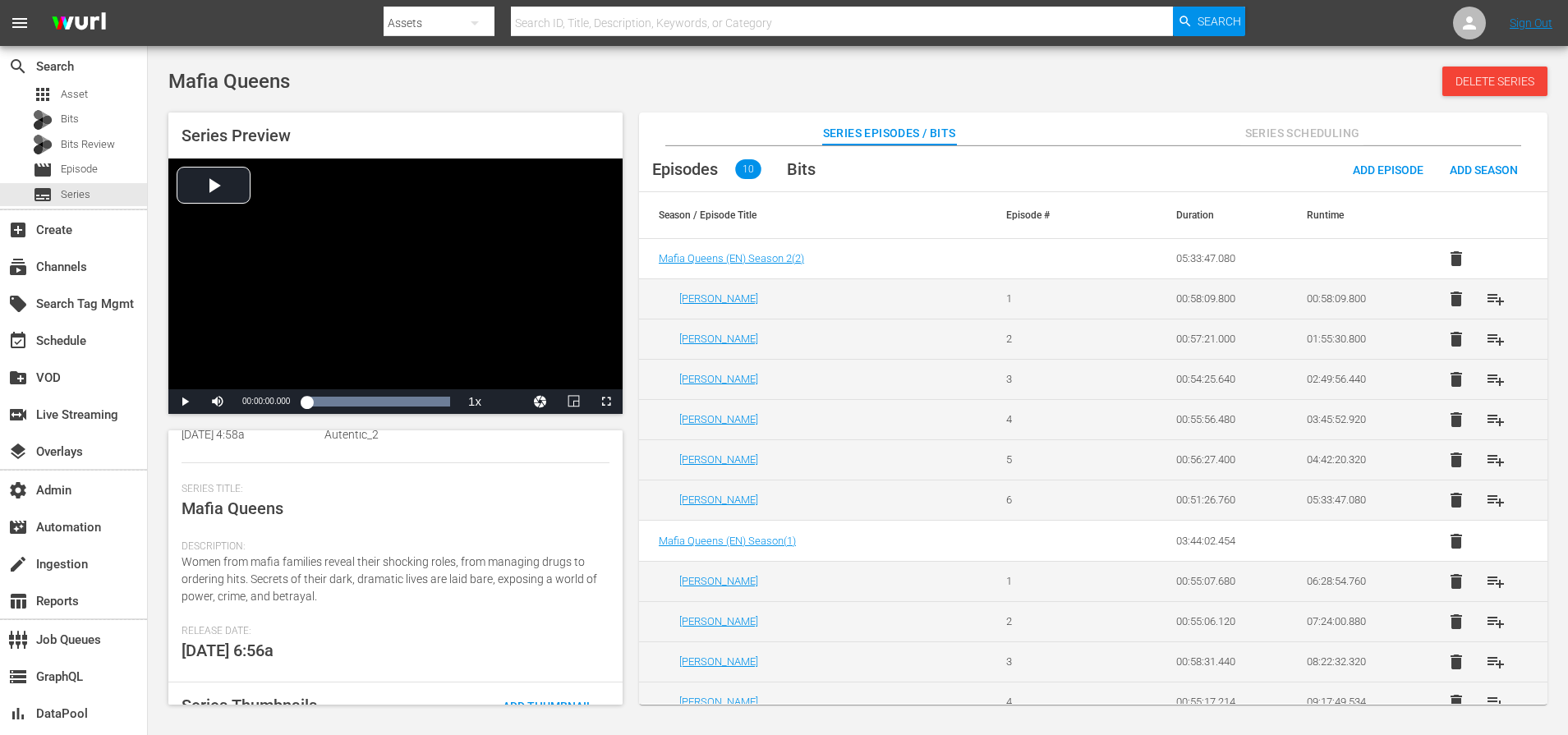
scroll to position [358, 0]
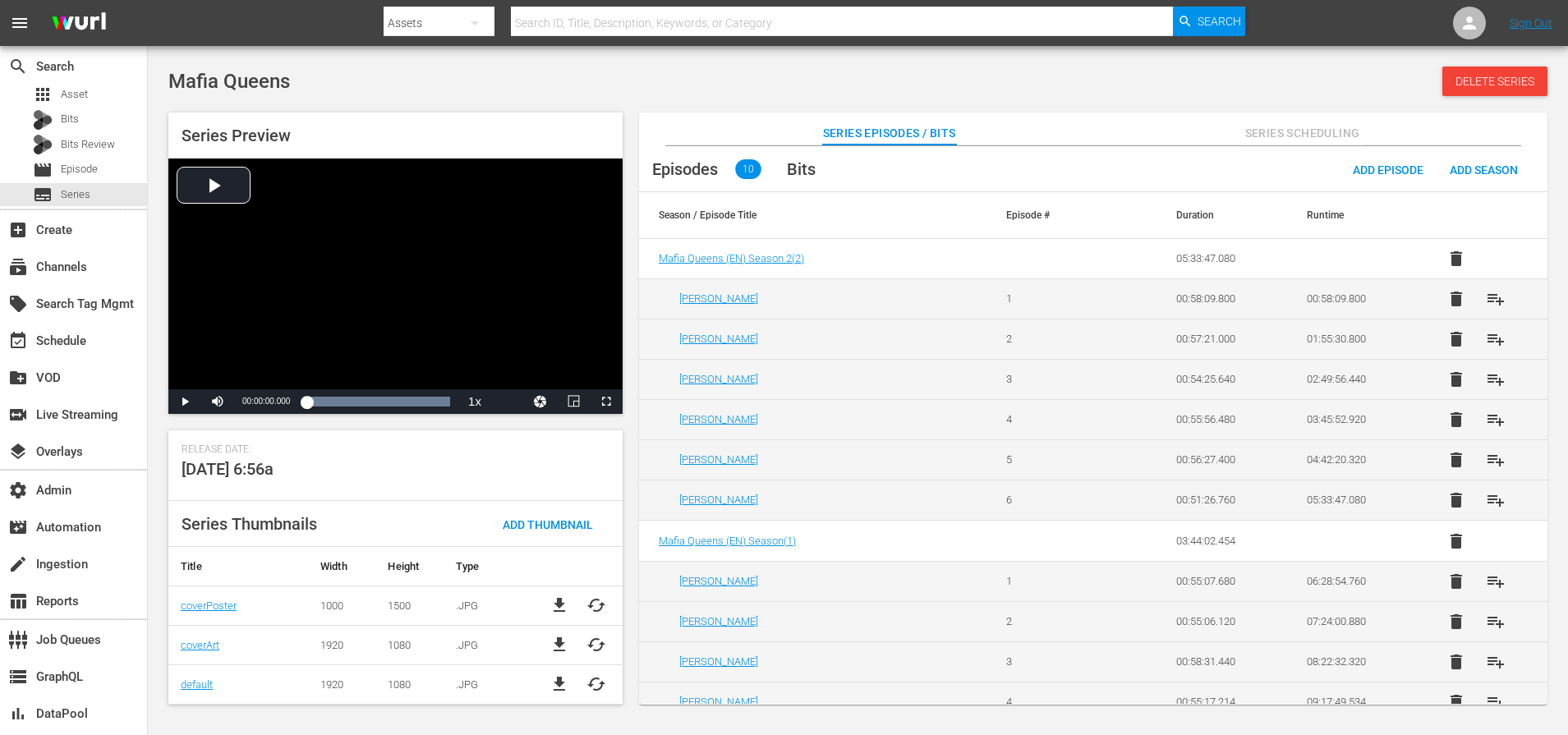
click at [598, 686] on span "cached" at bounding box center [597, 684] width 20 height 20
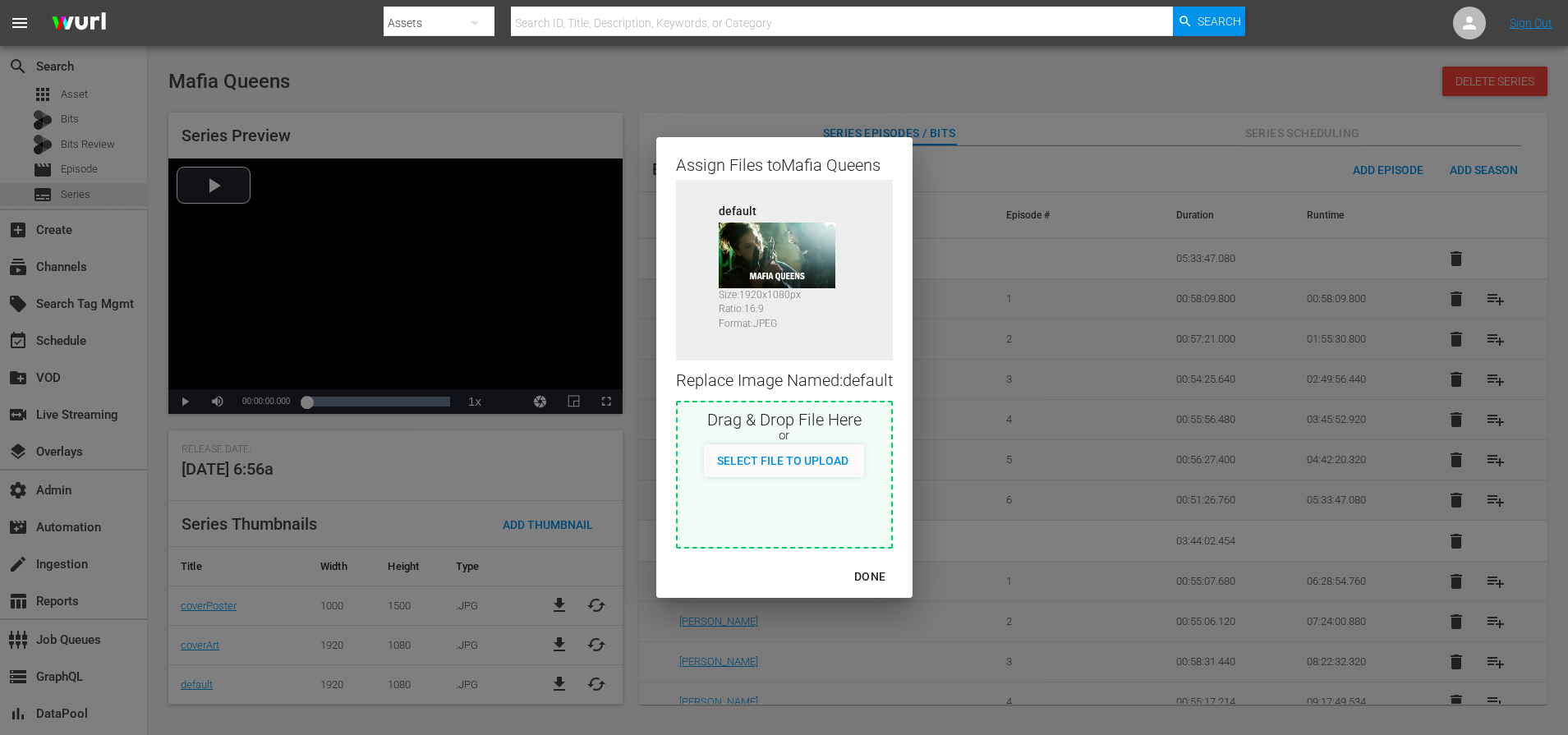
click at [964, 482] on div "Assign Files to Mafia Queens Source default Size: 1920 x 1080 px Ratio: 16:9 Fo…" at bounding box center [784, 368] width 1528 height 695
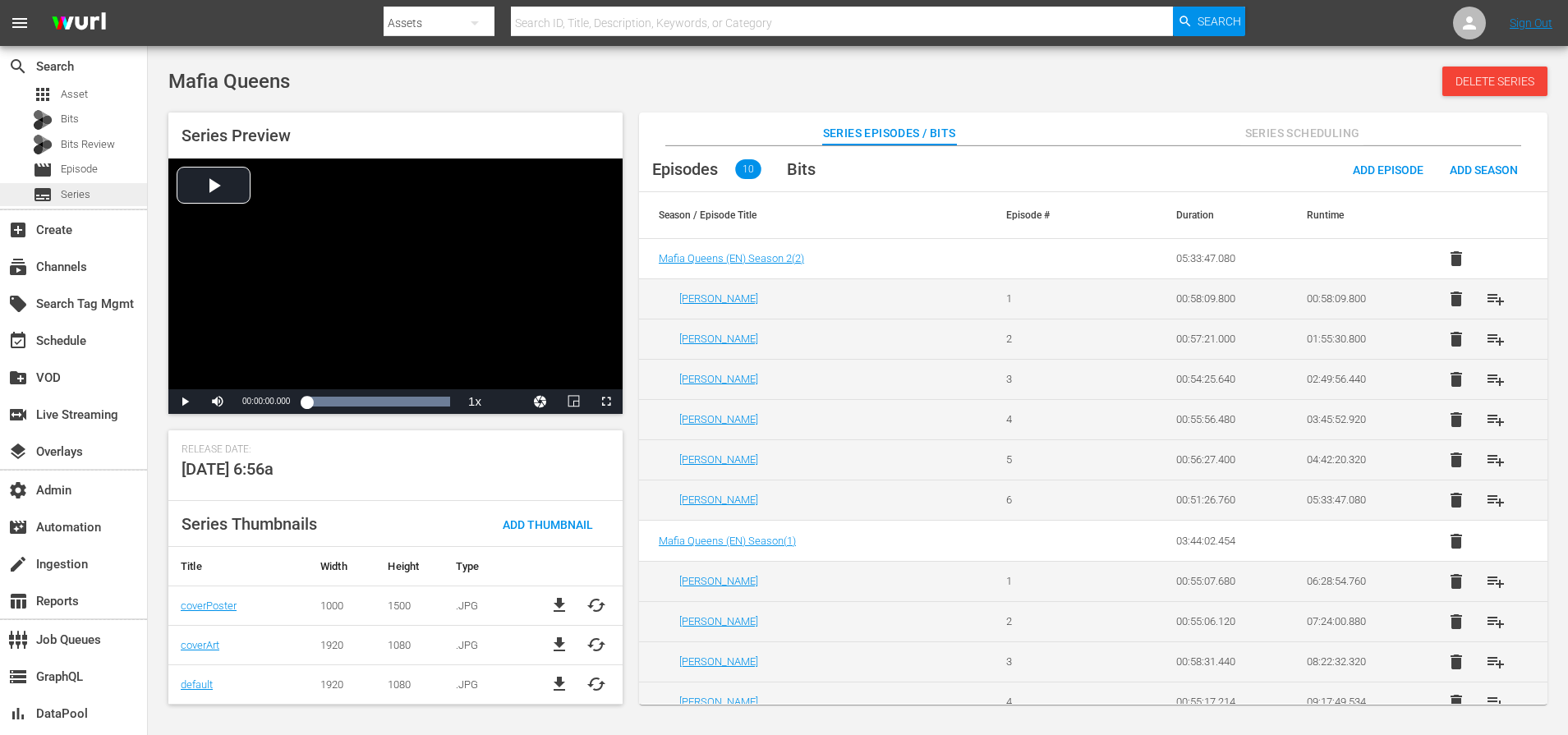
click at [64, 198] on span "Series" at bounding box center [76, 194] width 30 height 16
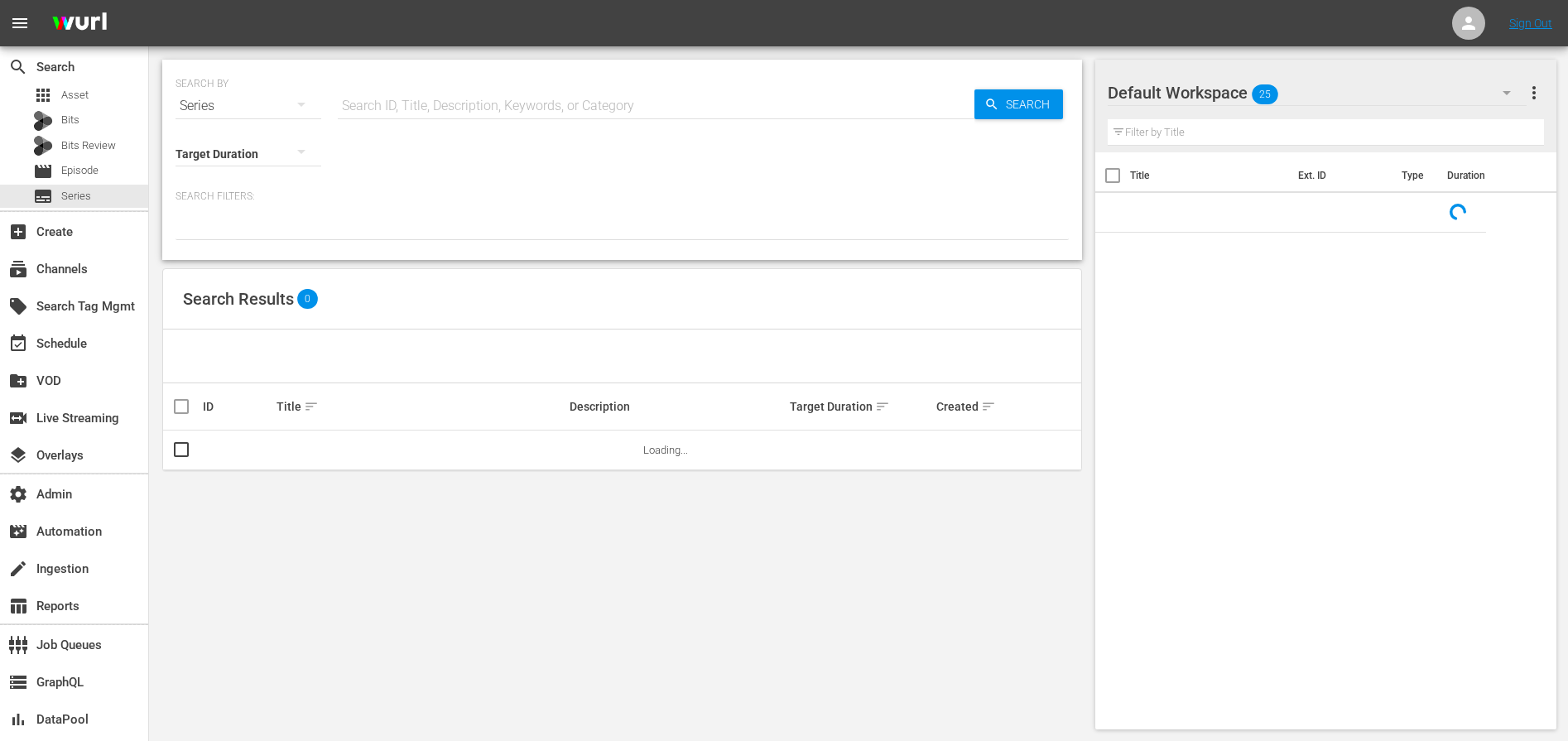
click at [445, 106] on input "text" at bounding box center [656, 106] width 636 height 40
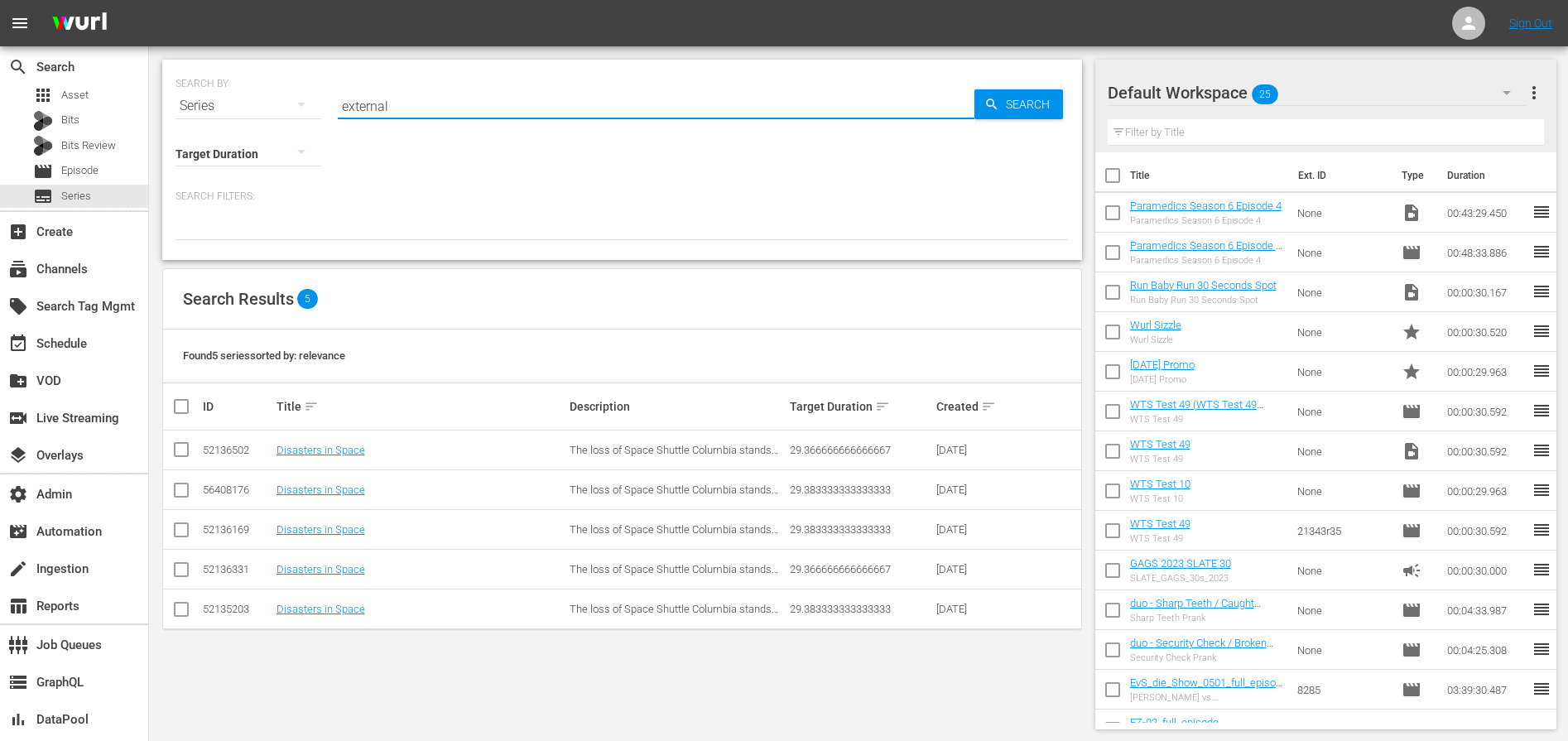
drag, startPoint x: 433, startPoint y: 108, endPoint x: 291, endPoint y: 109, distance: 142.0
click at [291, 109] on div "SEARCH BY Search By Series Search ID, Title, Description, Keywords, or Category…" at bounding box center [621, 96] width 893 height 60
type input "wurl"
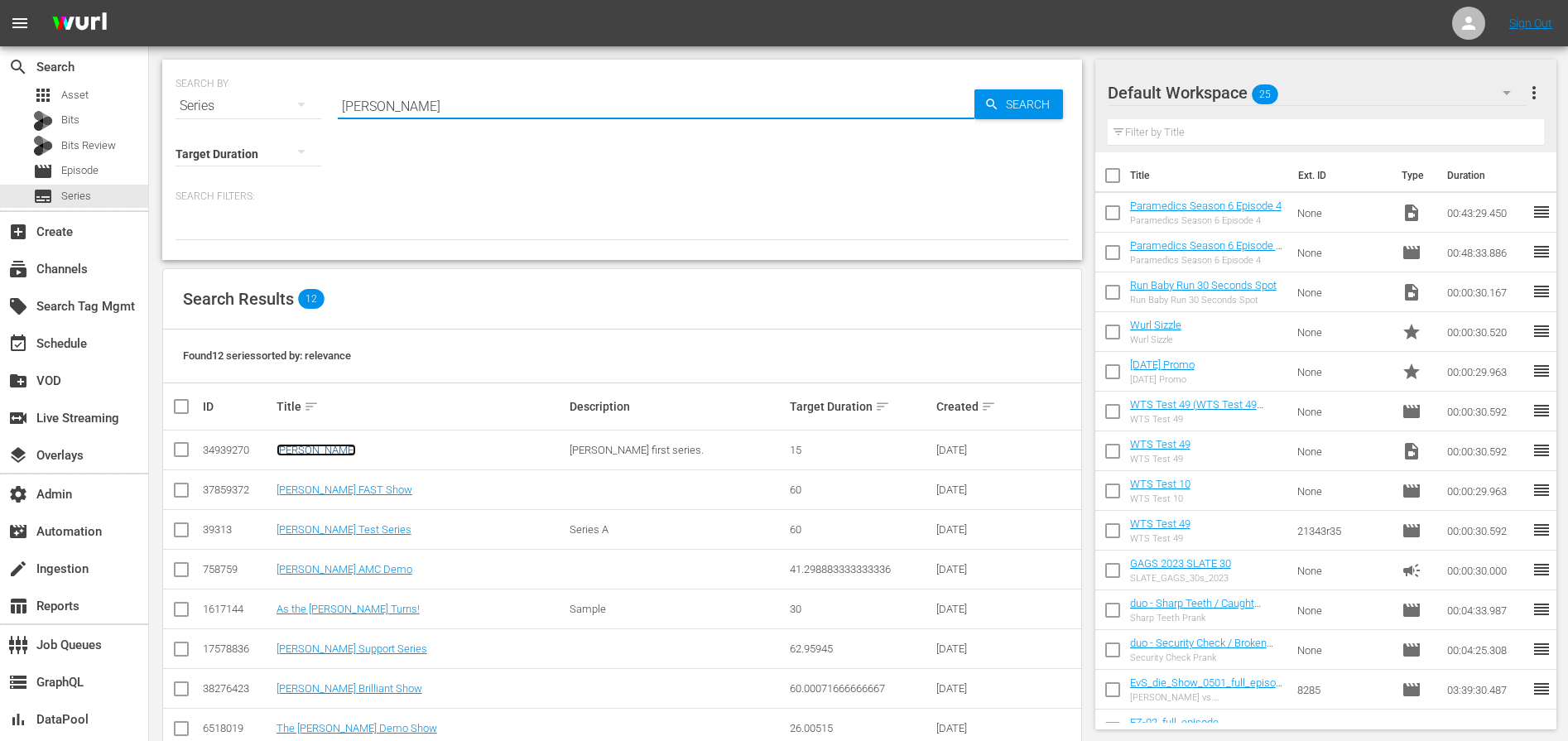
click at [290, 452] on link "Wurl" at bounding box center [316, 449] width 80 height 12
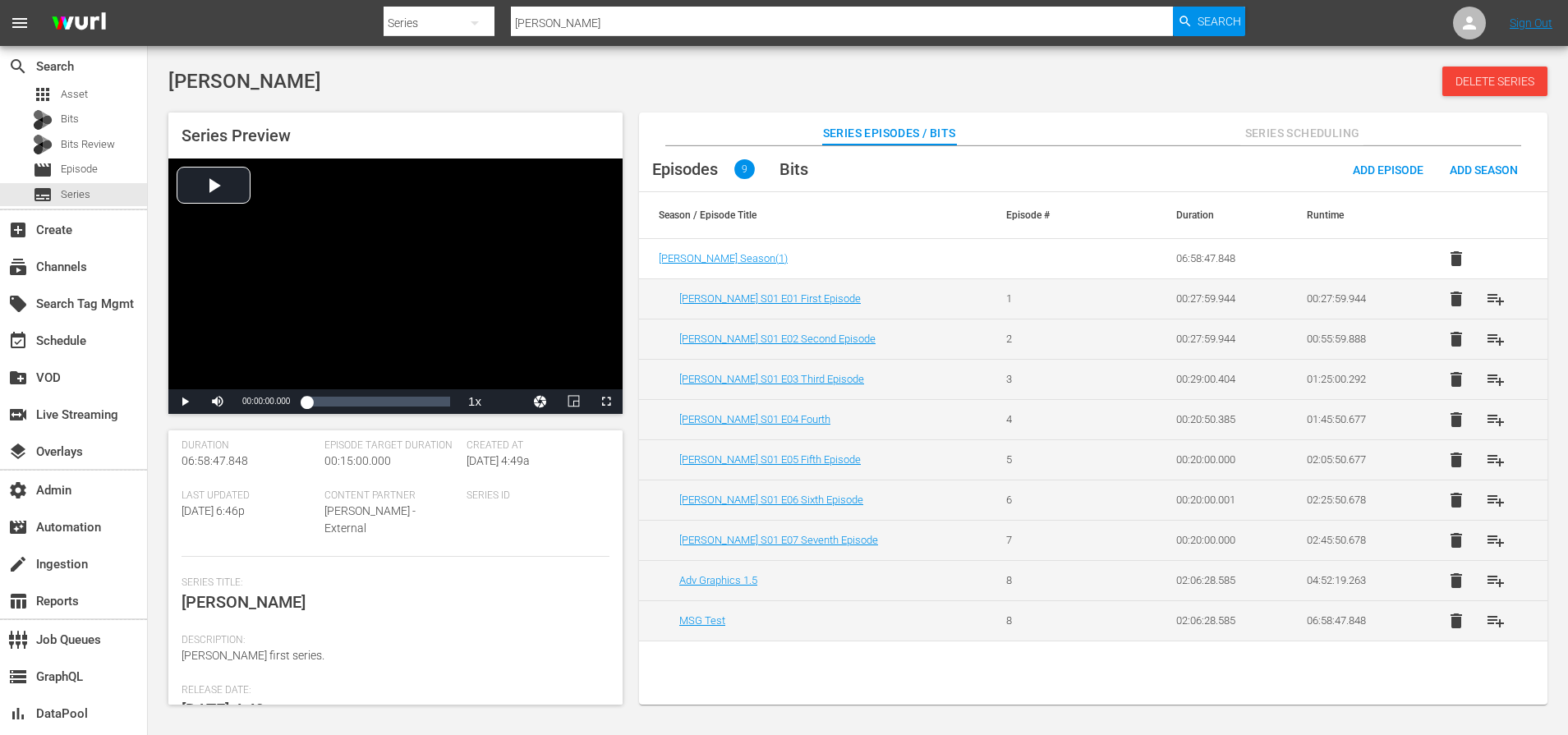
scroll to position [245, 0]
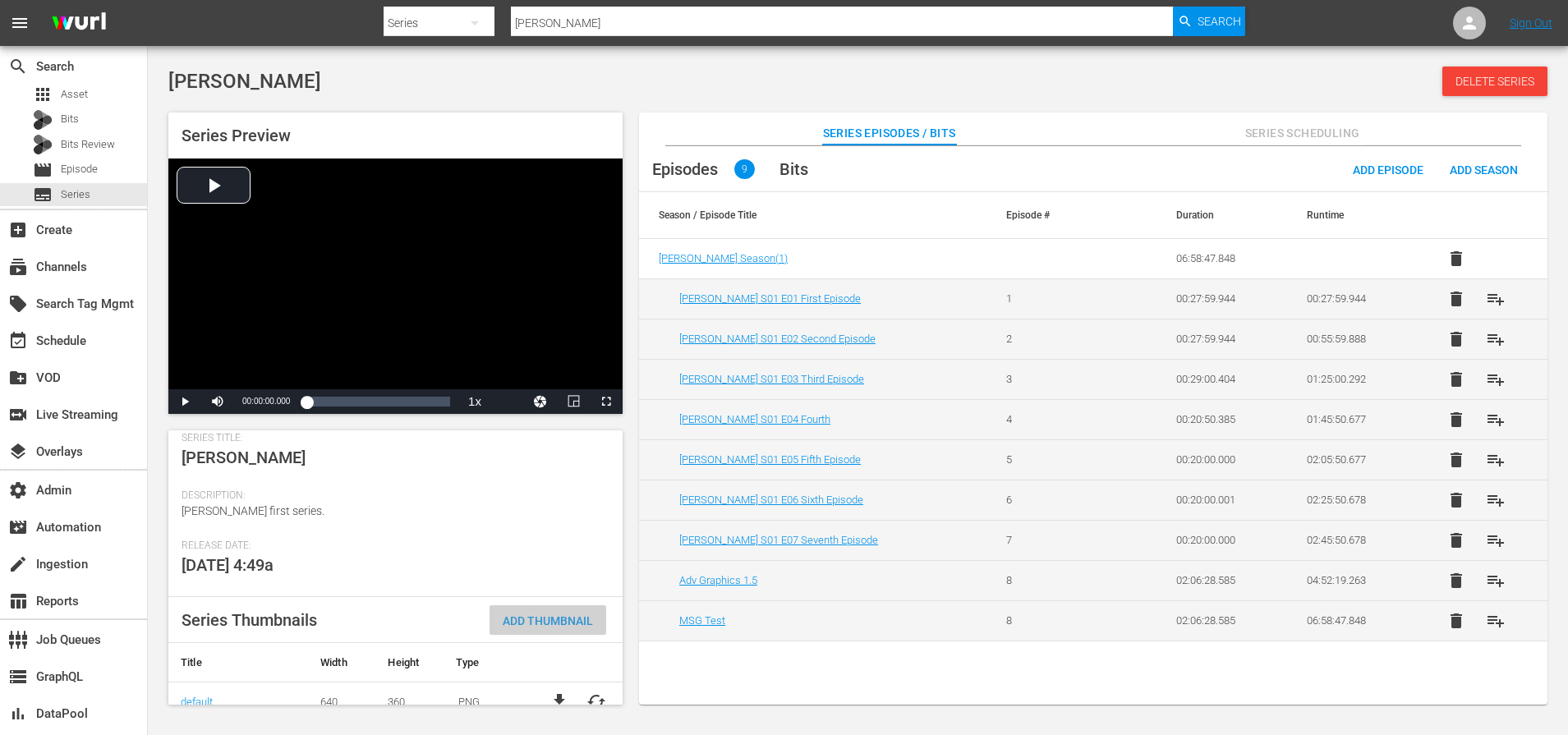
click at [498, 615] on span "Add Thumbnail" at bounding box center [548, 621] width 117 height 13
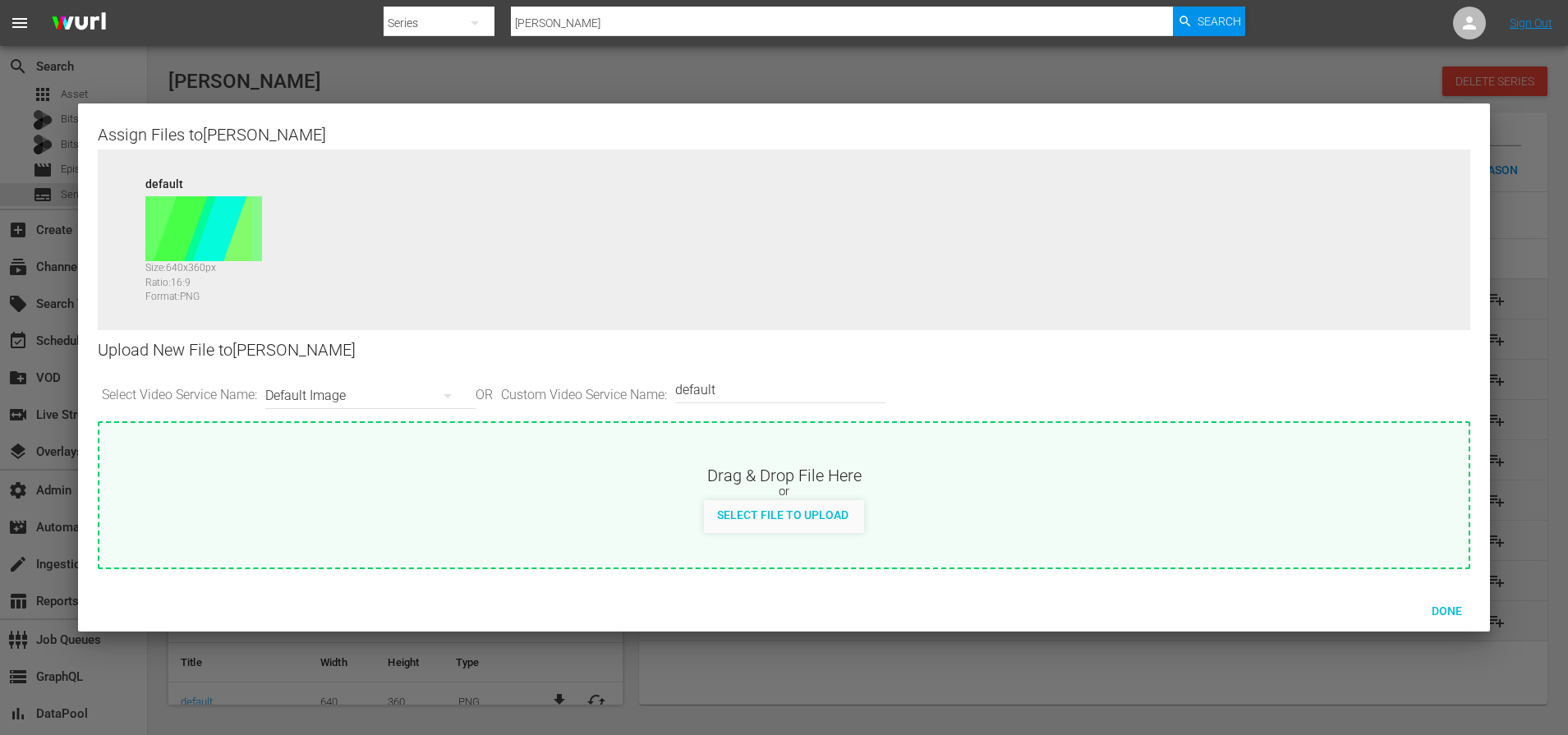
click at [309, 393] on div "Default Image" at bounding box center [366, 396] width 202 height 46
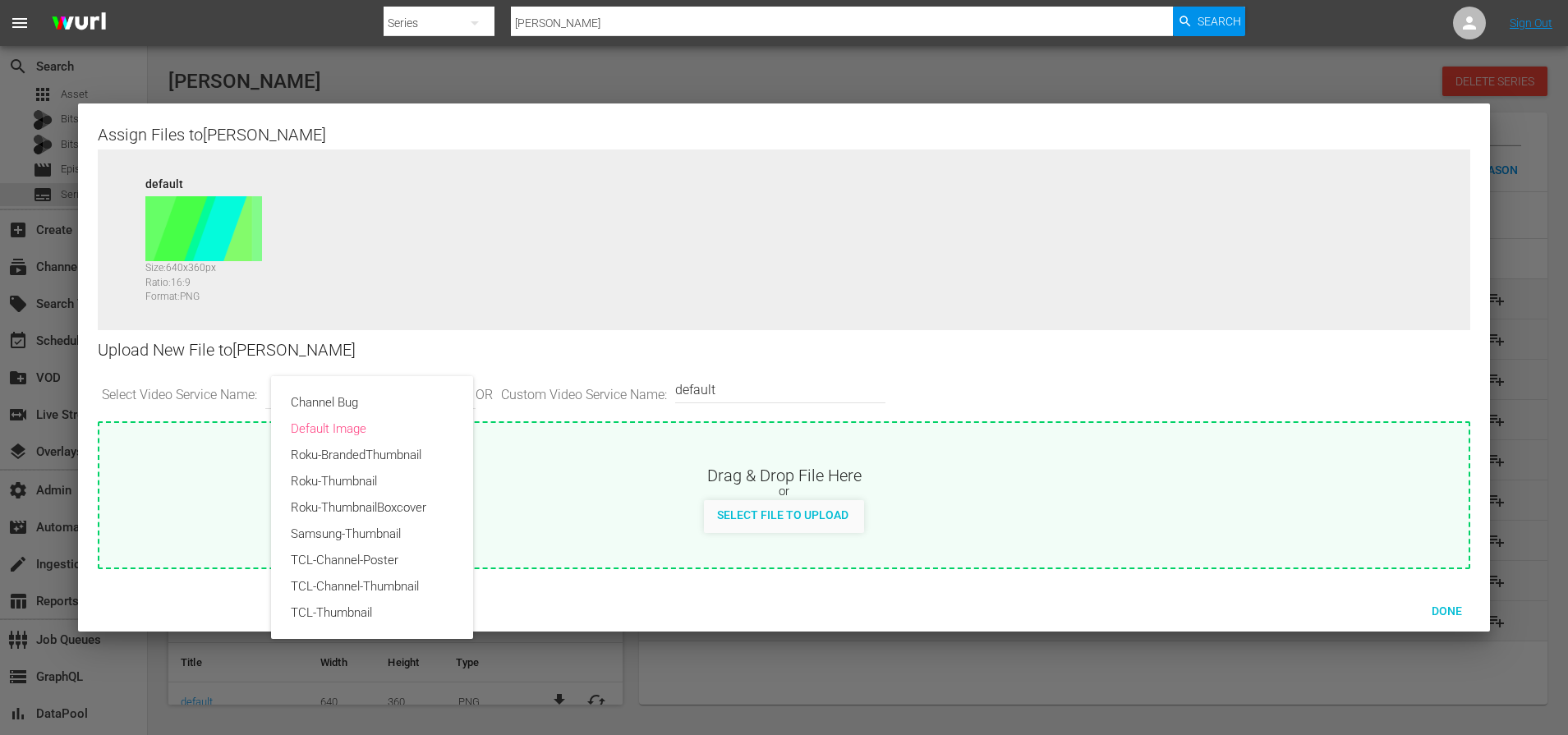
click at [878, 358] on div "Channel Bug Default Image Roku-BrandedThumbnail Roku-Thumbnail Roku-ThumbnailBo…" at bounding box center [784, 368] width 1568 height 735
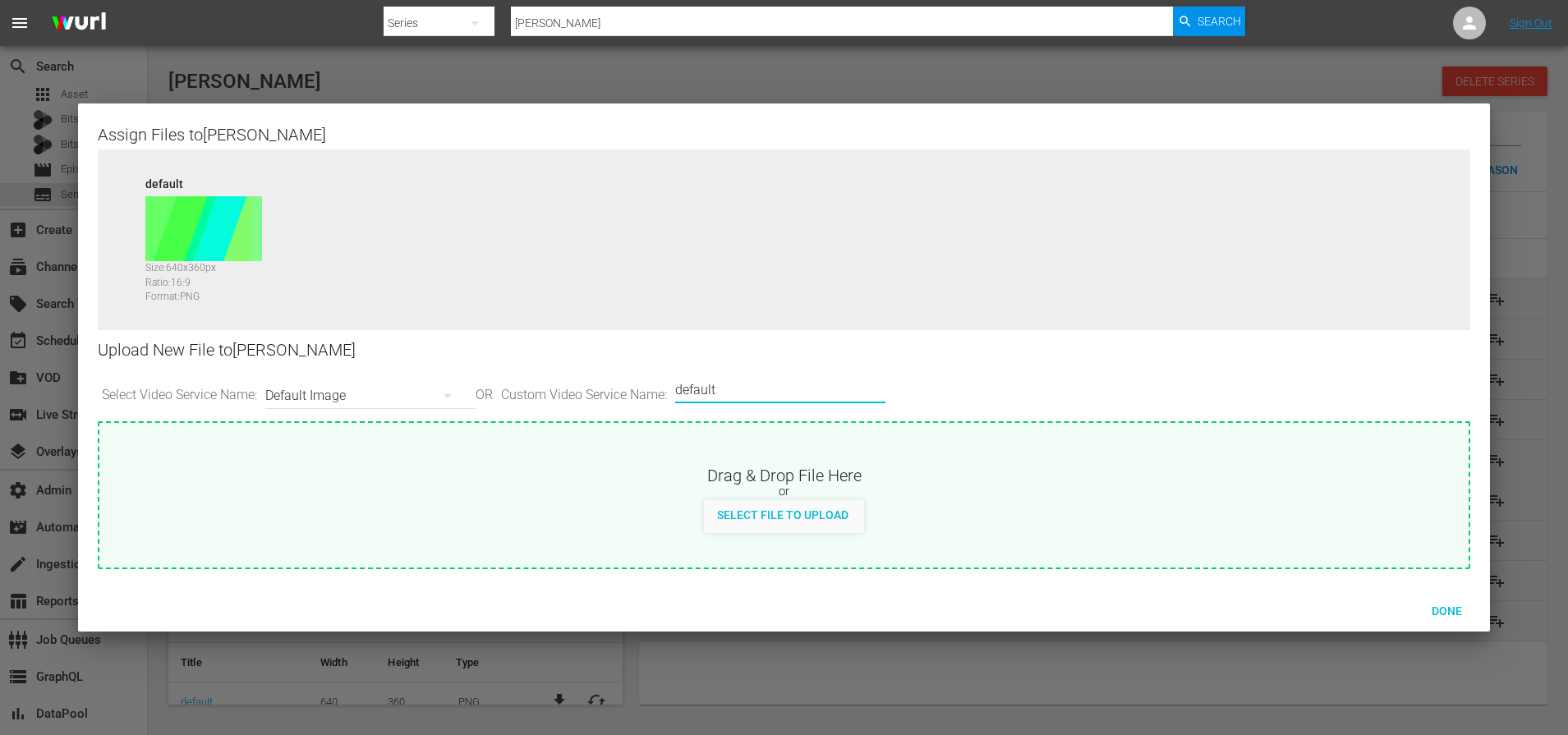
click at [850, 392] on input "default" at bounding box center [775, 390] width 202 height 40
click at [1453, 606] on span "Done" at bounding box center [1446, 611] width 57 height 13
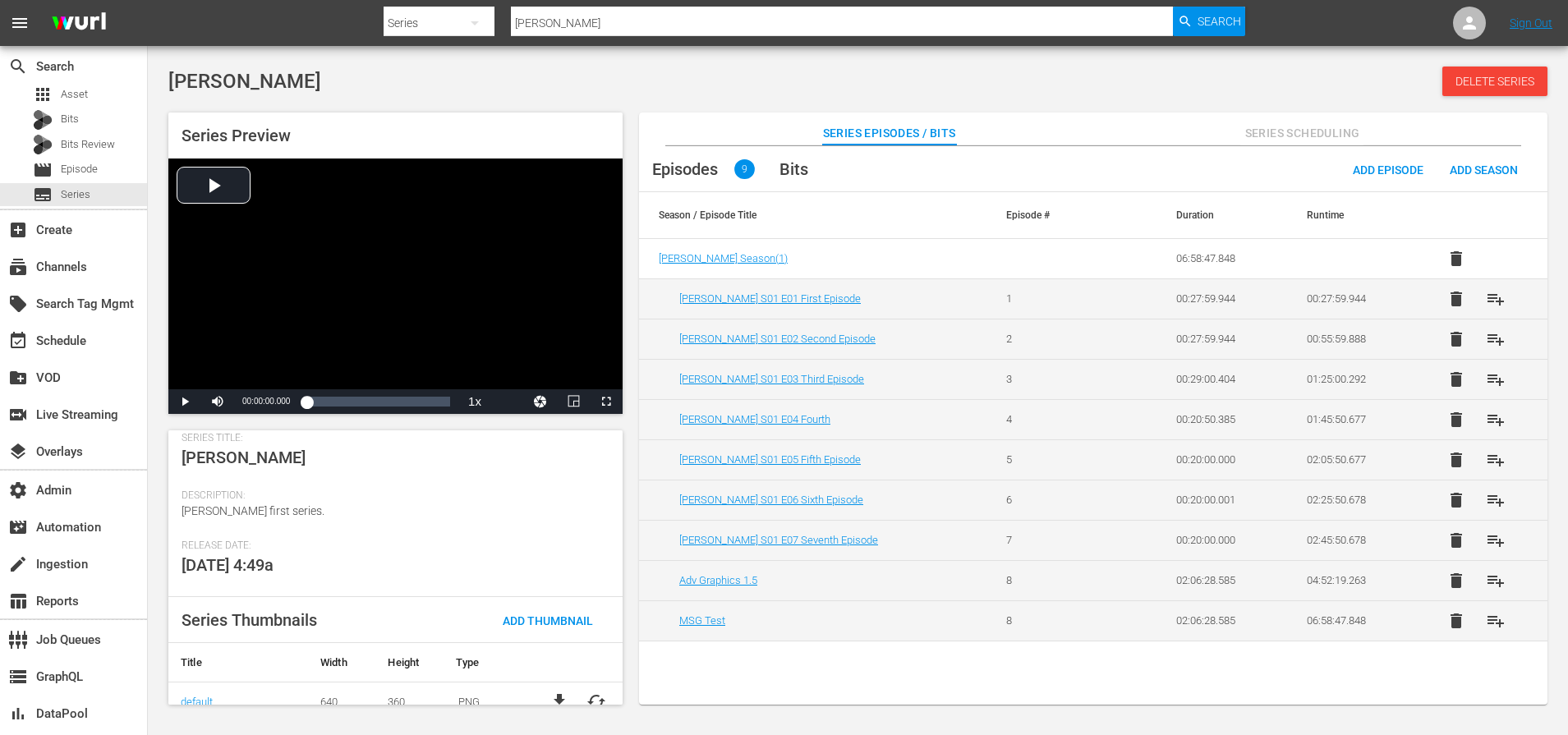
click at [498, 681] on td ".PNG" at bounding box center [488, 701] width 90 height 40
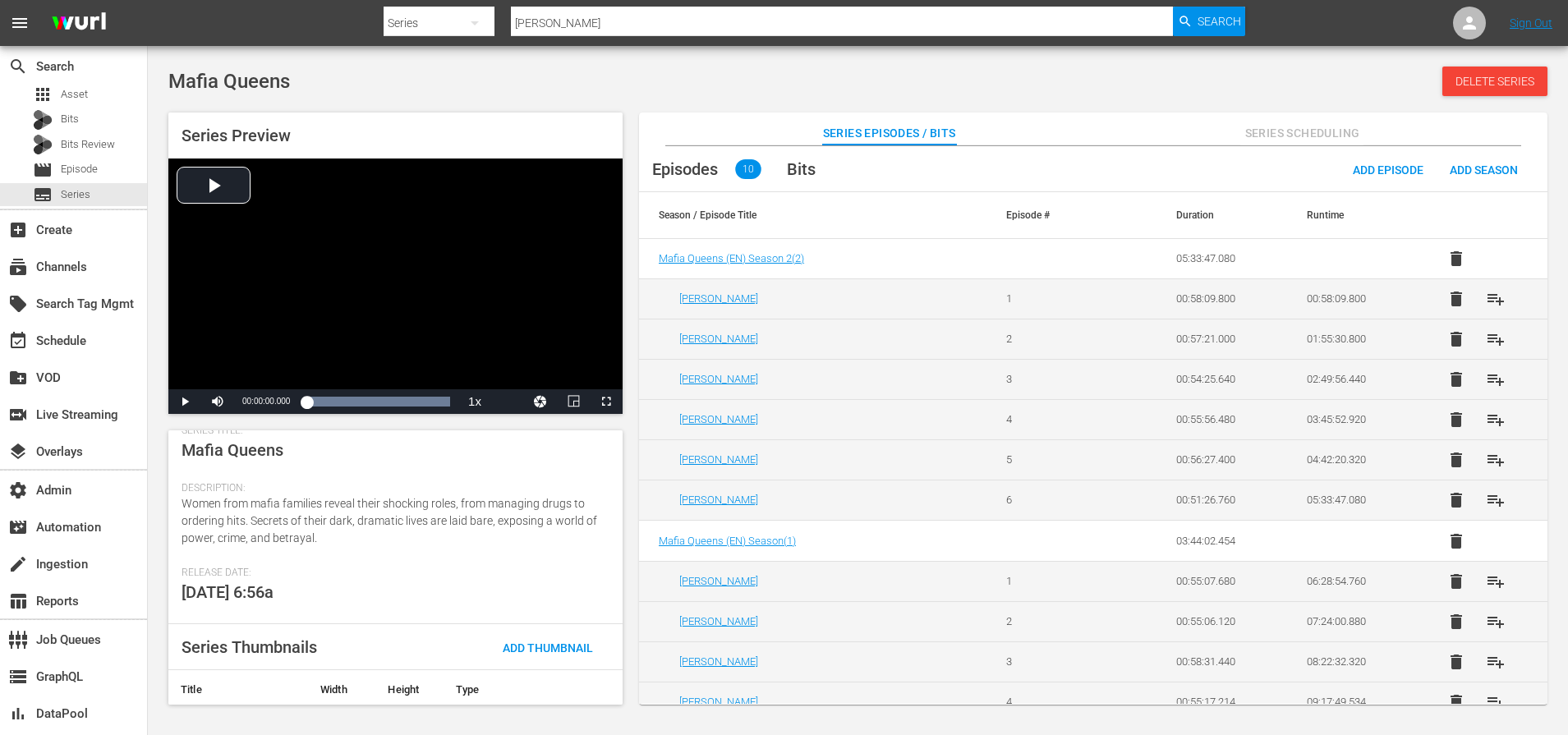
scroll to position [358, 0]
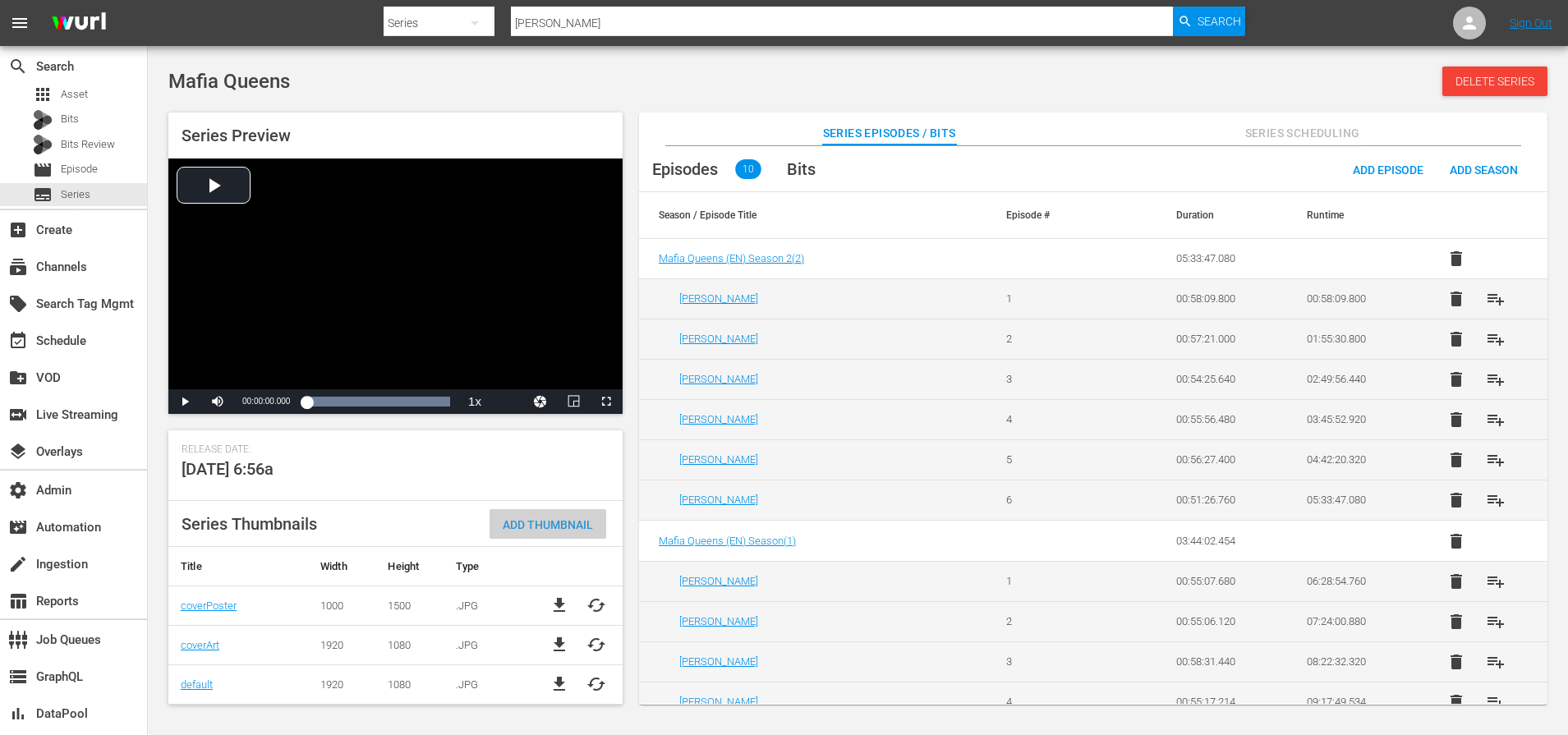
click at [506, 523] on span "Add Thumbnail" at bounding box center [548, 525] width 117 height 13
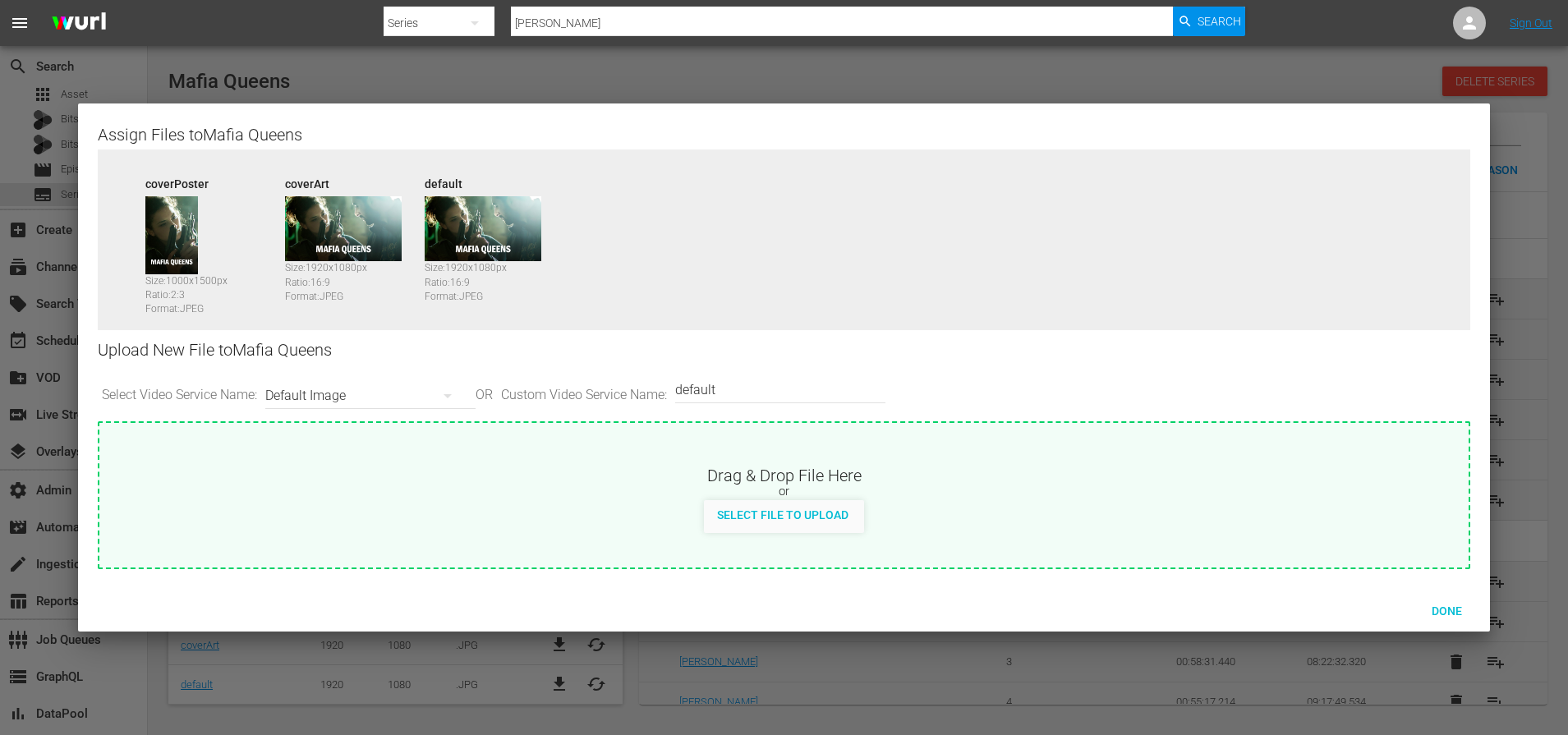
click at [1533, 554] on div at bounding box center [784, 368] width 1568 height 735
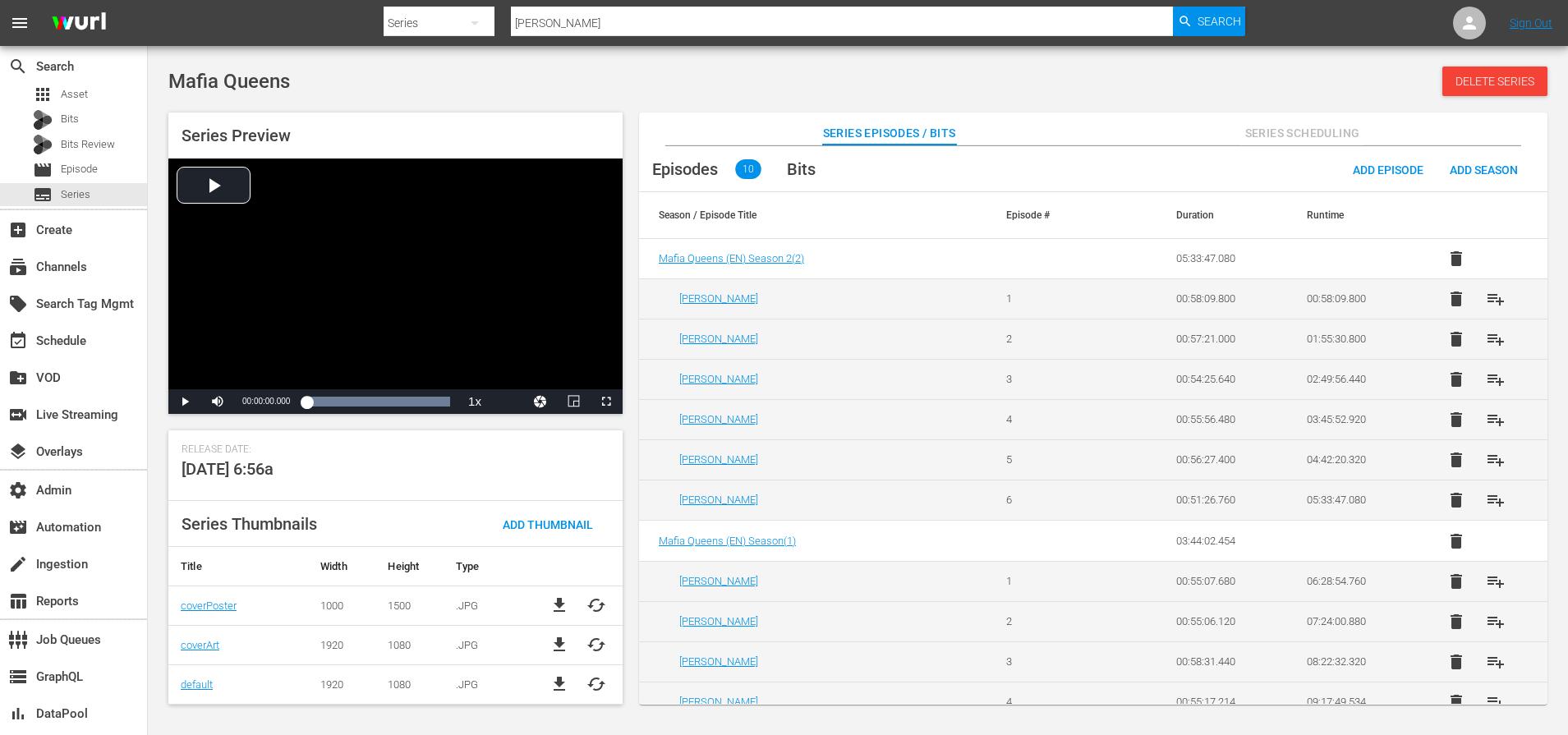
click at [595, 686] on span "cached" at bounding box center [597, 684] width 20 height 20
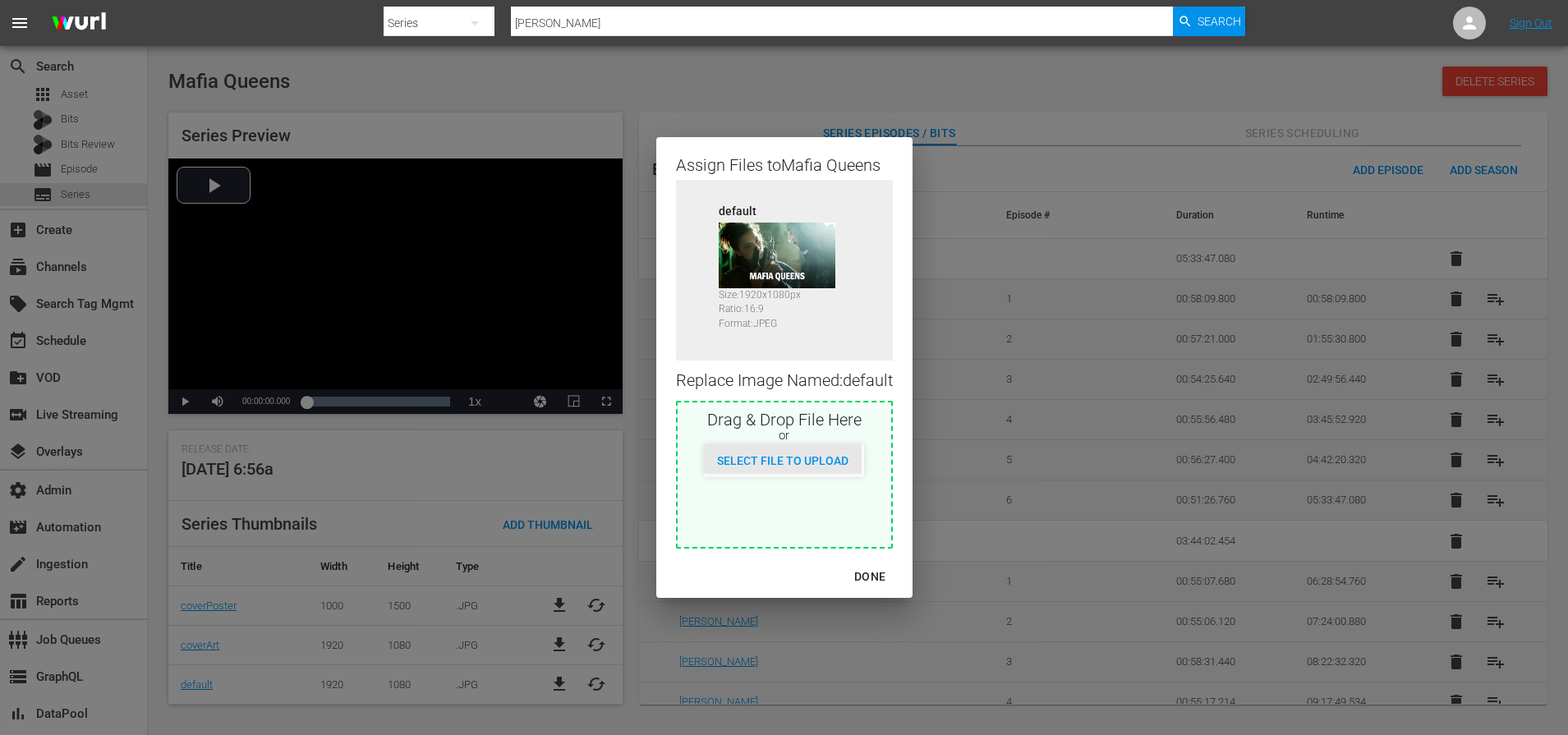
click at [802, 468] on div "Select File to Upload" at bounding box center [782, 459] width 157 height 30
type input "C:\fakepath\56548644-default_v2 (1).jpg"
click at [980, 390] on div "Assign Files to Mafia Queens Source default Size: 1920 x 1080 px Ratio: 16:9 Fo…" at bounding box center [784, 368] width 1528 height 695
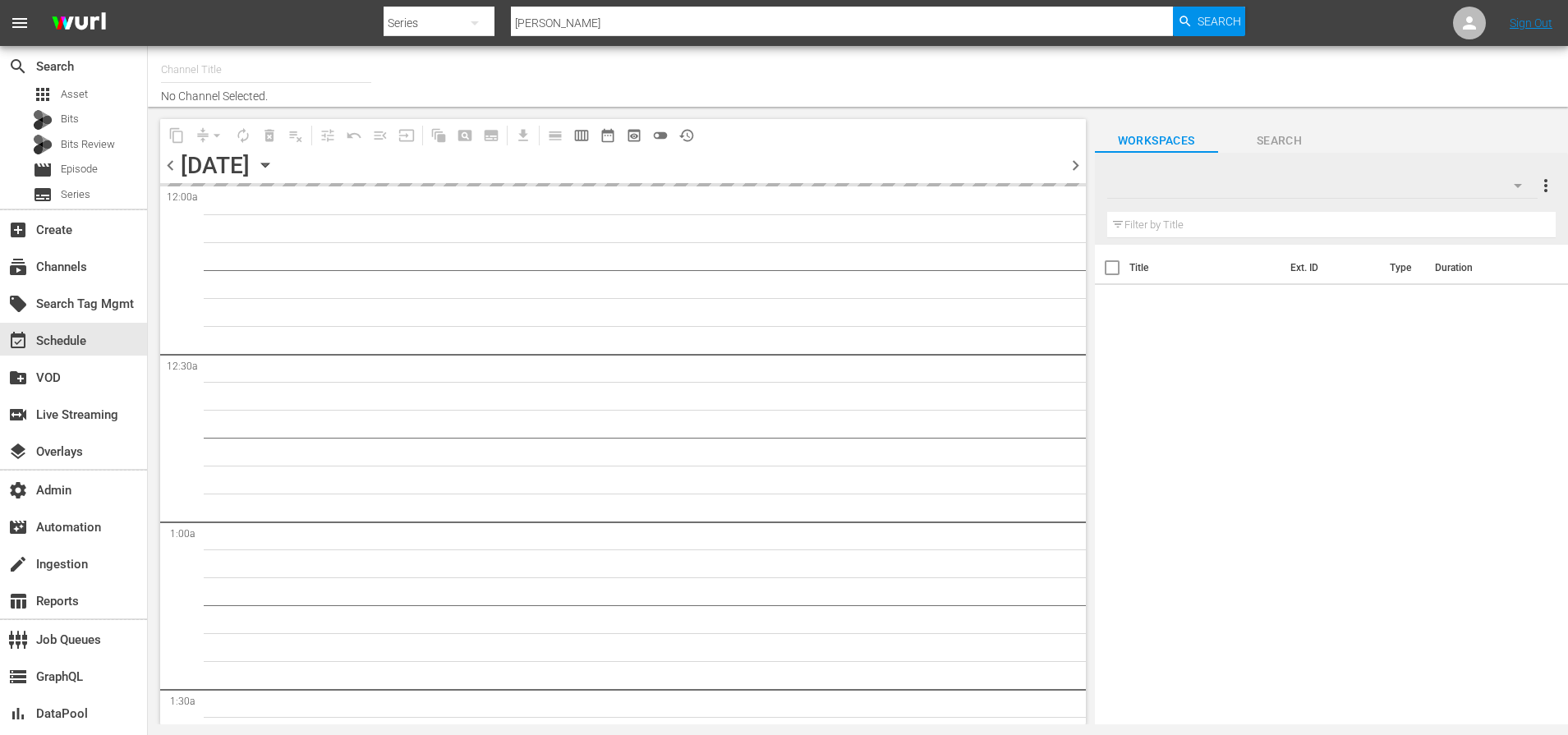
type input "Autentic History (1501)"
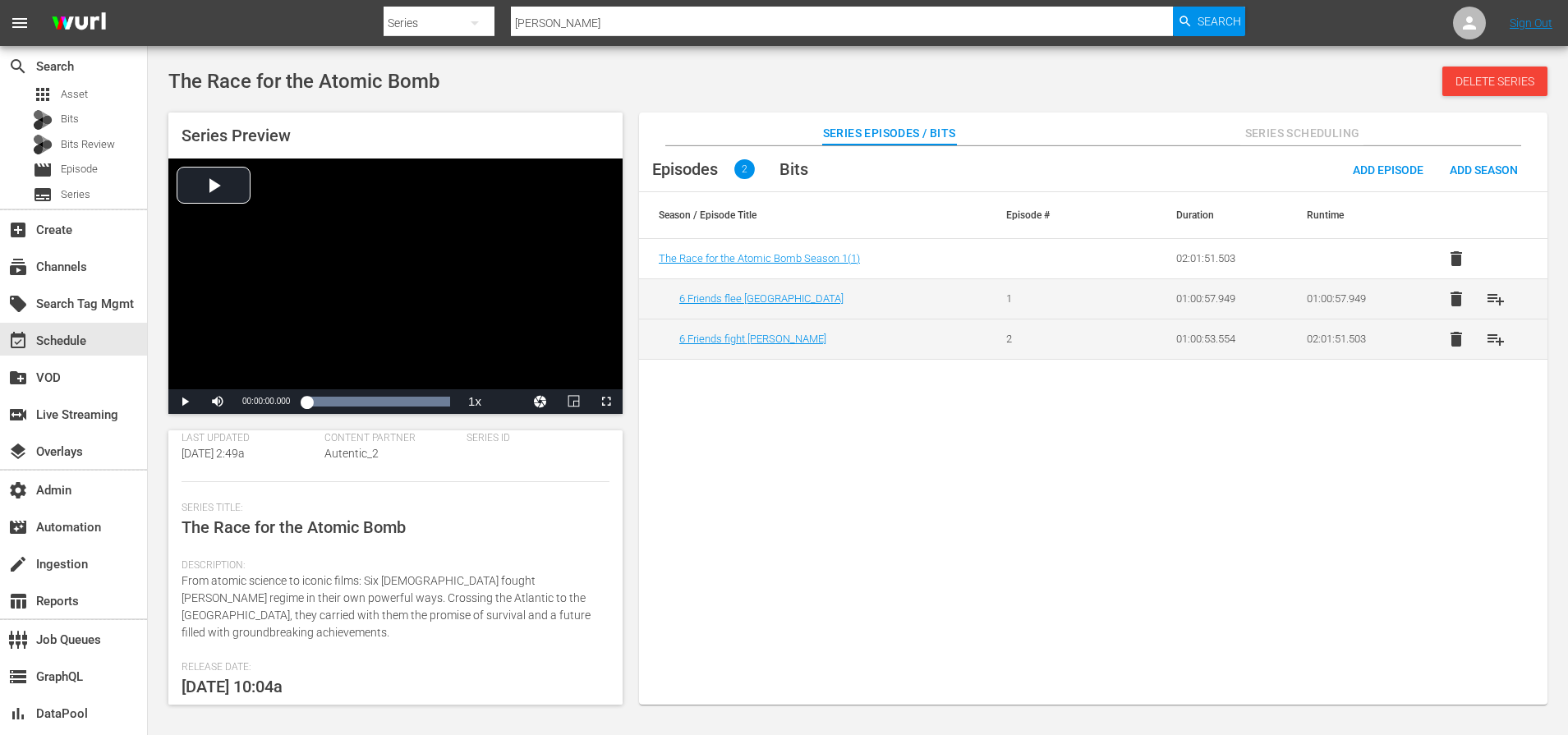
scroll to position [297, 0]
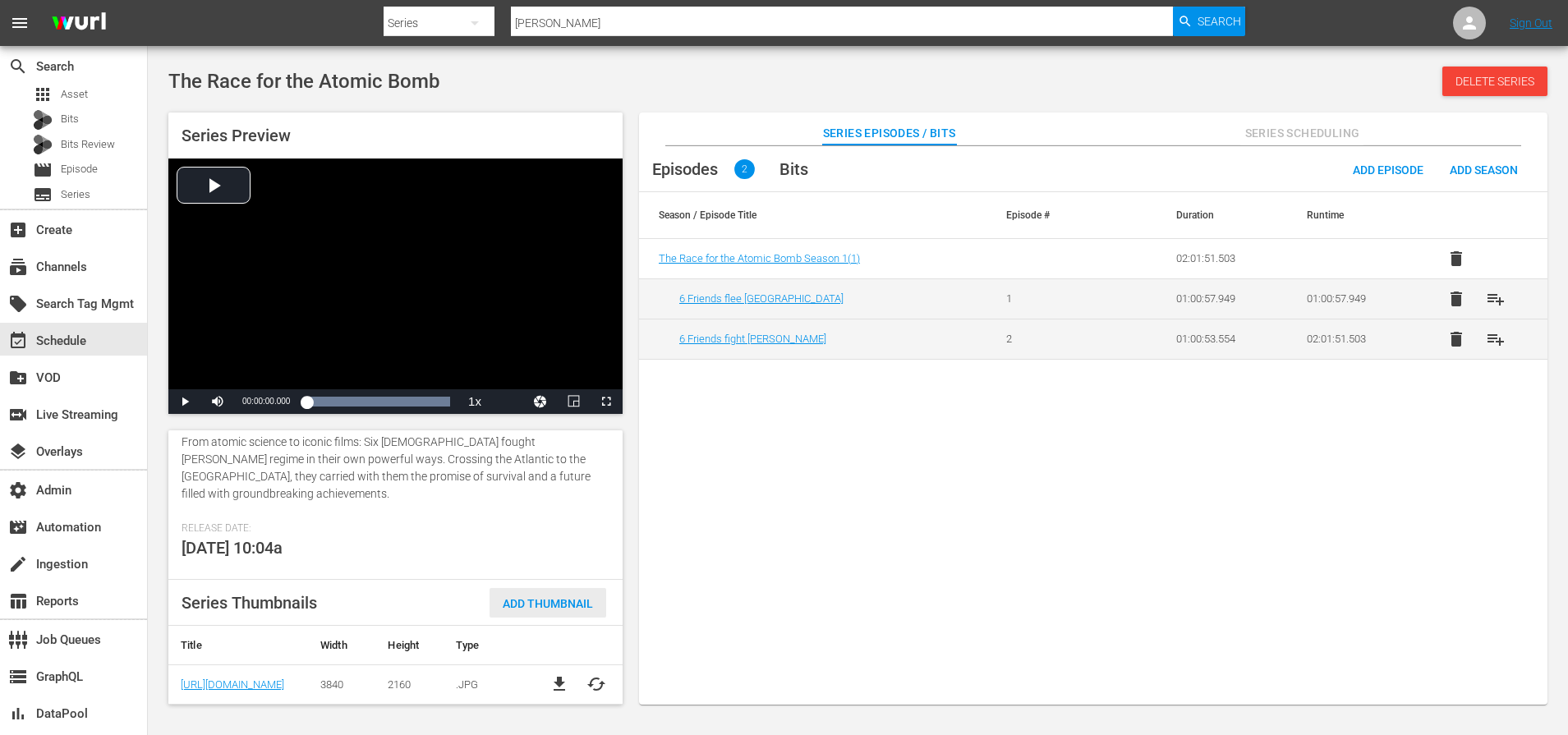
click at [552, 606] on span "Add Thumbnail" at bounding box center [548, 604] width 117 height 13
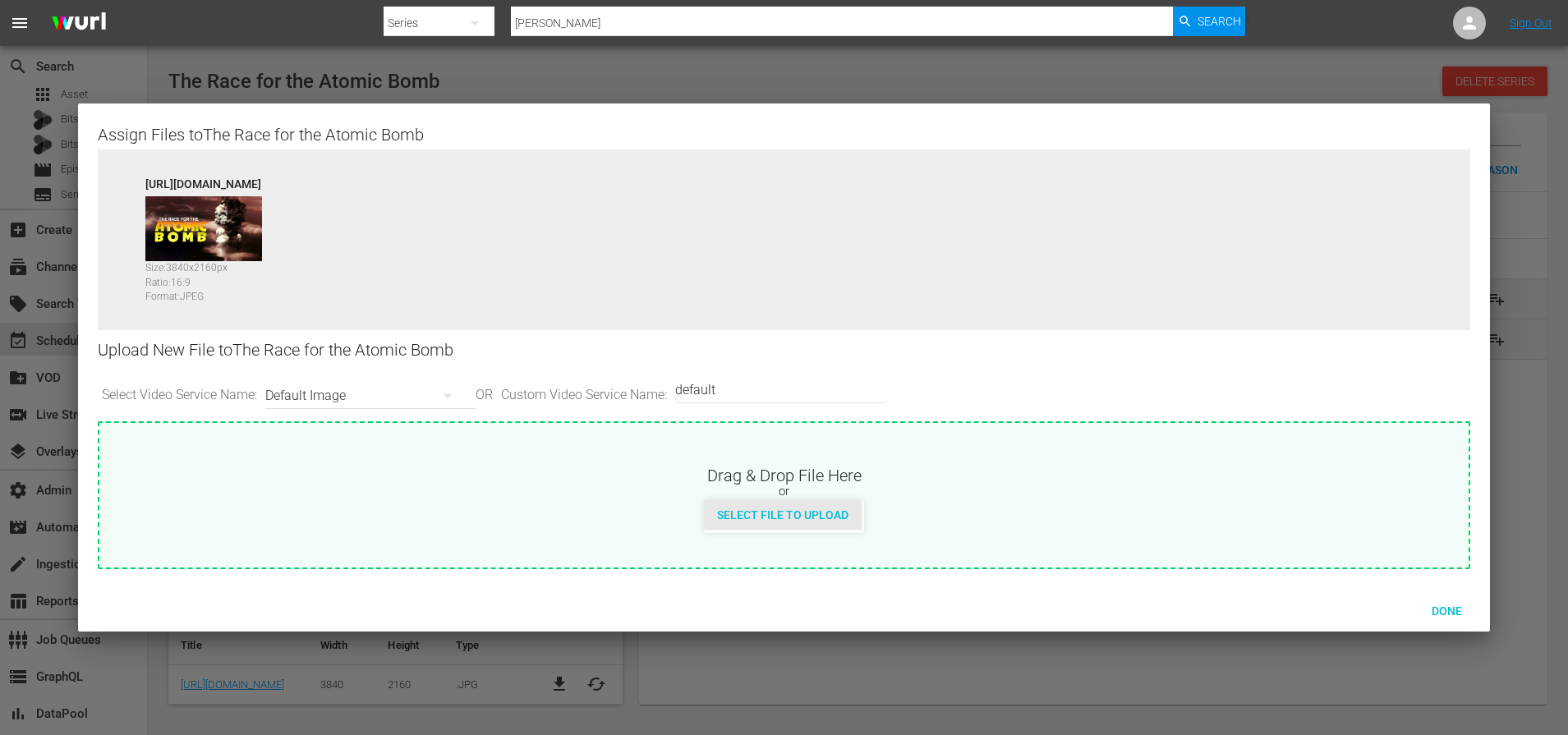
click at [791, 508] on span "Select File to Upload" at bounding box center [782, 515] width 157 height 13
type input "C:\fakepath\A055516710000_RaceForTheAtomicBomb_169_ENG_1920x1080.jpg"
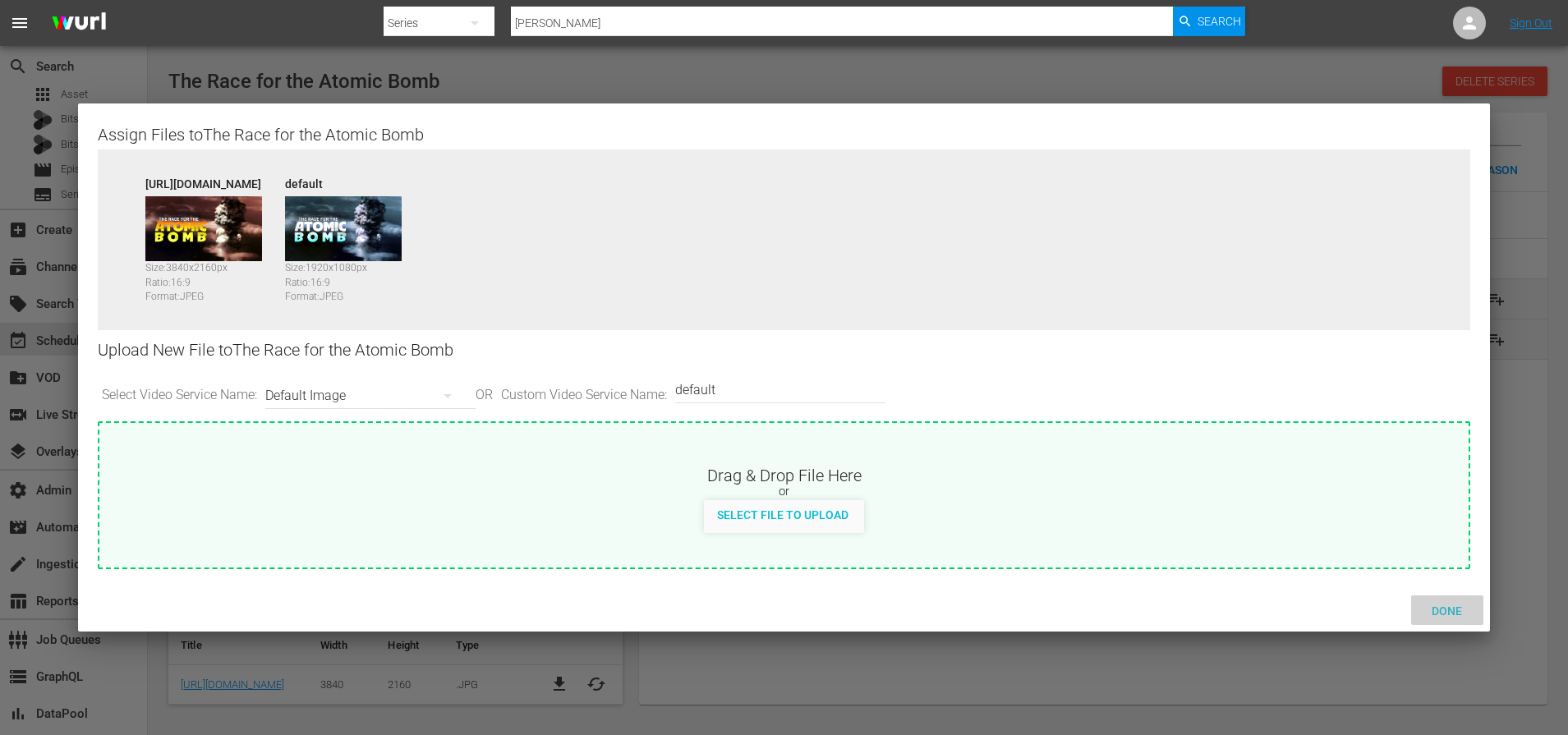
click at [1453, 613] on span "Done" at bounding box center [1446, 611] width 57 height 13
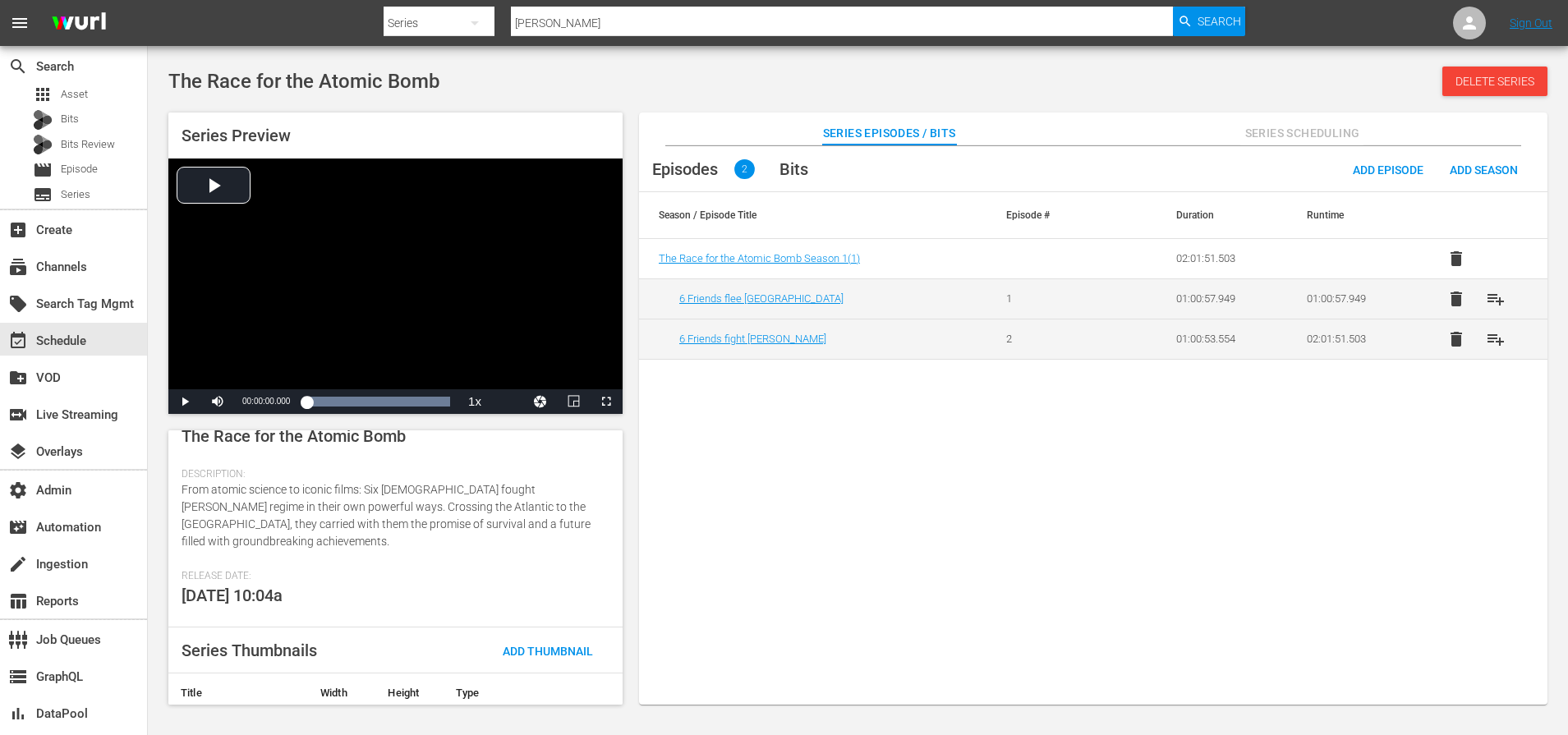
scroll to position [336, 0]
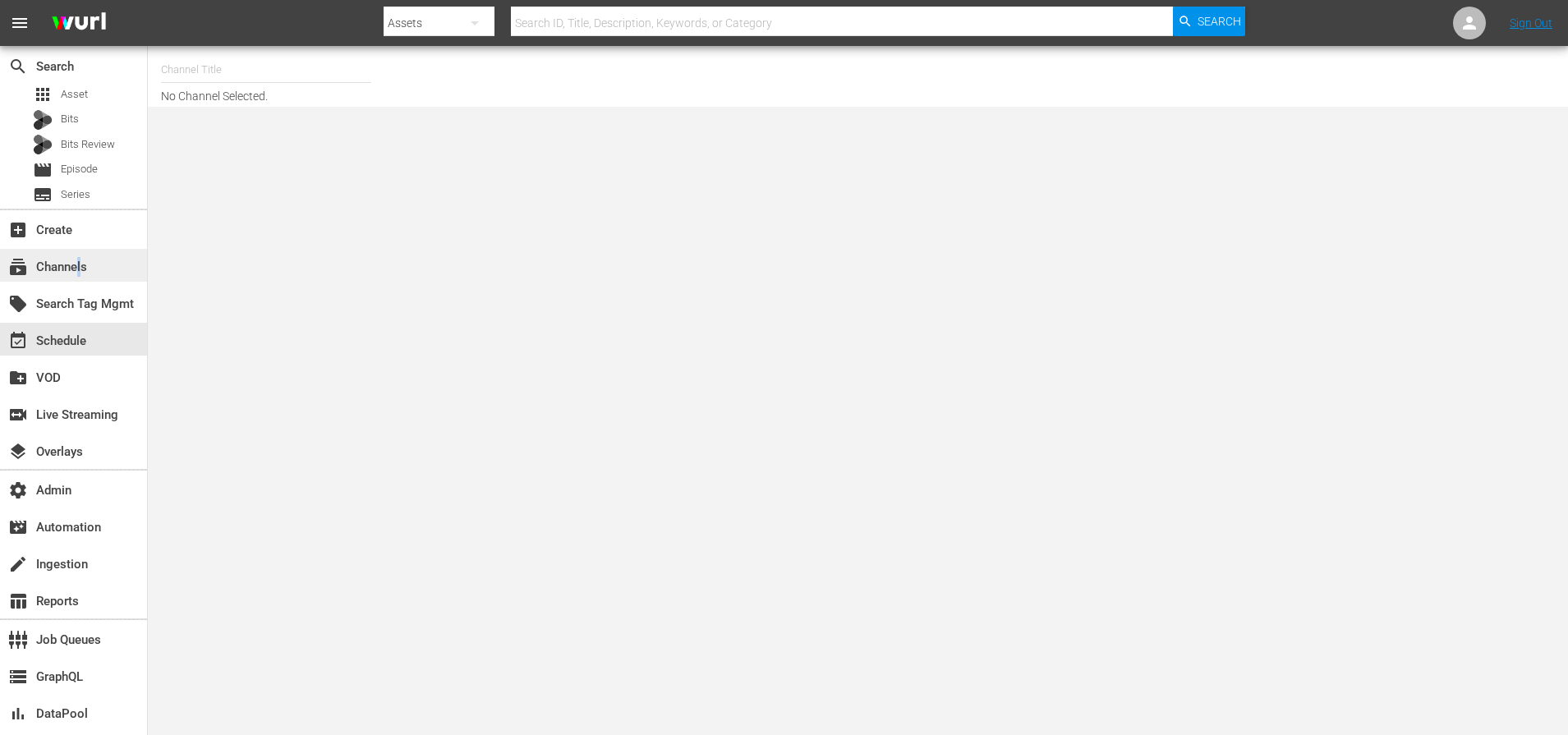
click at [81, 268] on div "subscriptions Channels" at bounding box center [46, 265] width 92 height 15
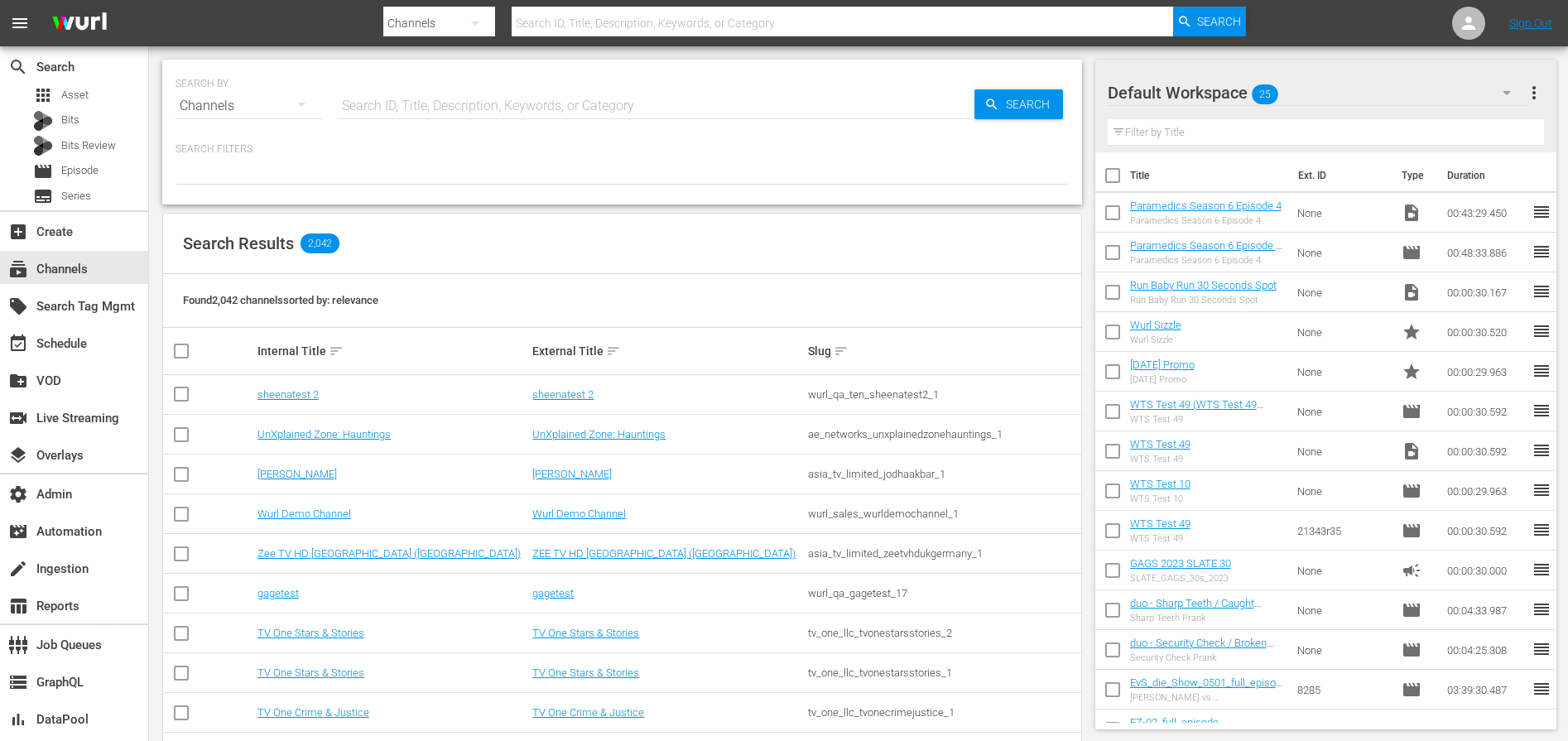
click at [532, 103] on input "text" at bounding box center [656, 106] width 636 height 40
type input "rugby"
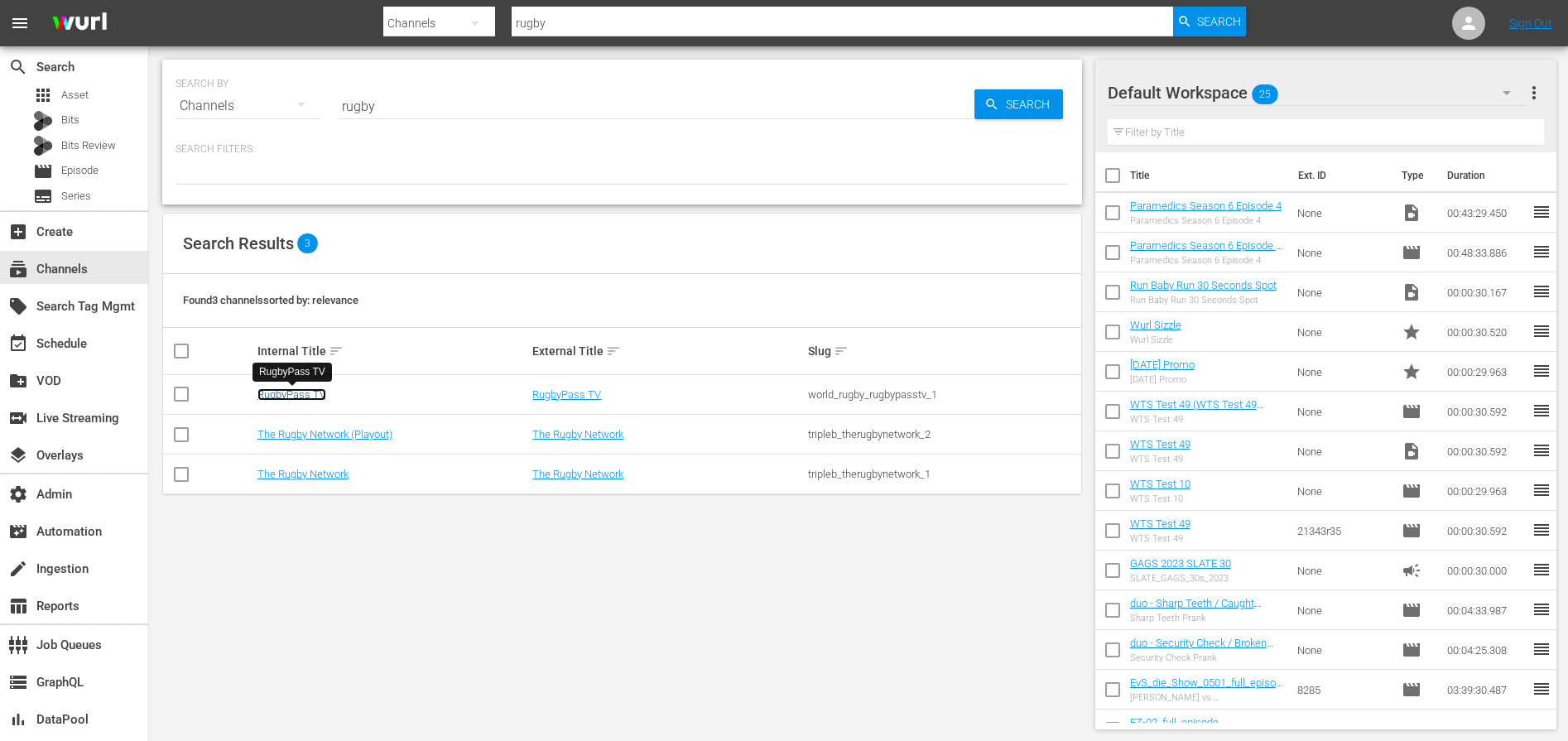
click at [304, 391] on link "RugbyPass TV" at bounding box center [292, 394] width 69 height 12
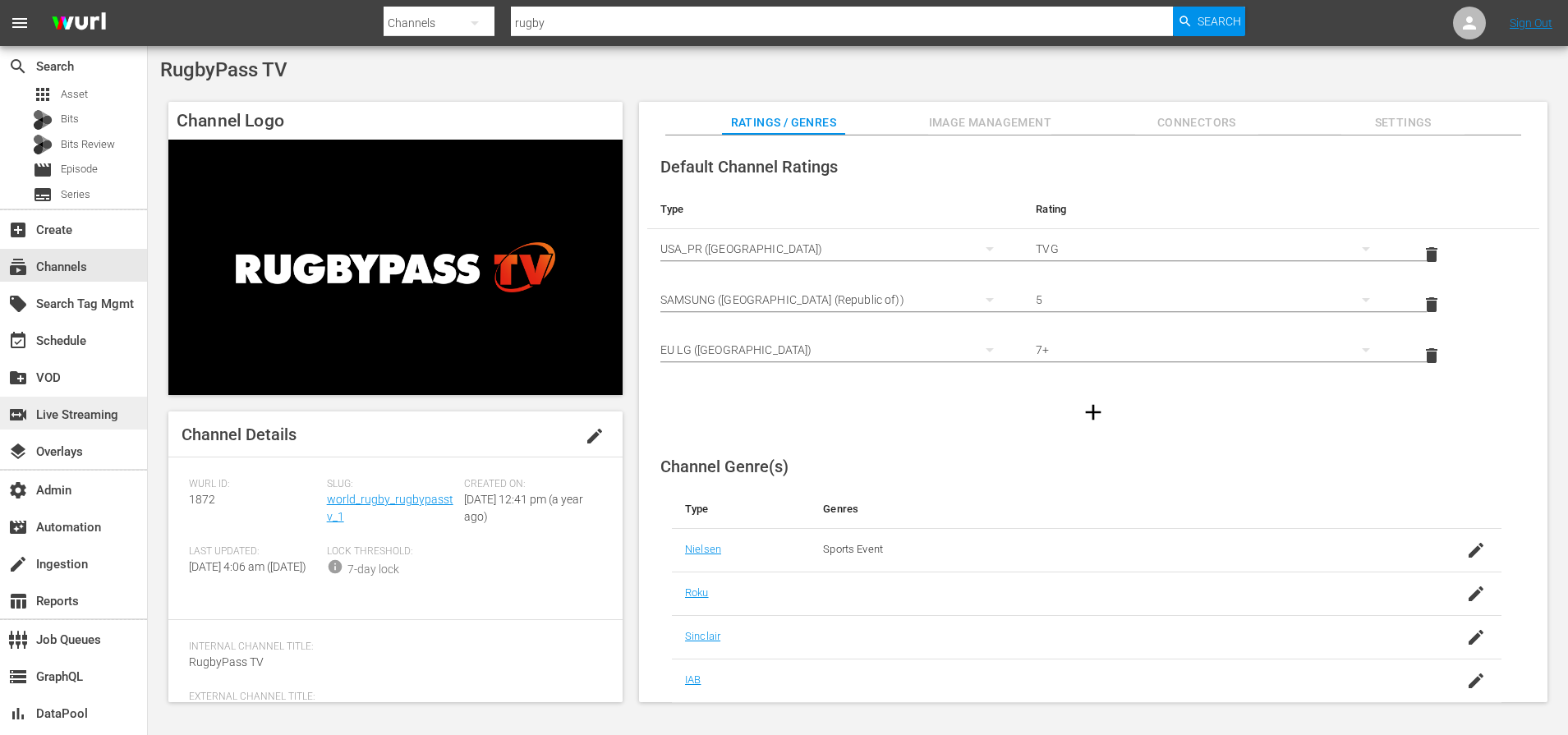
click at [58, 414] on div "switch_video Live Streaming" at bounding box center [46, 412] width 92 height 15
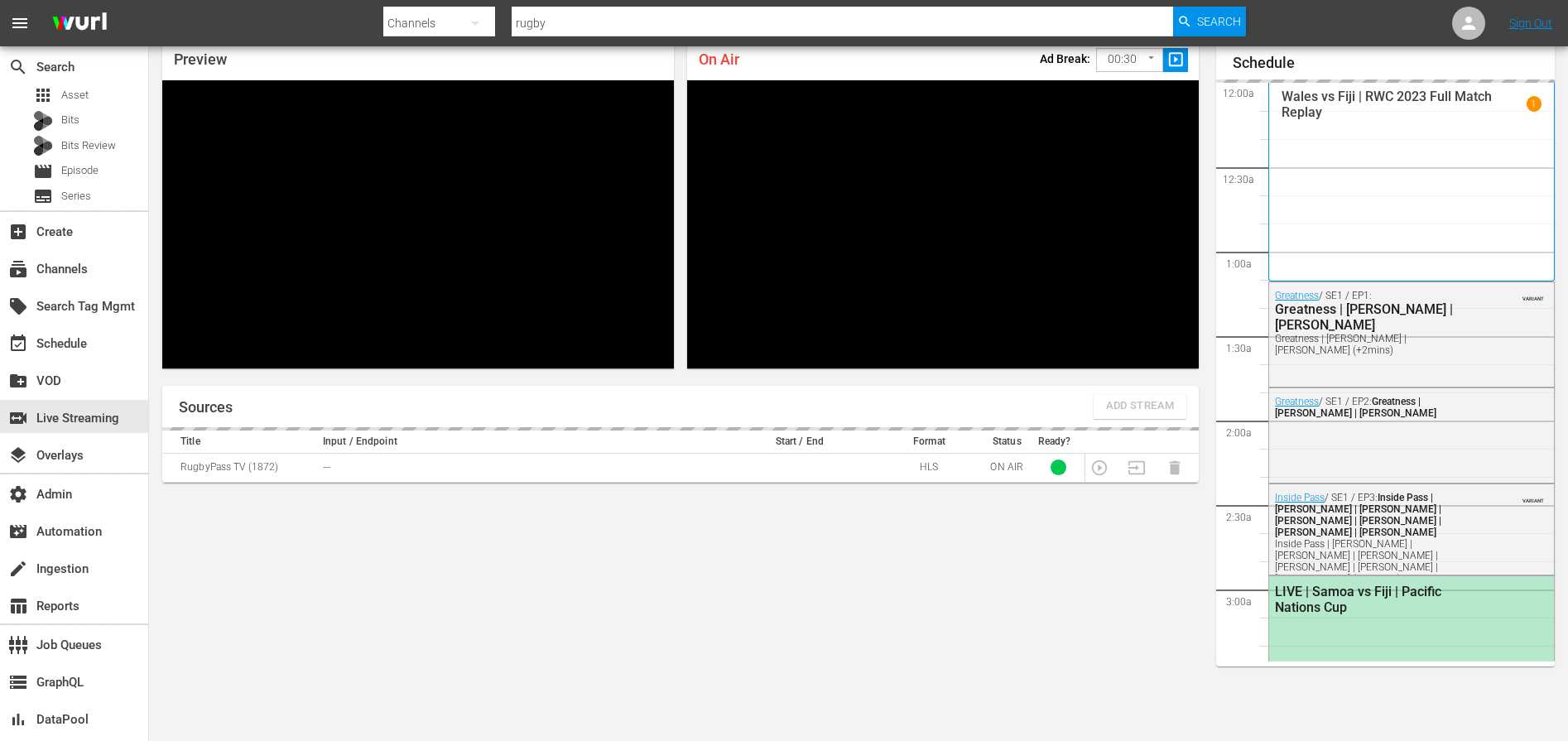
scroll to position [577, 0]
